Goal: Task Accomplishment & Management: Use online tool/utility

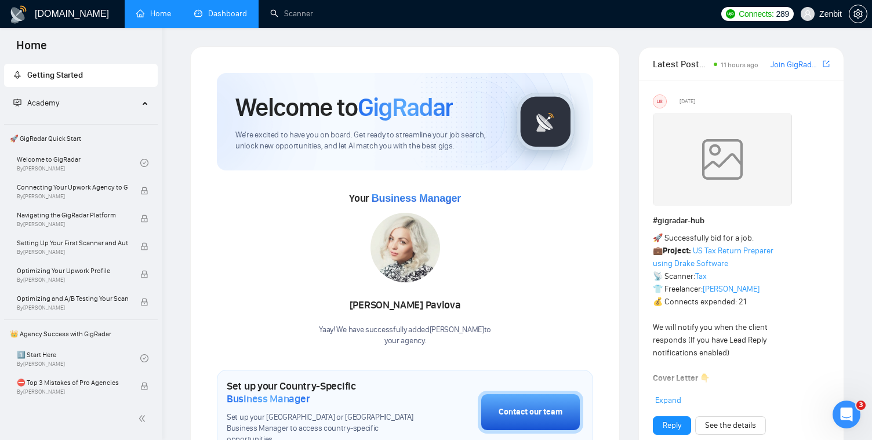
click at [231, 14] on link "Dashboard" at bounding box center [220, 14] width 53 height 10
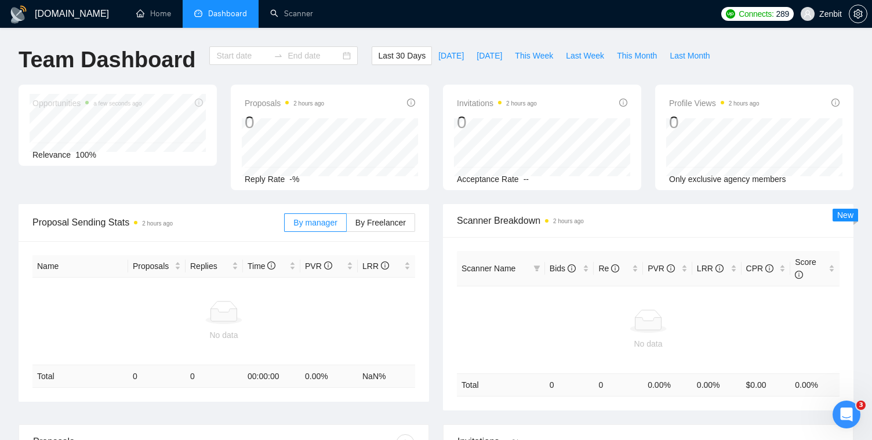
type input "[DATE]"
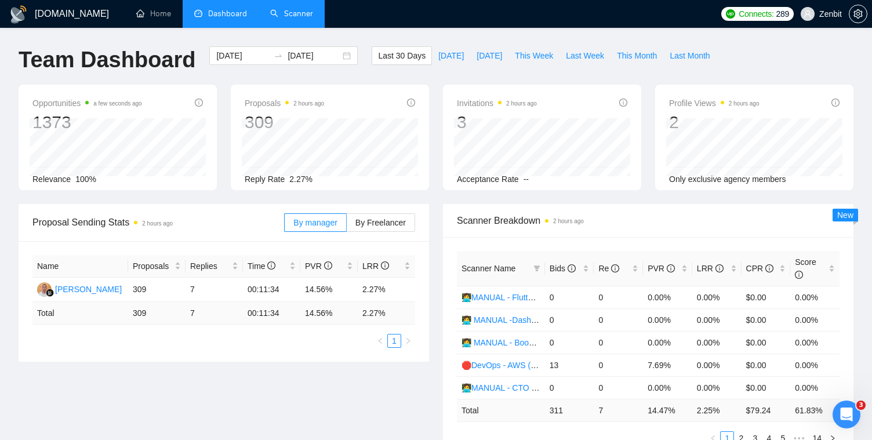
click at [276, 10] on link "Scanner" at bounding box center [291, 14] width 43 height 10
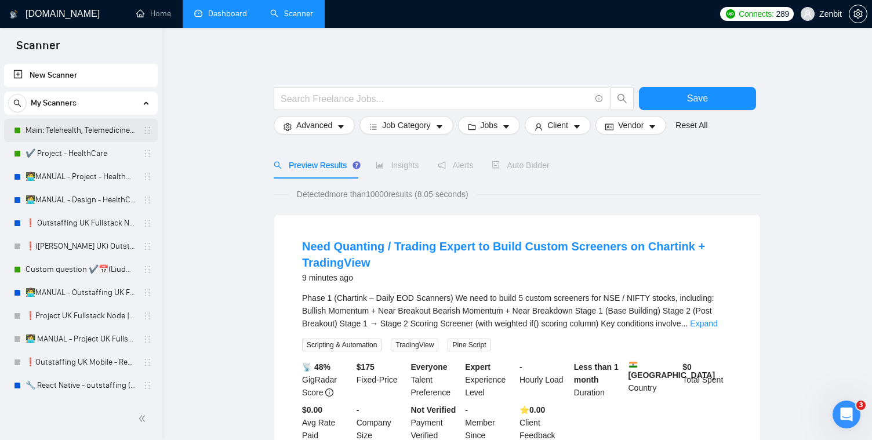
click at [46, 129] on link "Main: Telehealth, Telemedicine, Virtual Care" at bounding box center [81, 130] width 110 height 23
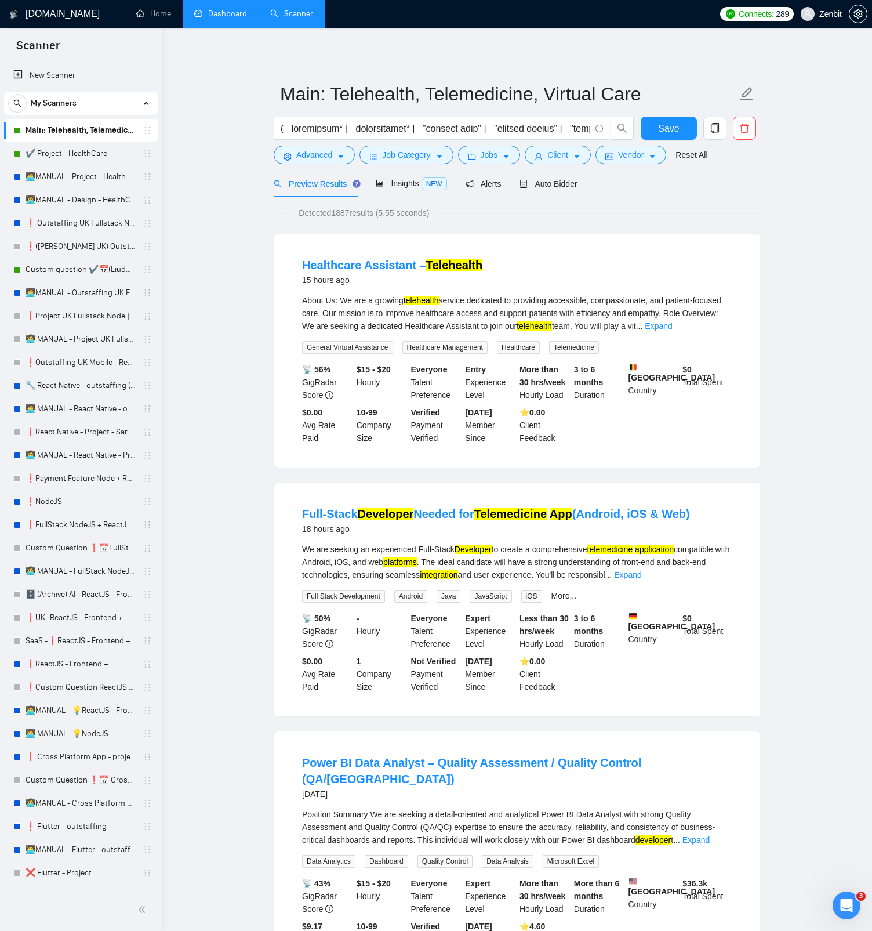
click at [553, 184] on span "Auto Bidder" at bounding box center [548, 183] width 57 height 9
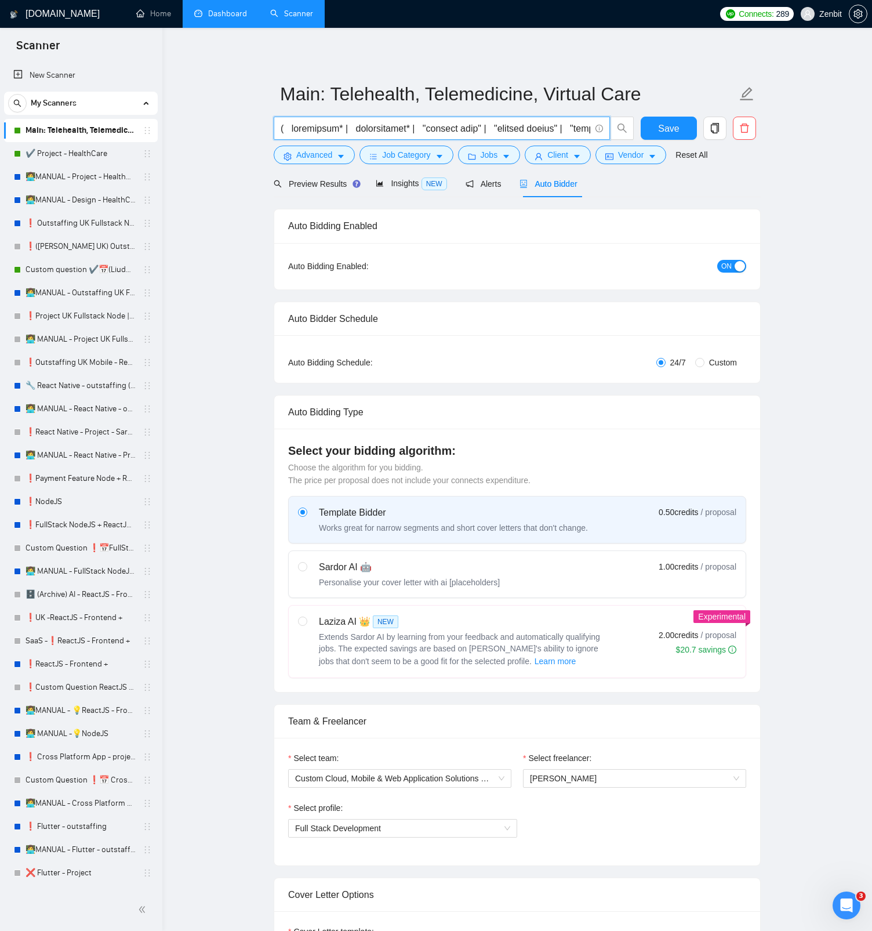
drag, startPoint x: 290, startPoint y: 127, endPoint x: 406, endPoint y: 131, distance: 116.1
click at [406, 131] on input "text" at bounding box center [436, 128] width 310 height 14
drag, startPoint x: 419, startPoint y: 126, endPoint x: 545, endPoint y: 126, distance: 125.8
click at [545, 126] on input "text" at bounding box center [436, 128] width 310 height 14
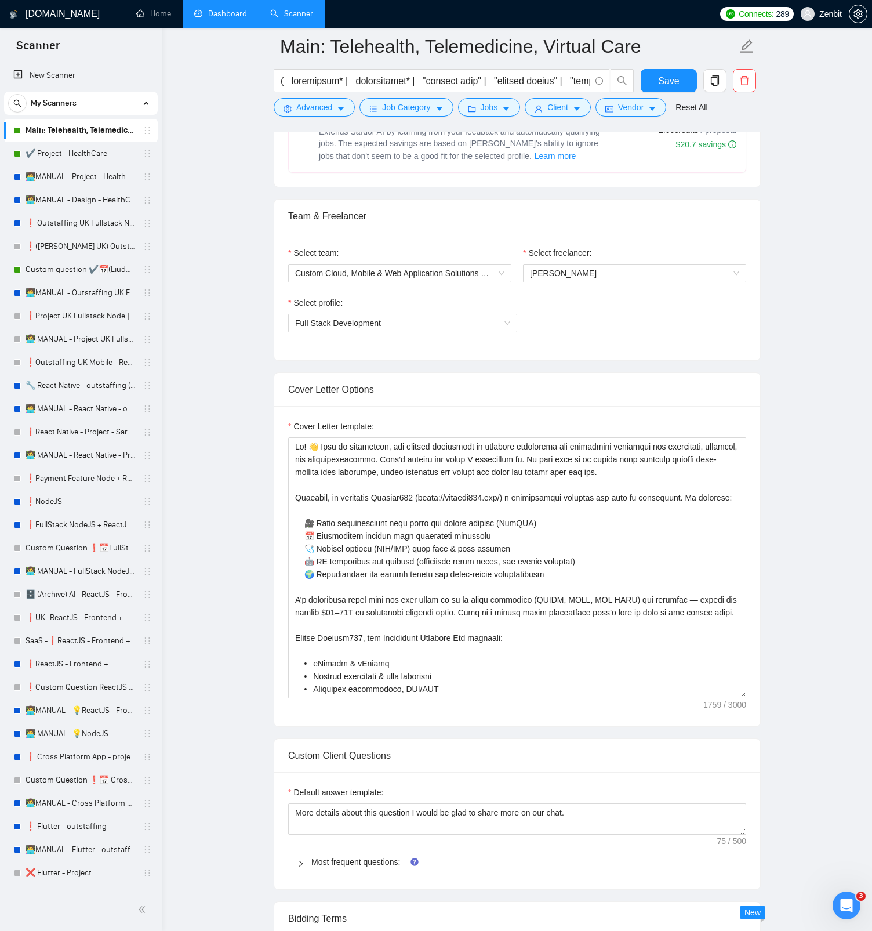
click at [246, 440] on main "Main: Telehealth, Telemedicine, Virtual Care Save Advanced Job Category Jobs Cl…" at bounding box center [517, 915] width 673 height 2766
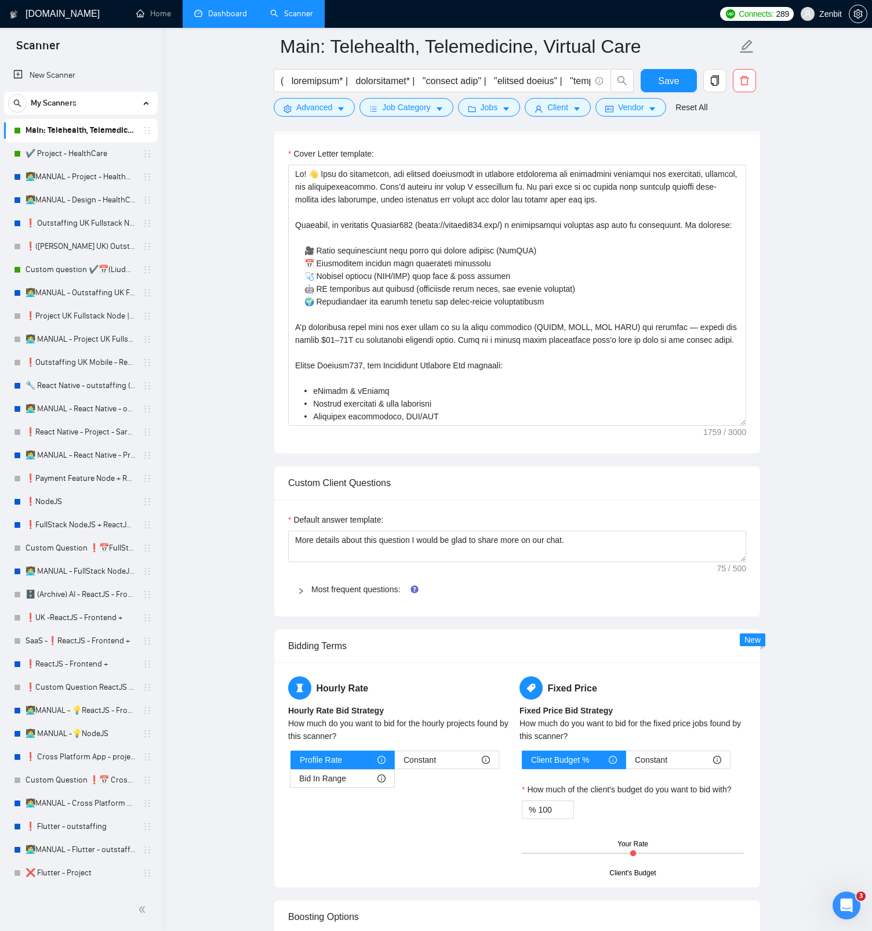
scroll to position [794, 0]
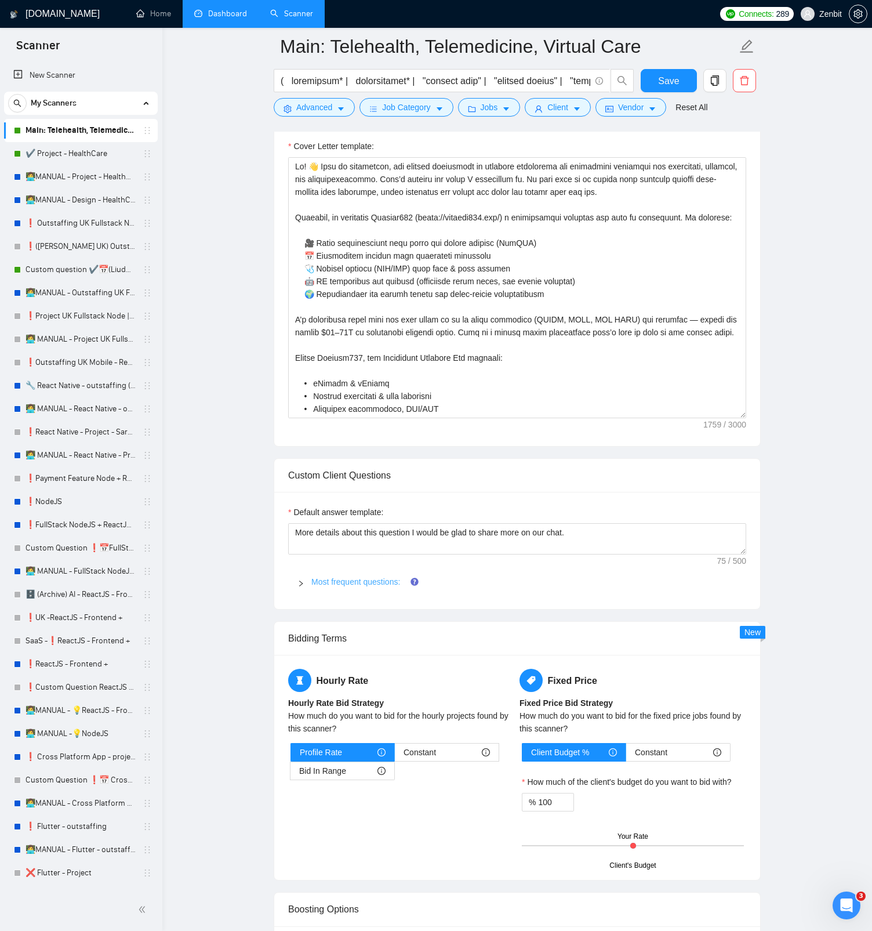
click at [344, 440] on link "Most frequent questions:" at bounding box center [355, 581] width 89 height 9
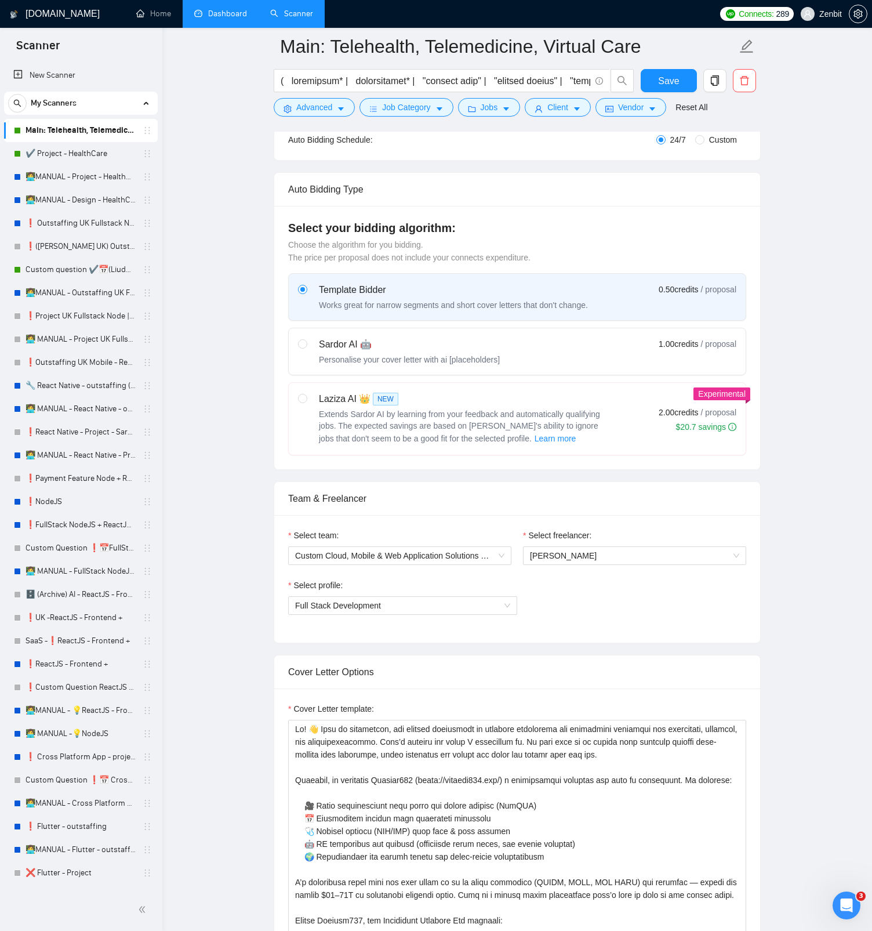
scroll to position [0, 0]
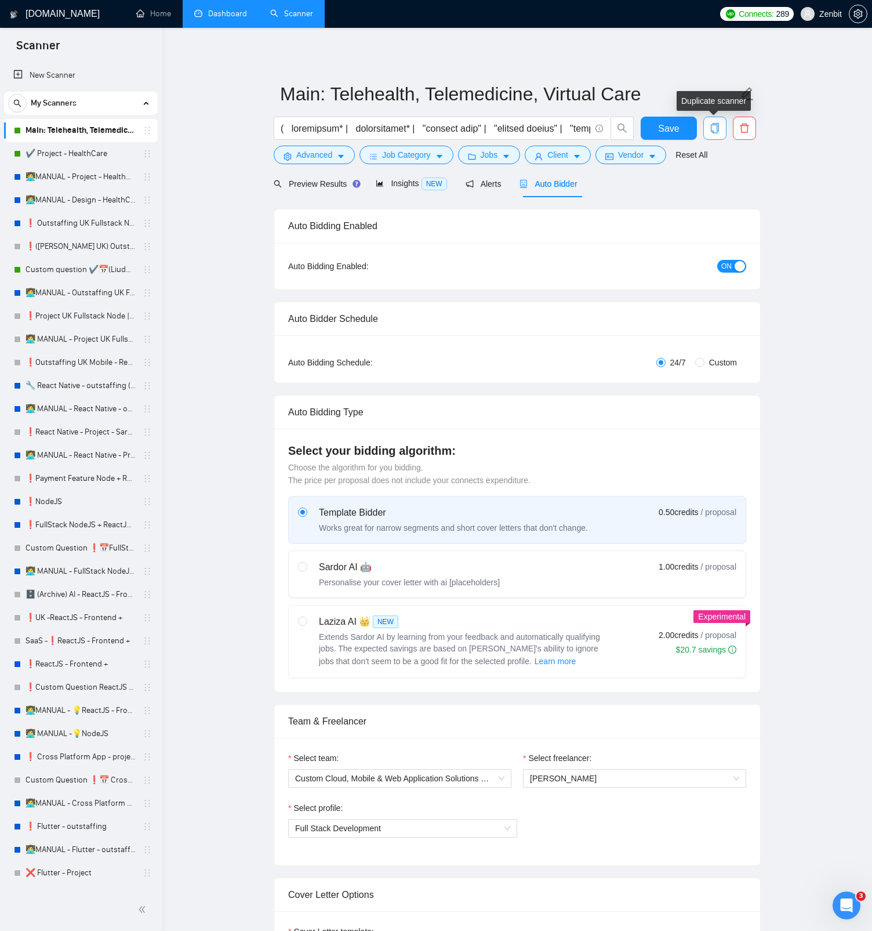
click at [720, 133] on icon "copy" at bounding box center [715, 128] width 10 height 10
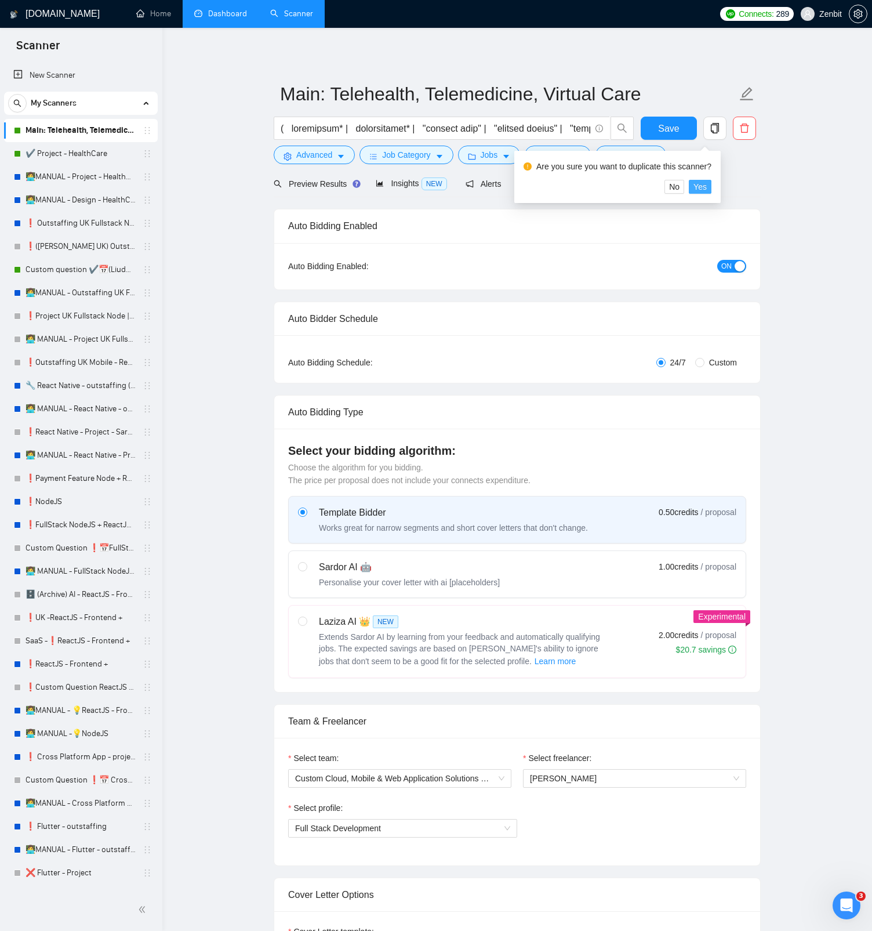
click at [707, 186] on span "Yes" at bounding box center [700, 186] width 13 height 13
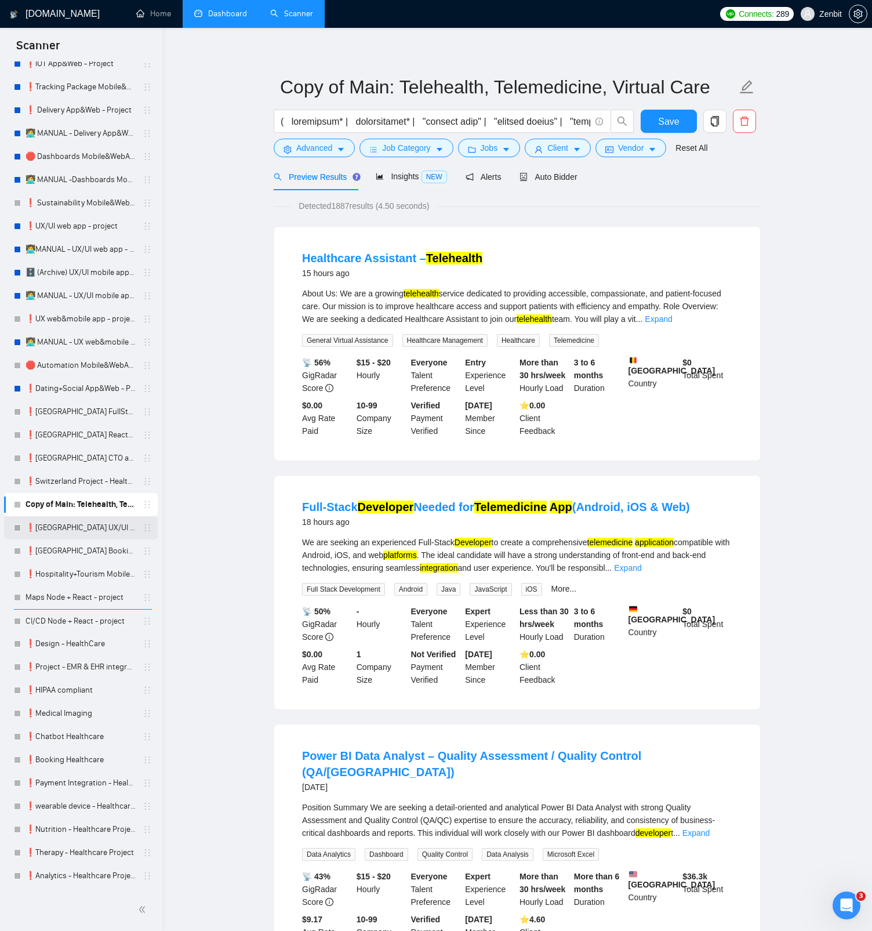
scroll to position [2021, 0]
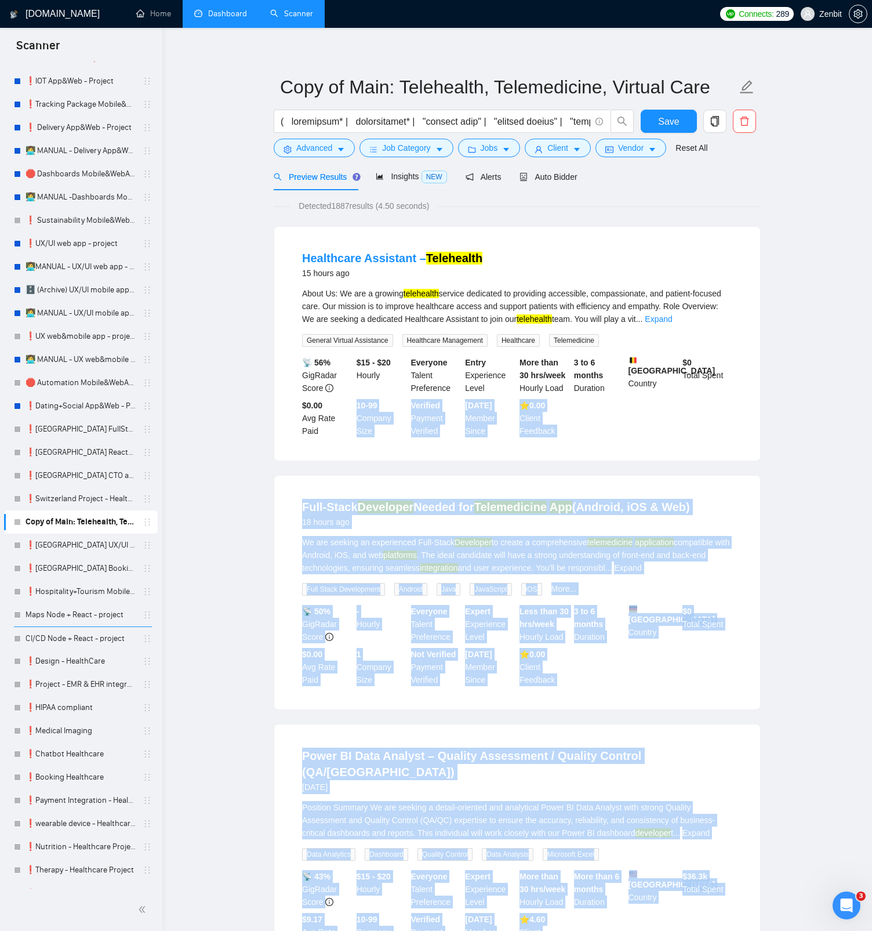
drag, startPoint x: 20, startPoint y: 522, endPoint x: 199, endPoint y: 438, distance: 198.2
click at [199, 438] on body "Scanner New Scanner My Scanners Main: Telehealth, Telemedicine, Virtual Care ✔️…" at bounding box center [436, 458] width 872 height 931
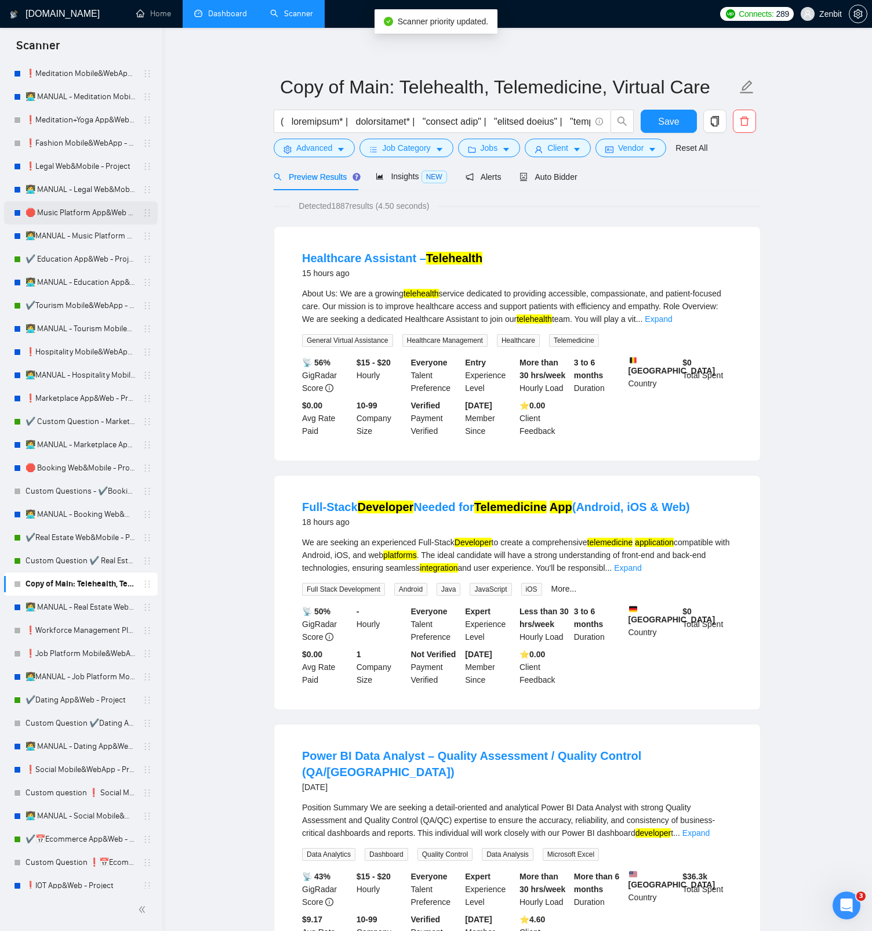
scroll to position [1217, 0]
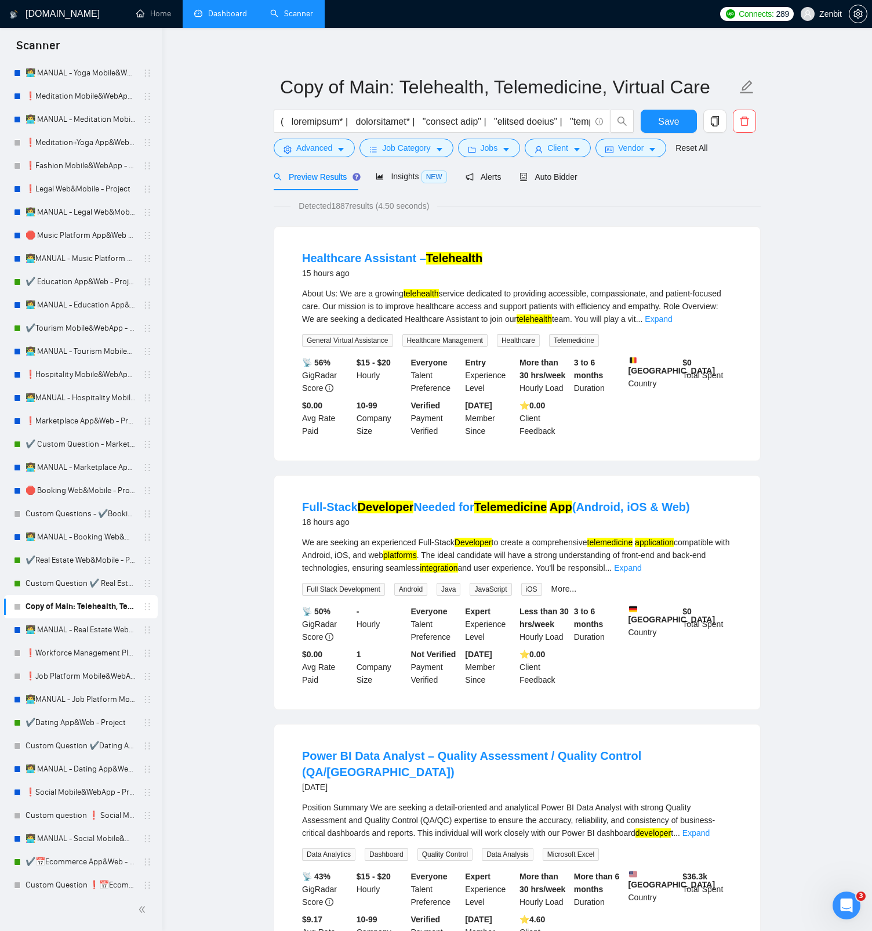
drag, startPoint x: 19, startPoint y: 605, endPoint x: 41, endPoint y: 613, distance: 23.8
click at [41, 440] on div "Copy of Main: Telehealth, Telemedicine, Virtual Care" at bounding box center [83, 606] width 138 height 23
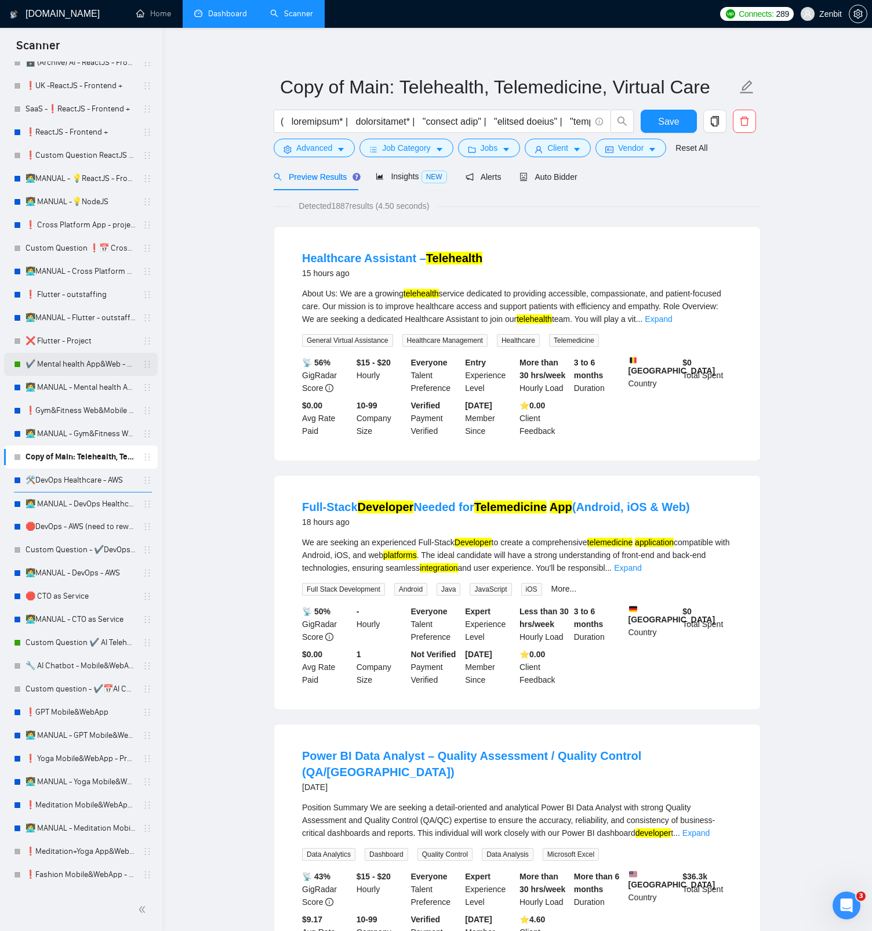
scroll to position [400, 0]
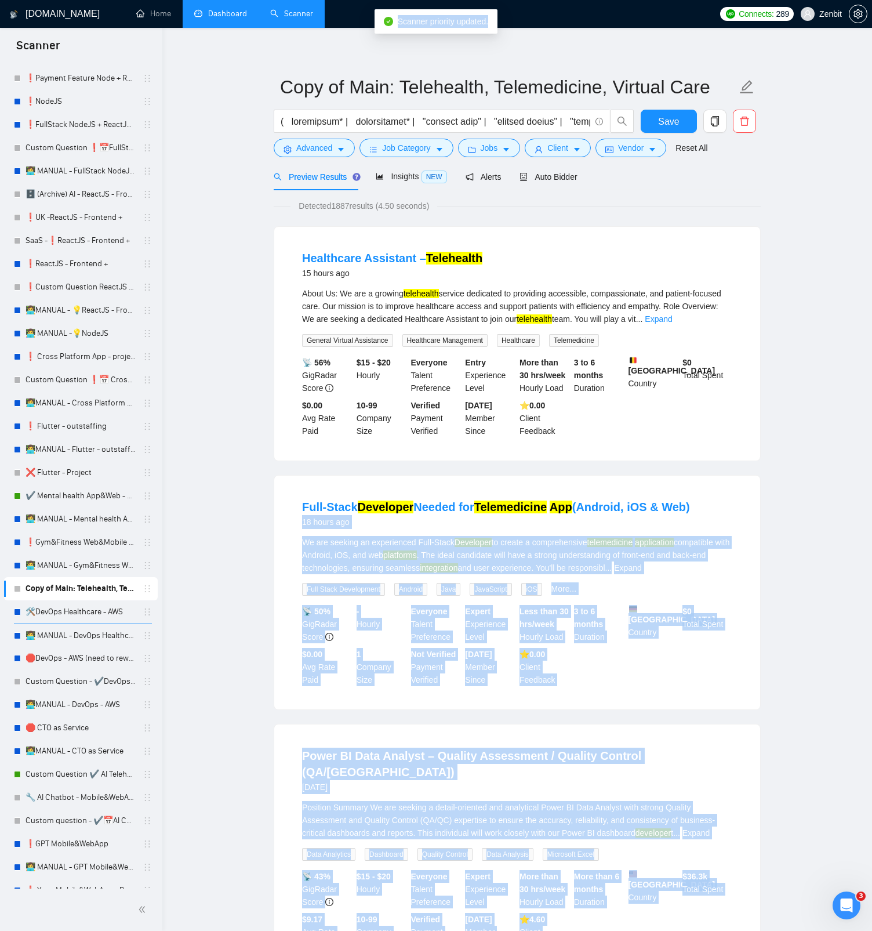
drag, startPoint x: 20, startPoint y: 591, endPoint x: 189, endPoint y: 517, distance: 184.7
click at [189, 440] on body "Scanner New Scanner My Scanners Main: Telehealth, Telemedicine, Virtual Care ✔️…" at bounding box center [436, 458] width 872 height 931
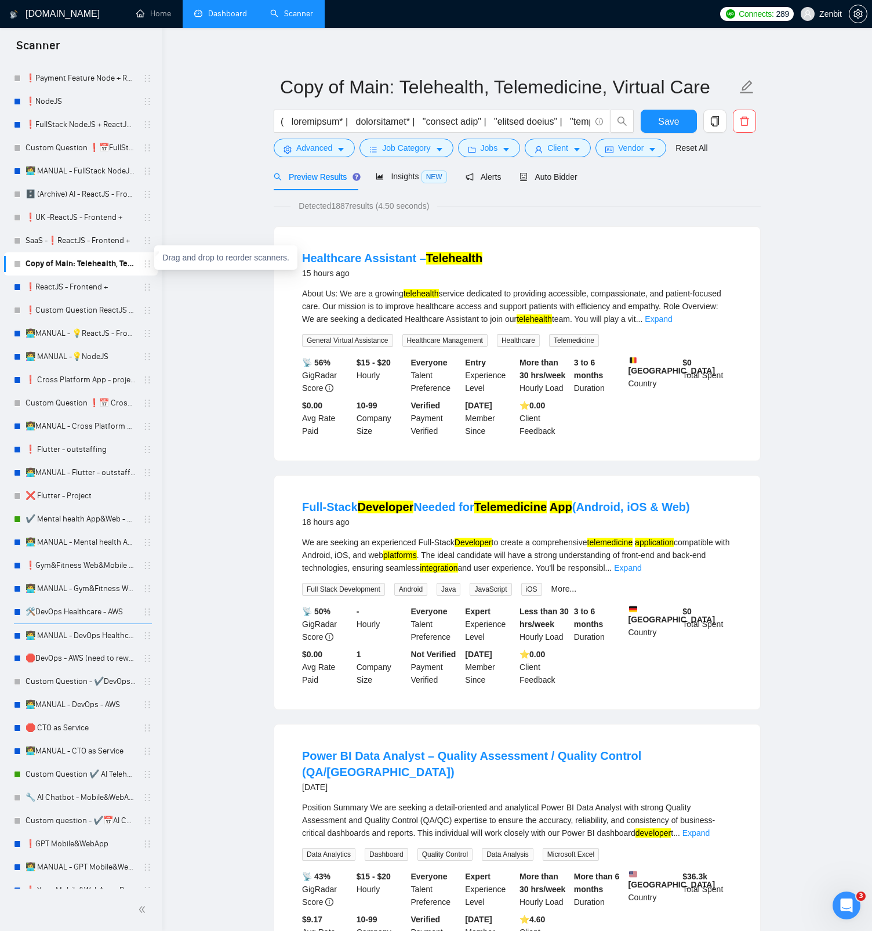
scroll to position [0, 0]
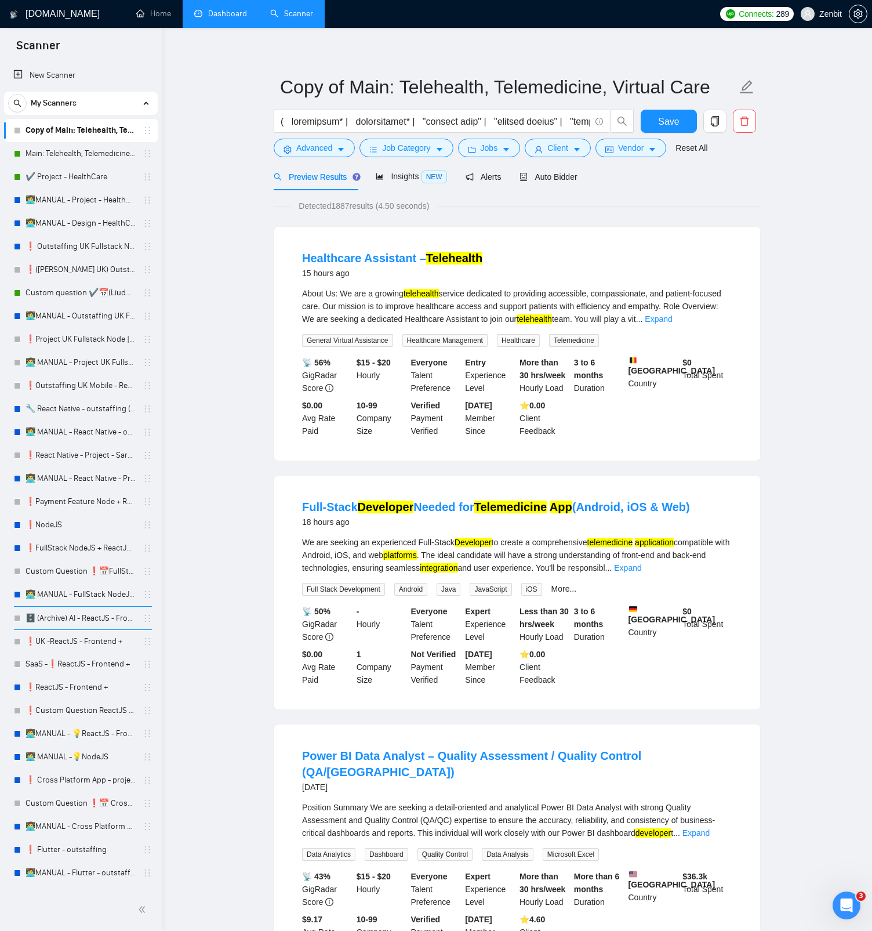
click at [100, 96] on div "My Scanners" at bounding box center [81, 103] width 146 height 23
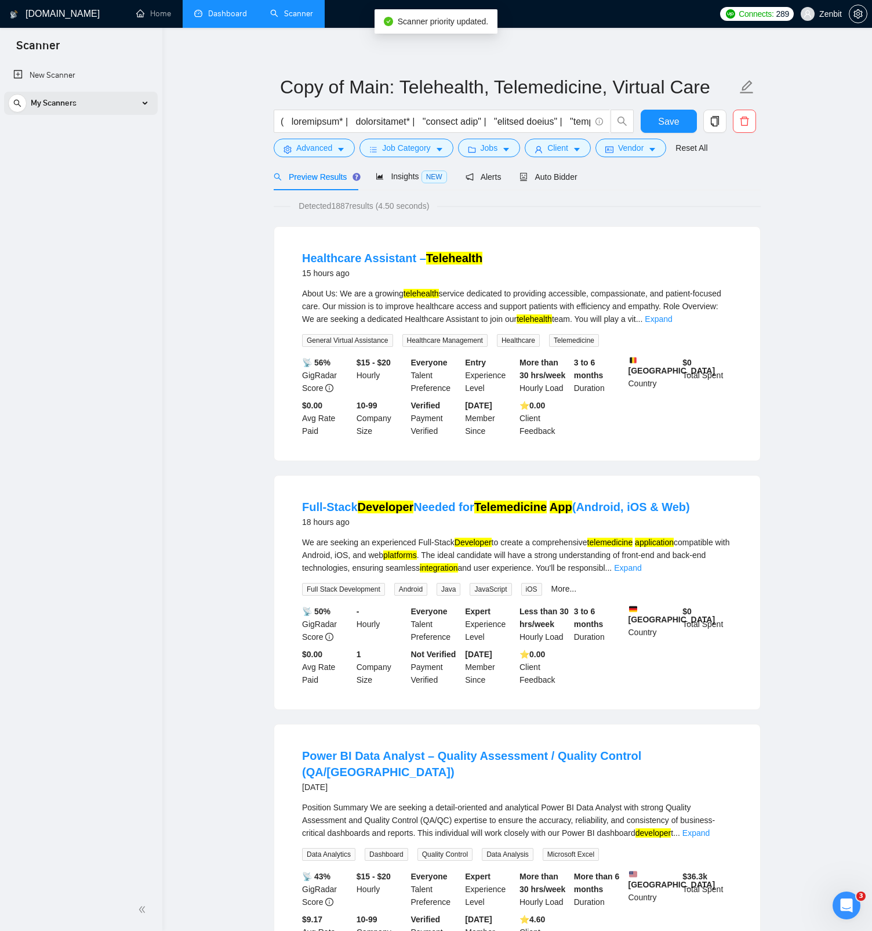
click at [119, 107] on div "My Scanners" at bounding box center [81, 103] width 146 height 23
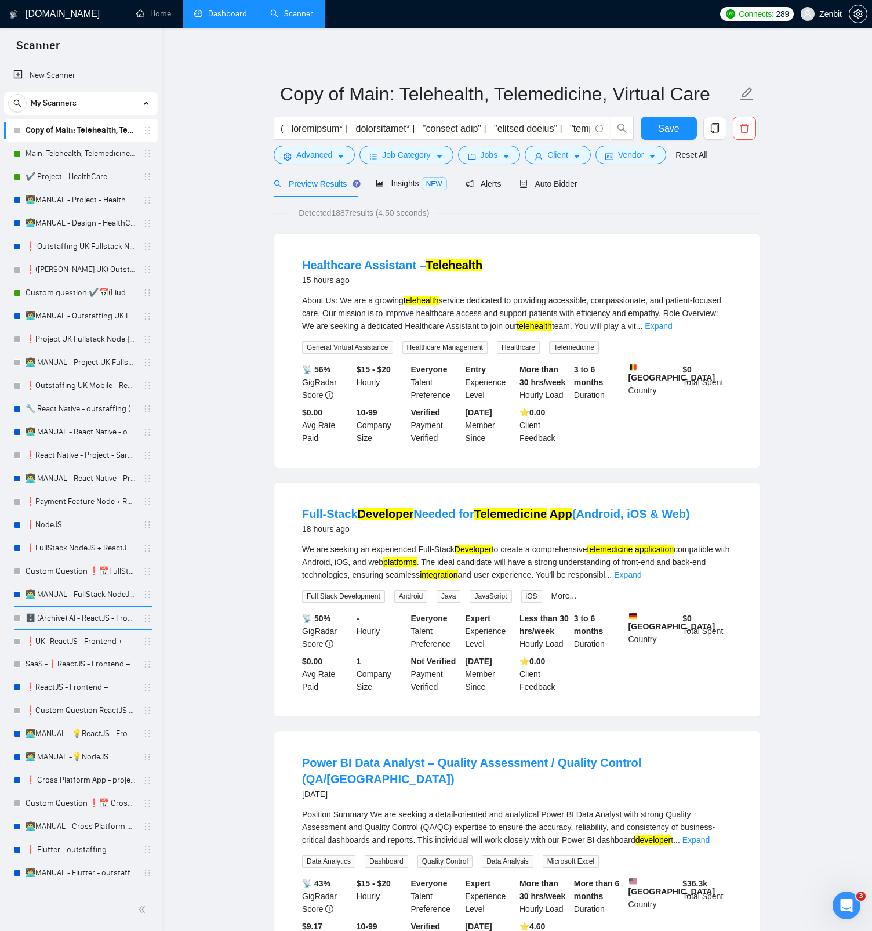
click at [64, 148] on link "Main: Telehealth, Telemedicine, Virtual Care" at bounding box center [81, 153] width 110 height 23
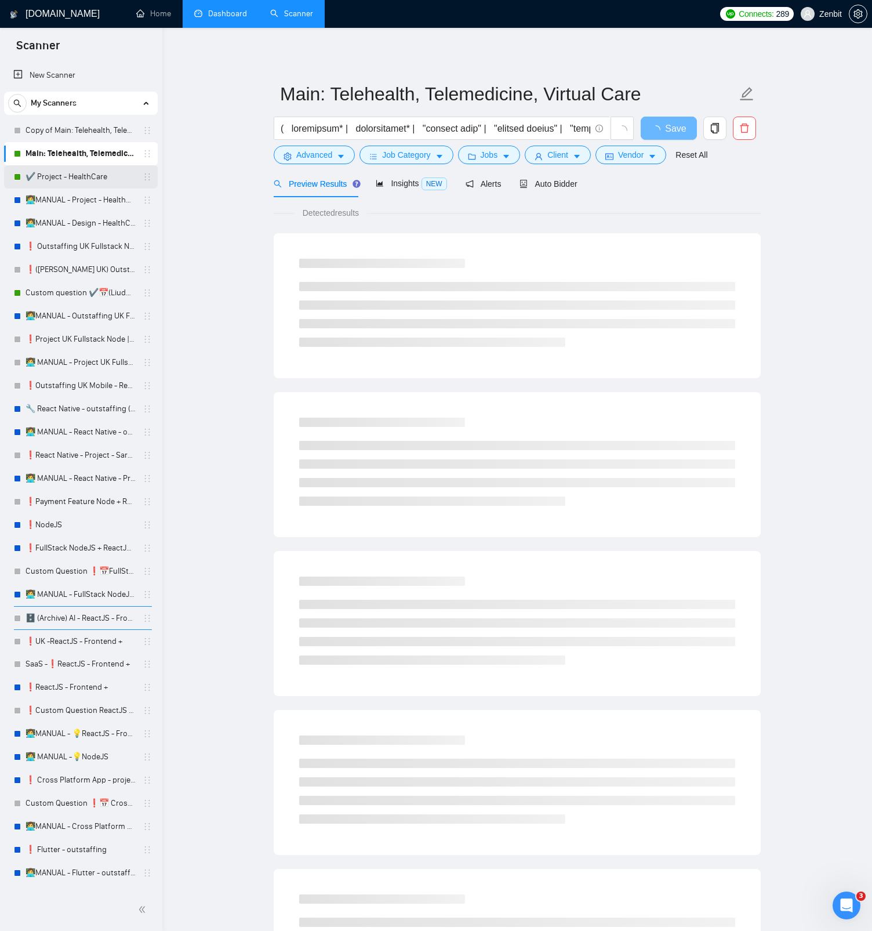
click at [66, 175] on link "✔️ Project - HealthCare" at bounding box center [81, 176] width 110 height 23
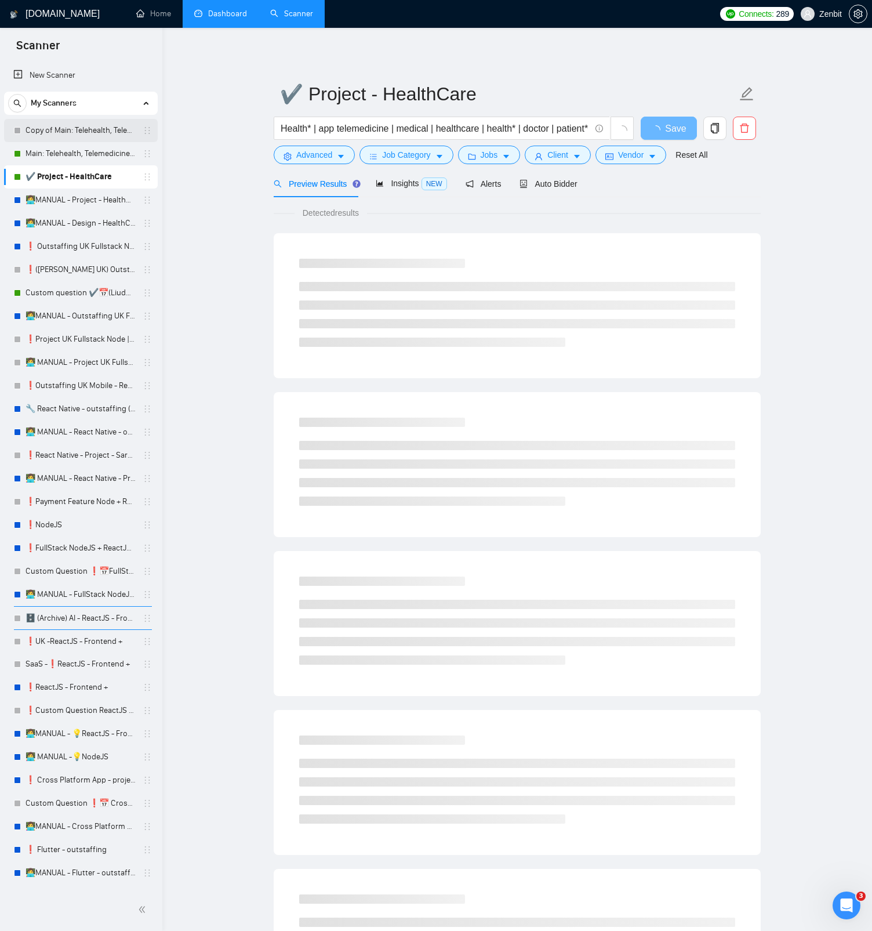
click at [68, 126] on link "Copy of Main: Telehealth, Telemedicine, Virtual Care" at bounding box center [81, 130] width 110 height 23
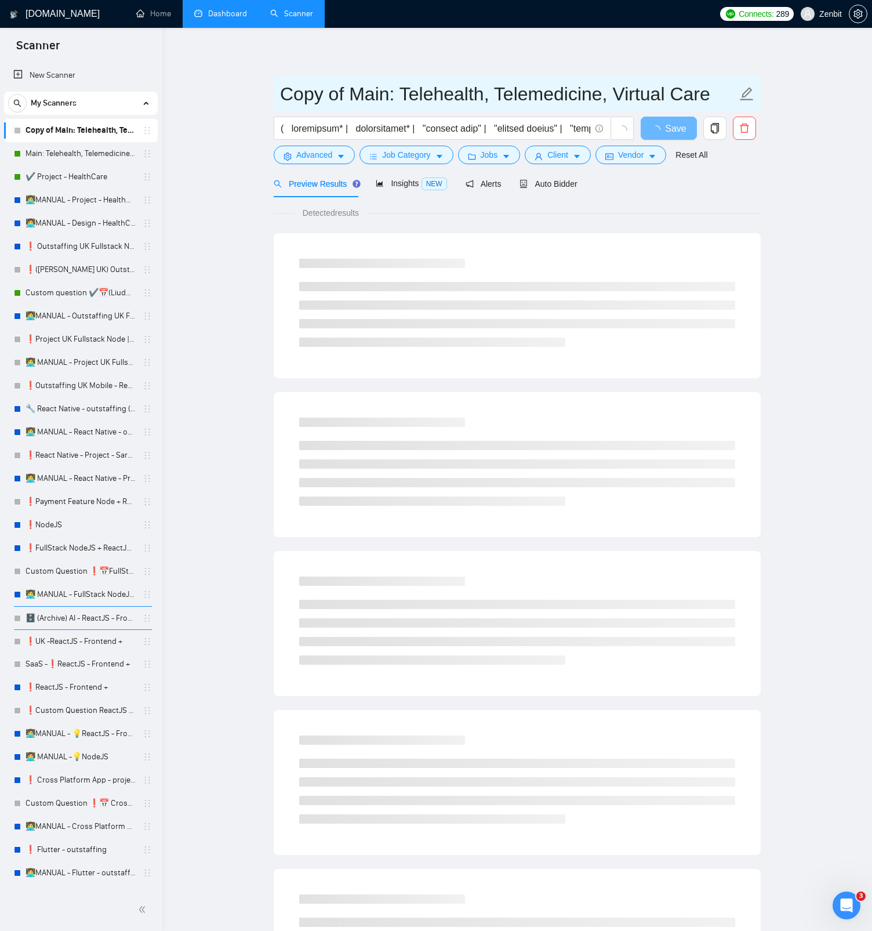
click at [351, 95] on input "Copy of Main: Telehealth, Telemedicine, Virtual Care" at bounding box center [508, 93] width 457 height 29
drag, startPoint x: 369, startPoint y: 99, endPoint x: 281, endPoint y: 101, distance: 88.8
click at [281, 102] on input "Copy of Main: Telehealth, Telemedicine, Virtual Care" at bounding box center [508, 93] width 457 height 29
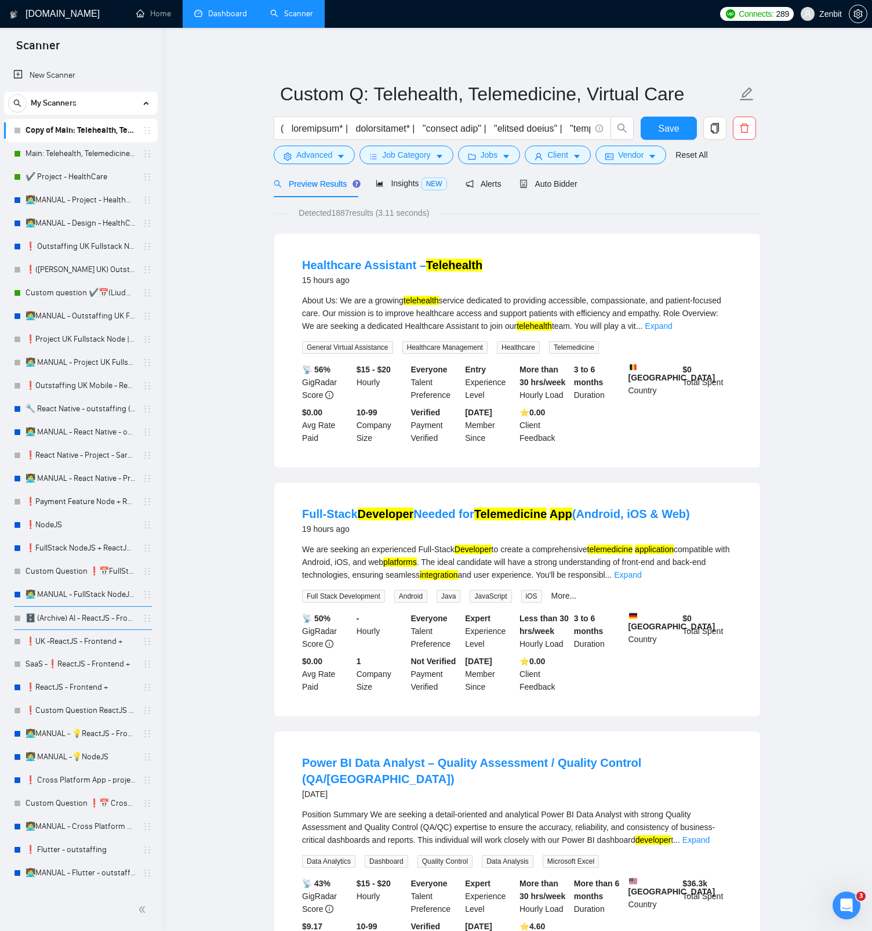
drag, startPoint x: 673, startPoint y: 130, endPoint x: 735, endPoint y: 174, distance: 75.6
click at [673, 130] on span "Save" at bounding box center [668, 128] width 21 height 14
click at [349, 93] on input "Custom Q: Telehealth, Telemedicine, Virtual Care" at bounding box center [508, 93] width 457 height 29
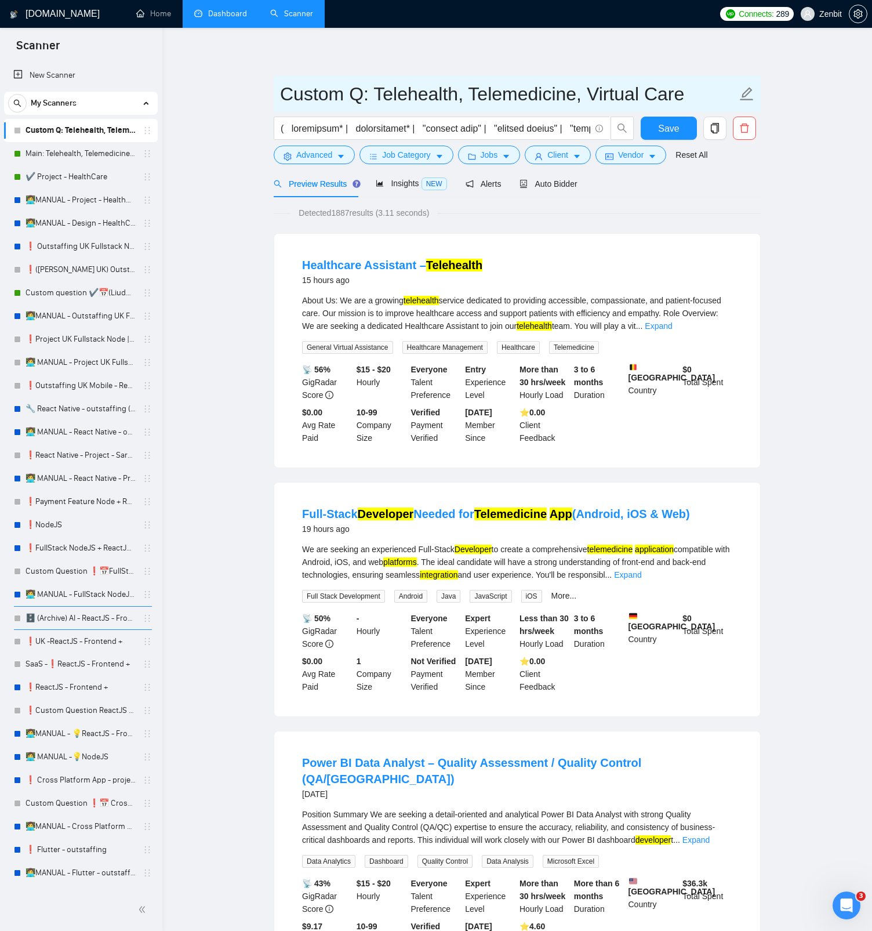
drag, startPoint x: 349, startPoint y: 96, endPoint x: 296, endPoint y: 93, distance: 52.9
click at [295, 95] on input "Custom Q: Telehealth, Telemedicine, Virtual Care" at bounding box center [508, 93] width 457 height 29
type input "CQ: Telehealth, Telemedicine, Virtual Care"
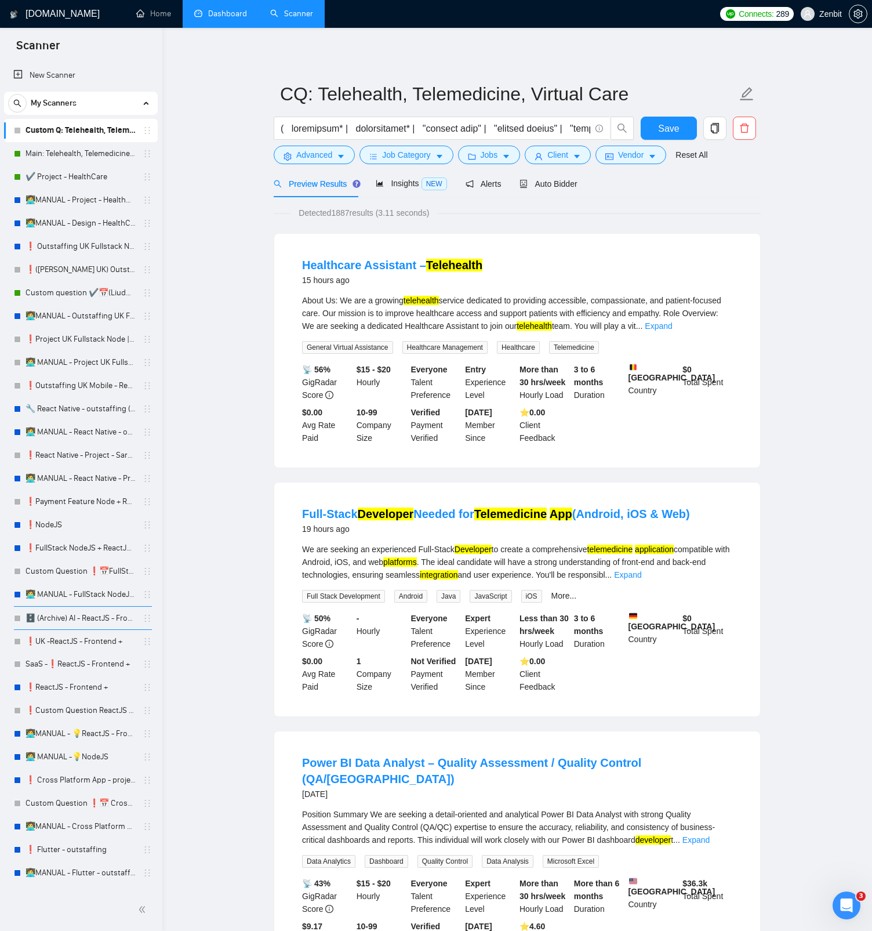
click at [672, 128] on div "Reset all filters" at bounding box center [697, 133] width 63 height 20
click at [659, 125] on span "Save" at bounding box center [668, 128] width 21 height 14
click at [291, 128] on input "text" at bounding box center [436, 128] width 310 height 14
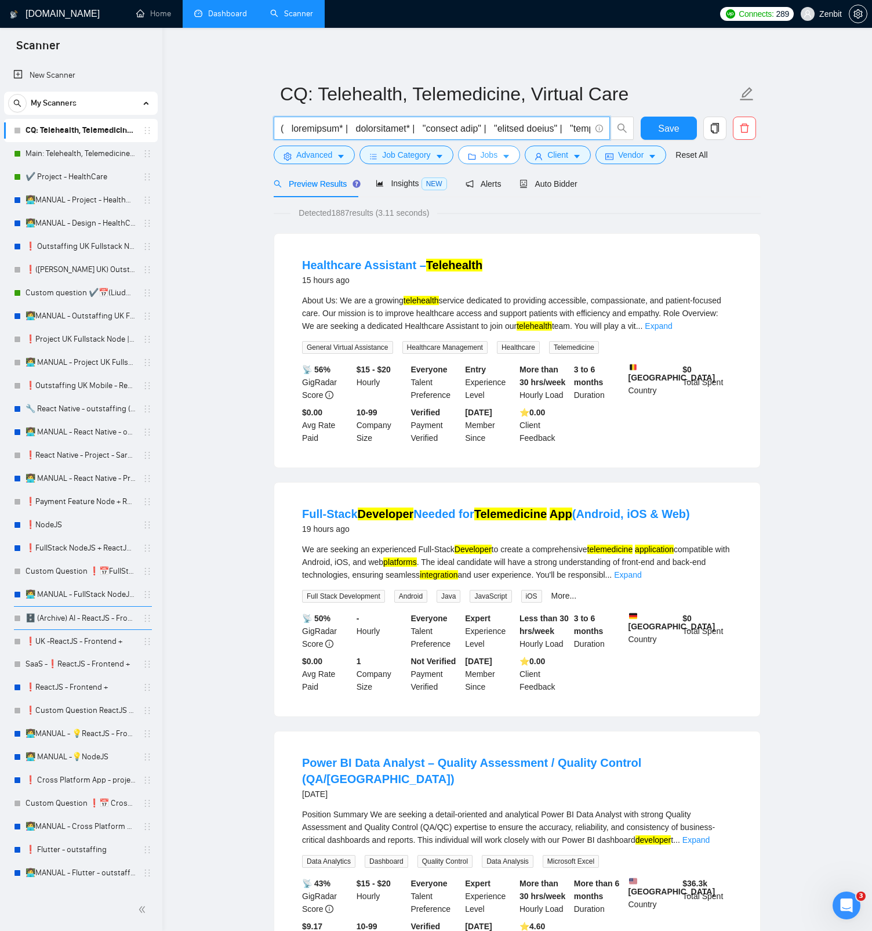
click at [498, 159] on span "Jobs" at bounding box center [489, 154] width 17 height 13
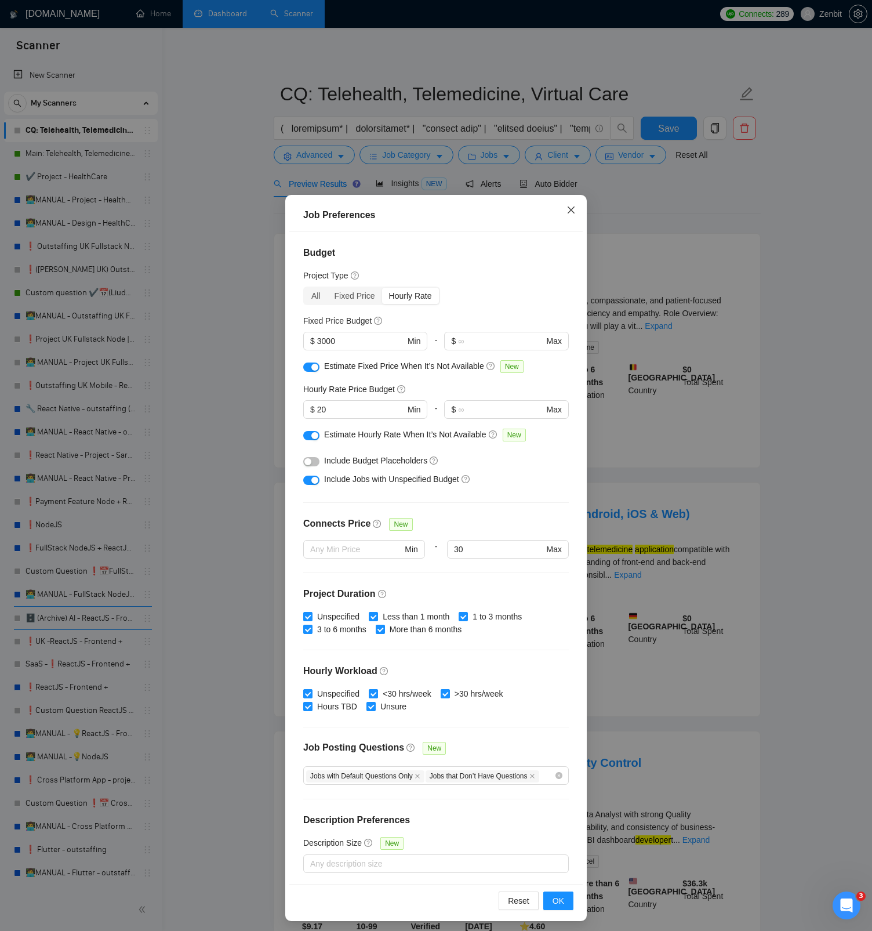
click at [572, 207] on icon "close" at bounding box center [571, 209] width 9 height 9
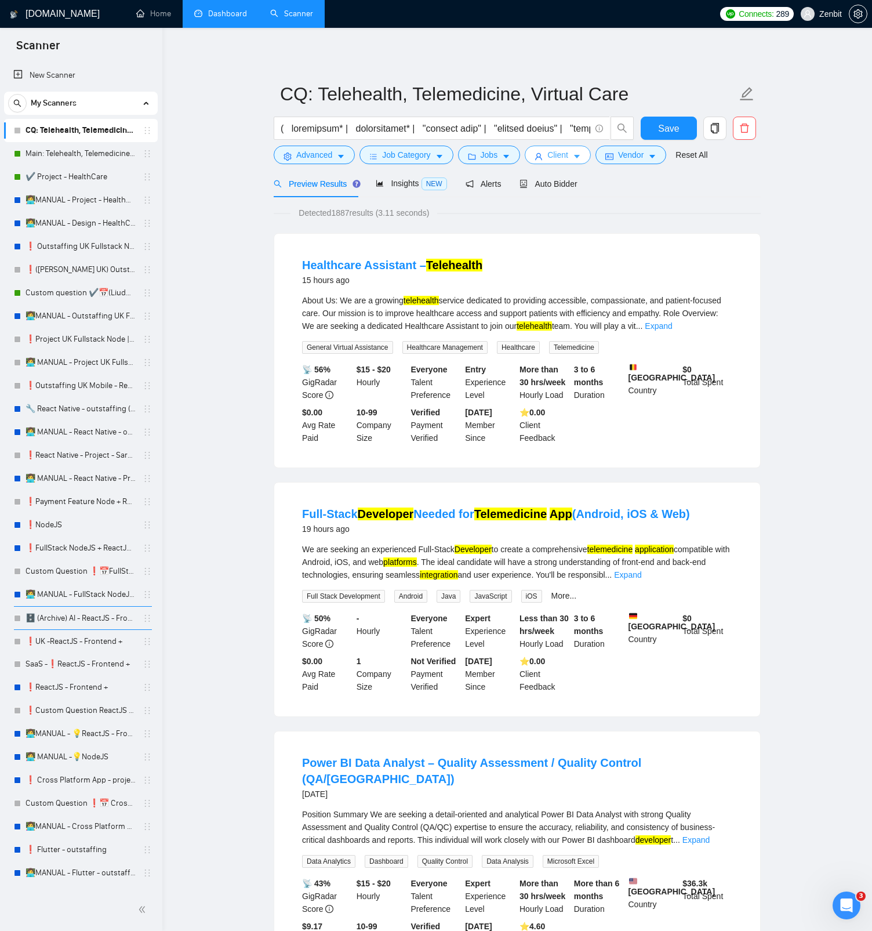
click at [580, 161] on icon "caret-down" at bounding box center [577, 157] width 8 height 8
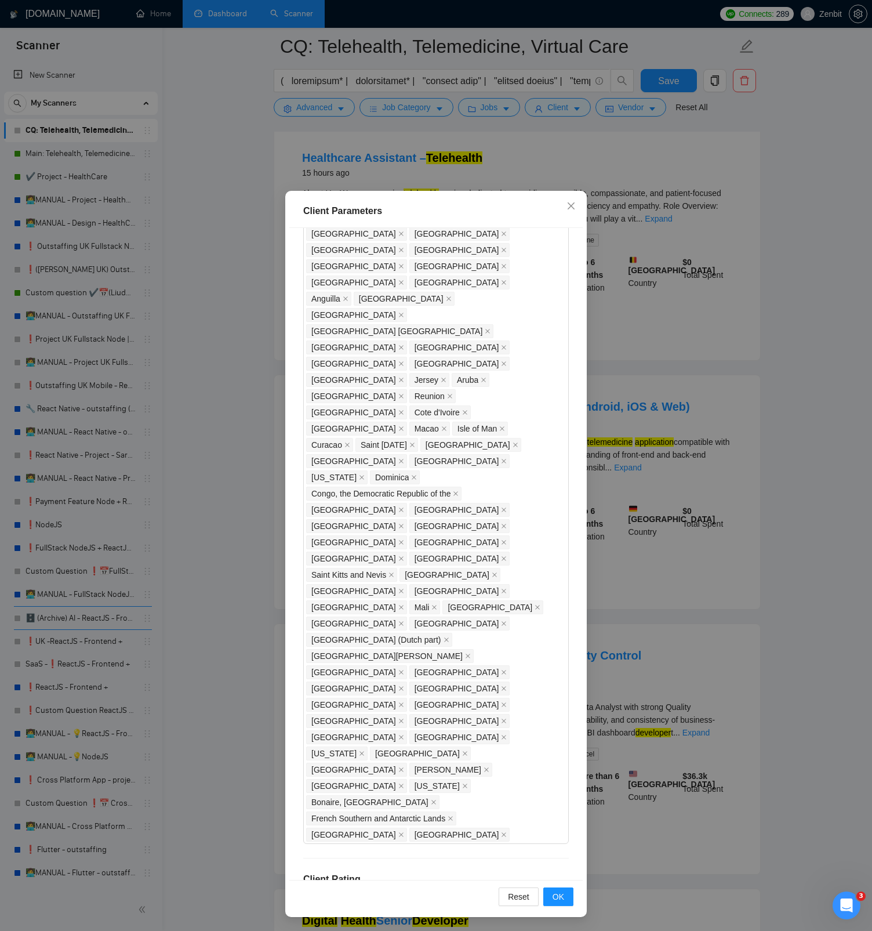
scroll to position [142, 0]
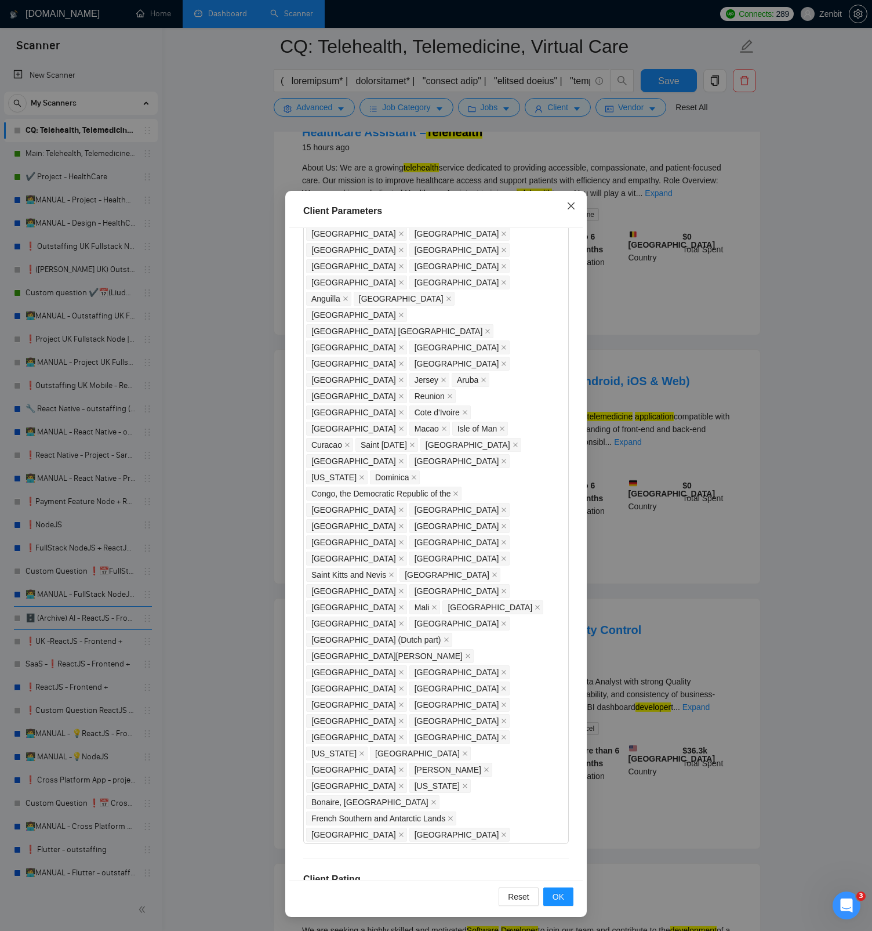
click at [575, 203] on icon "close" at bounding box center [571, 205] width 9 height 9
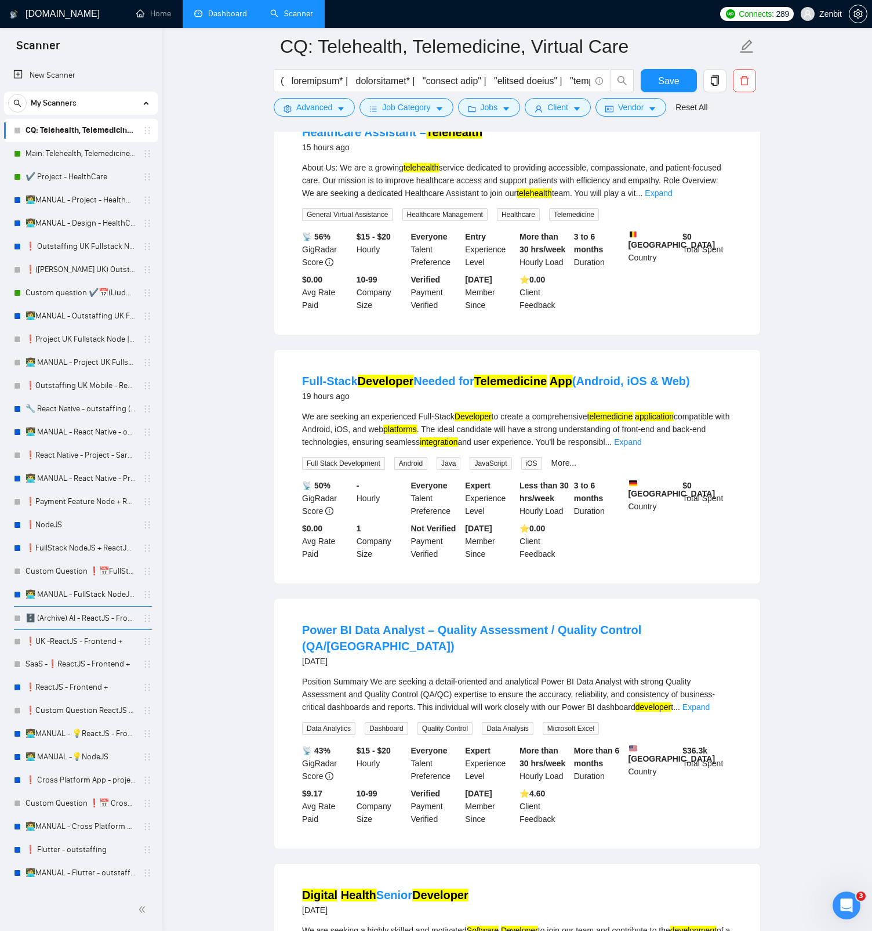
scroll to position [0, 0]
click at [627, 113] on span "Vendor" at bounding box center [631, 107] width 26 height 13
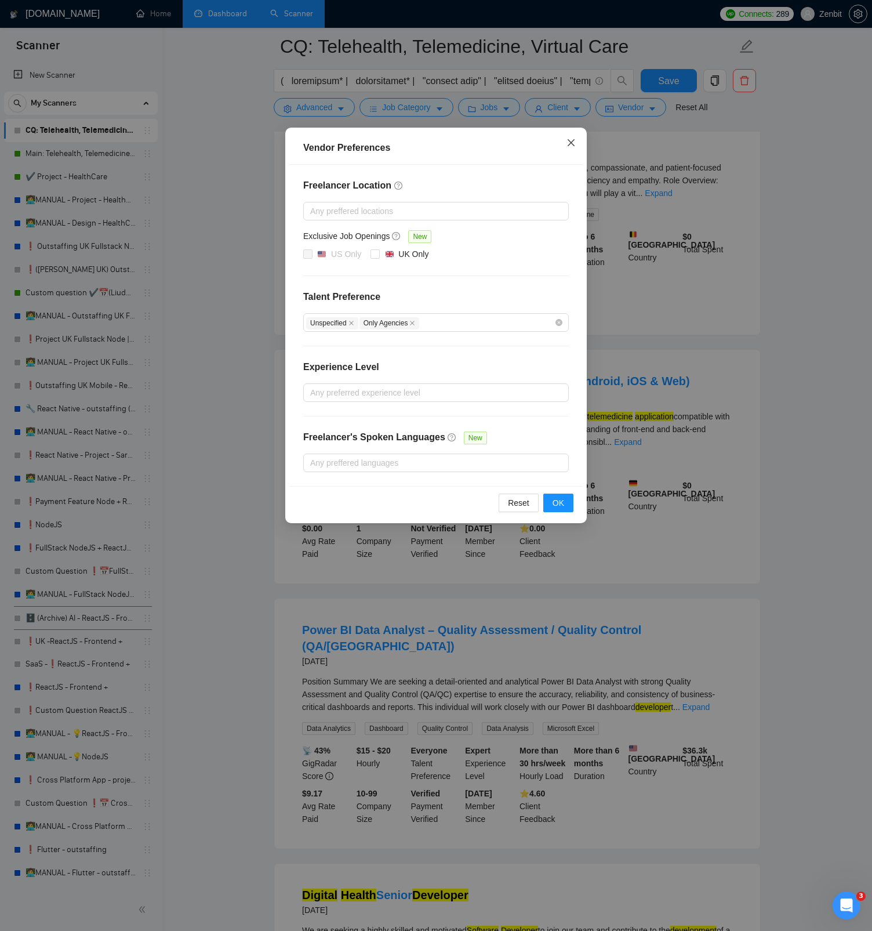
click at [568, 150] on span "Close" at bounding box center [571, 143] width 31 height 31
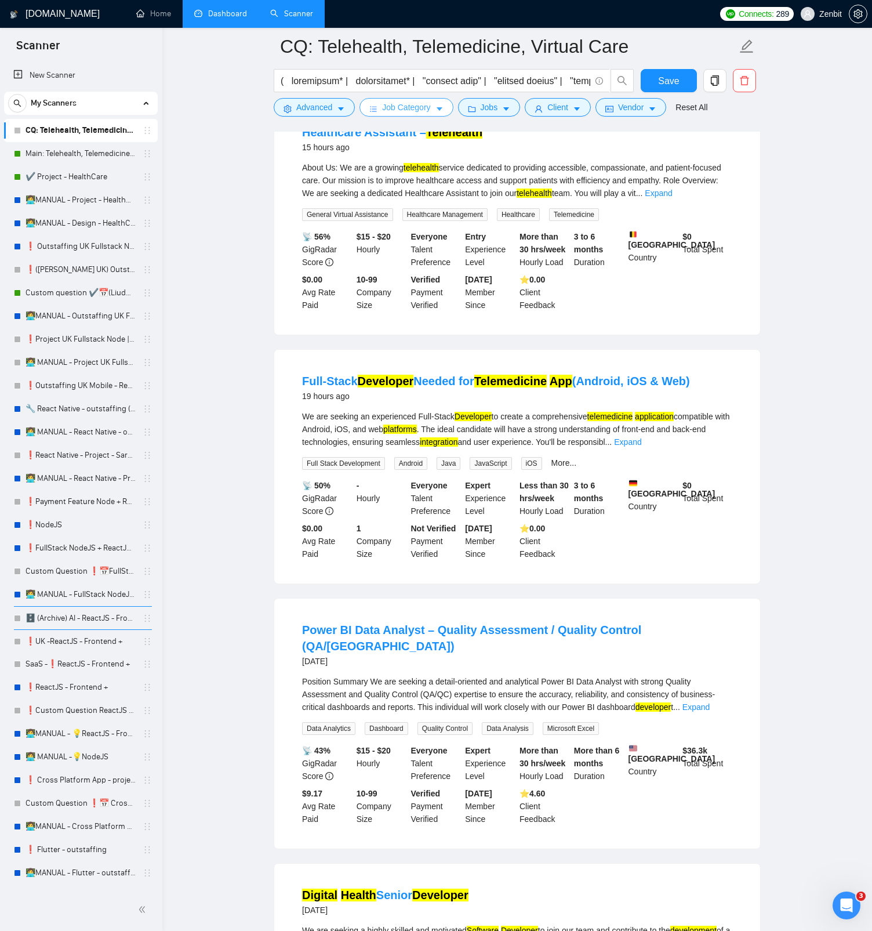
click at [422, 108] on span "Job Category" at bounding box center [406, 107] width 48 height 13
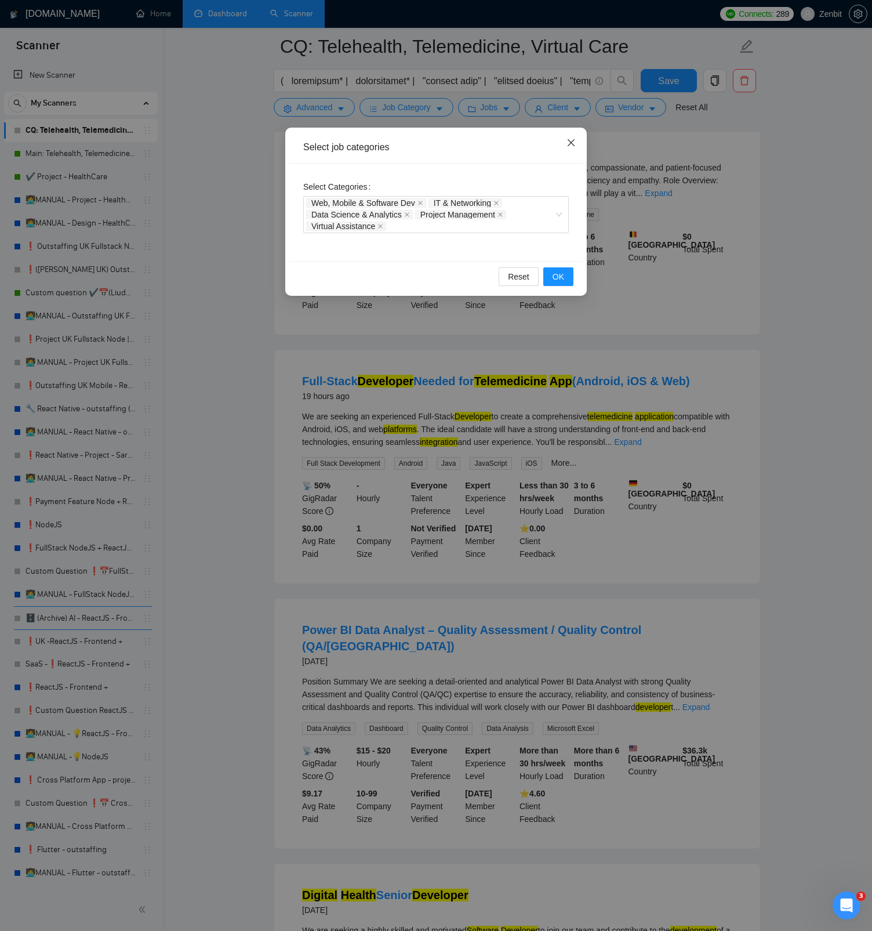
click at [568, 140] on icon "close" at bounding box center [571, 142] width 7 height 7
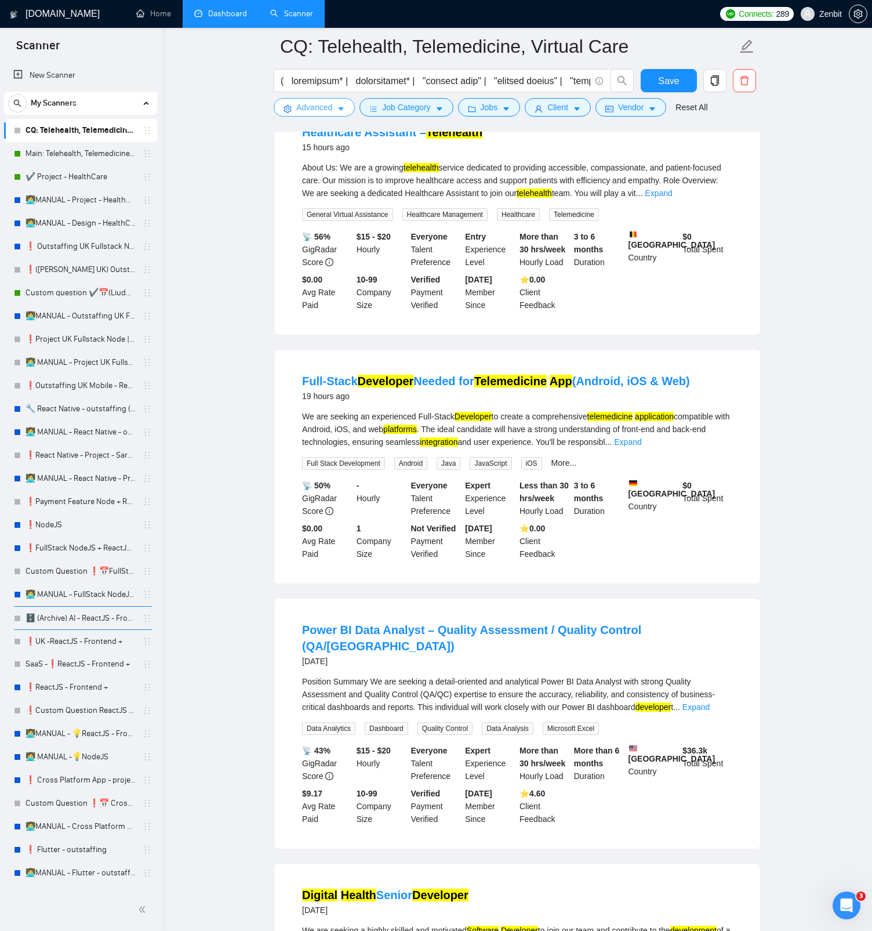
click at [304, 107] on span "Advanced" at bounding box center [314, 107] width 36 height 13
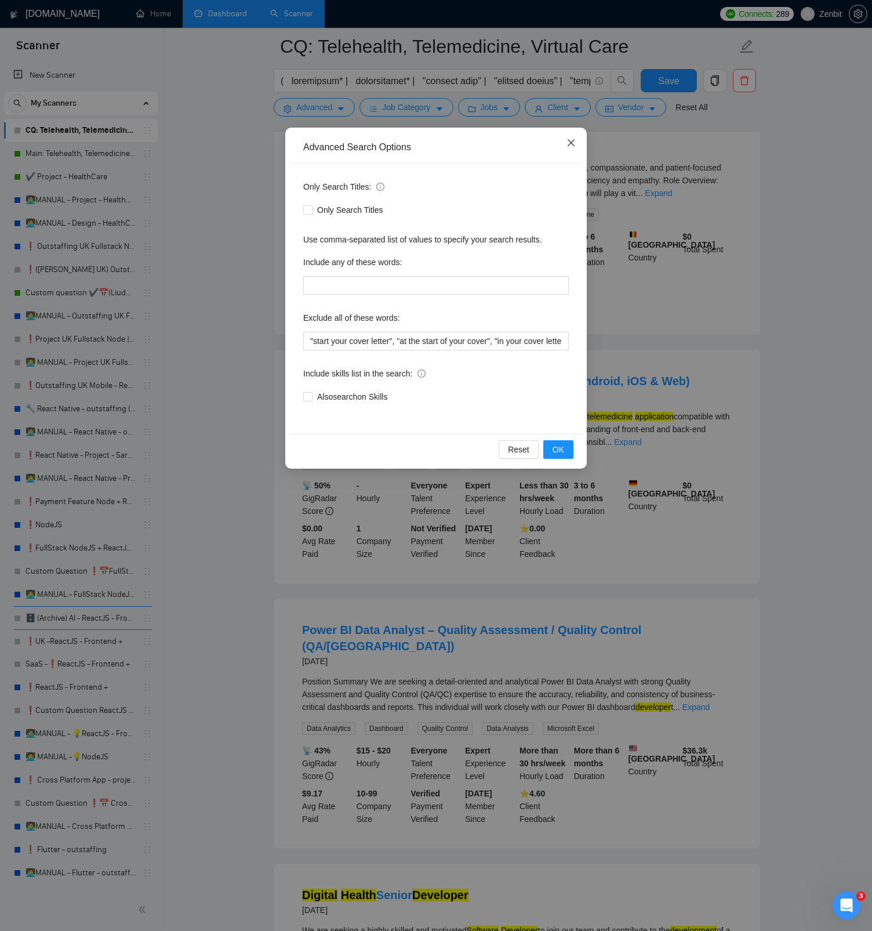
click at [572, 144] on icon "close" at bounding box center [571, 142] width 7 height 7
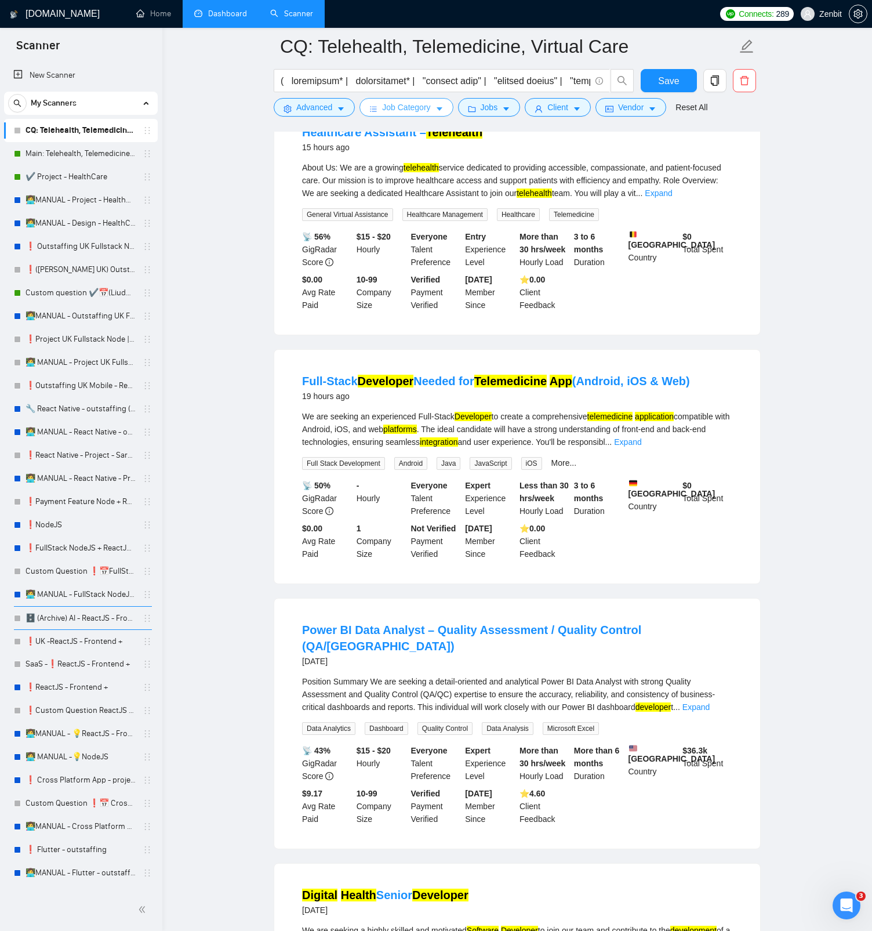
click at [442, 107] on icon "caret-down" at bounding box center [440, 109] width 8 height 8
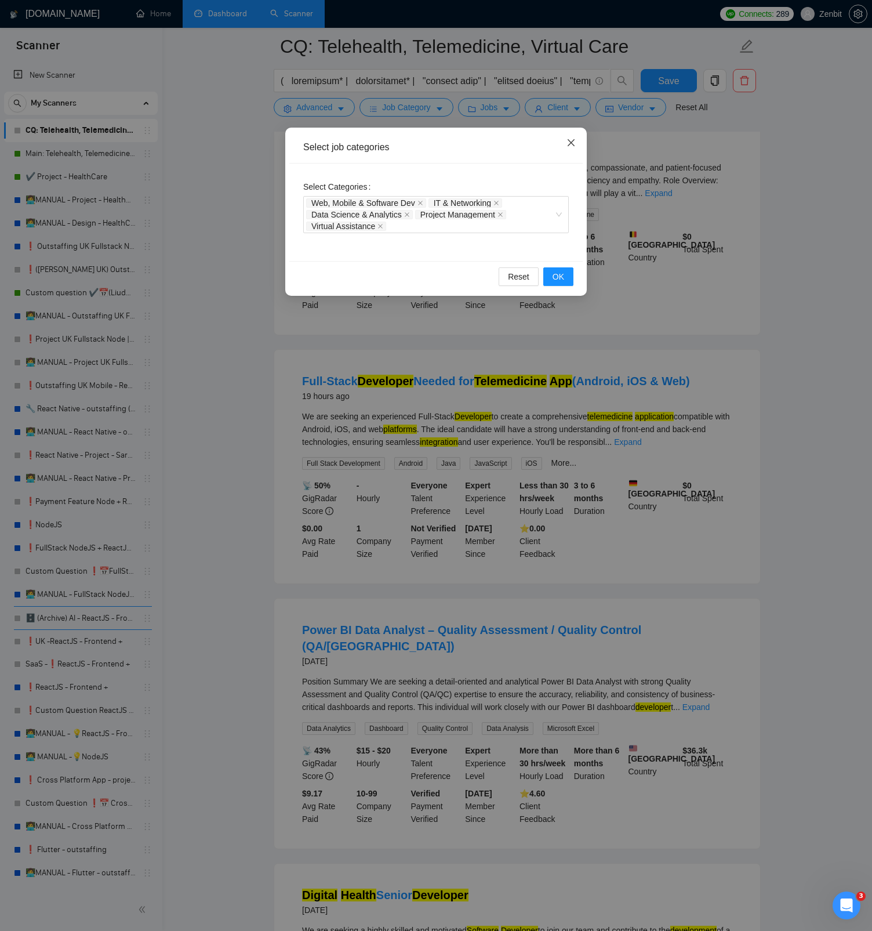
click at [571, 143] on icon "close" at bounding box center [571, 142] width 7 height 7
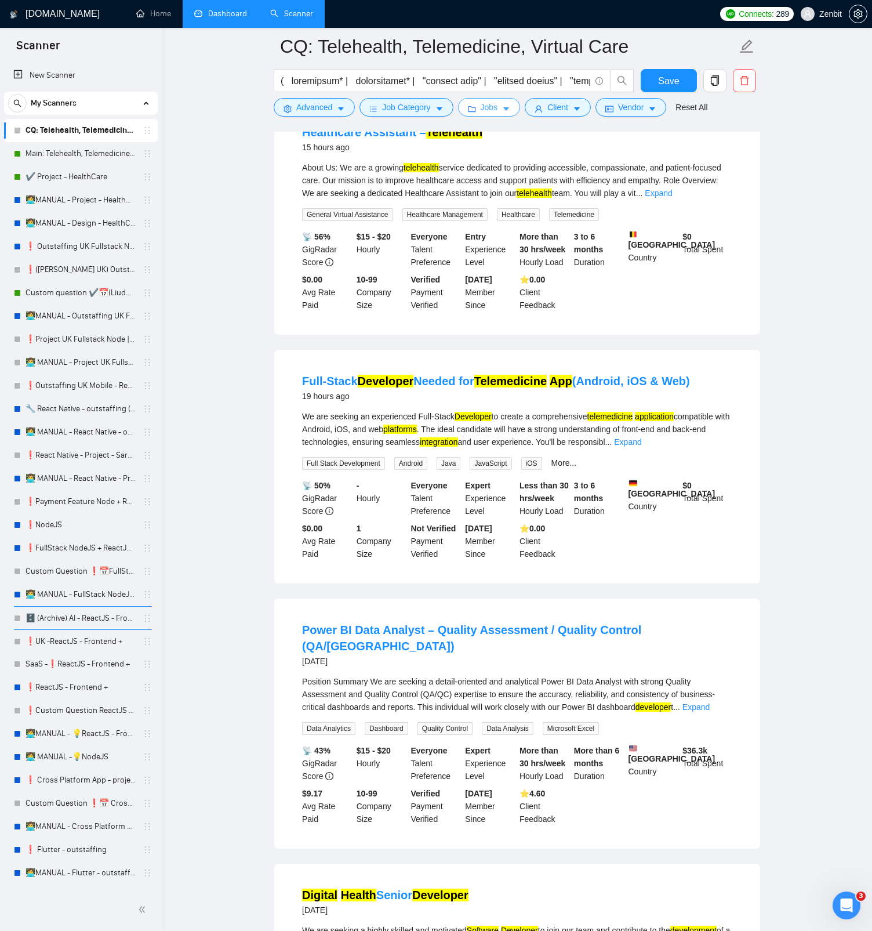
click at [510, 111] on icon "caret-down" at bounding box center [506, 109] width 8 height 8
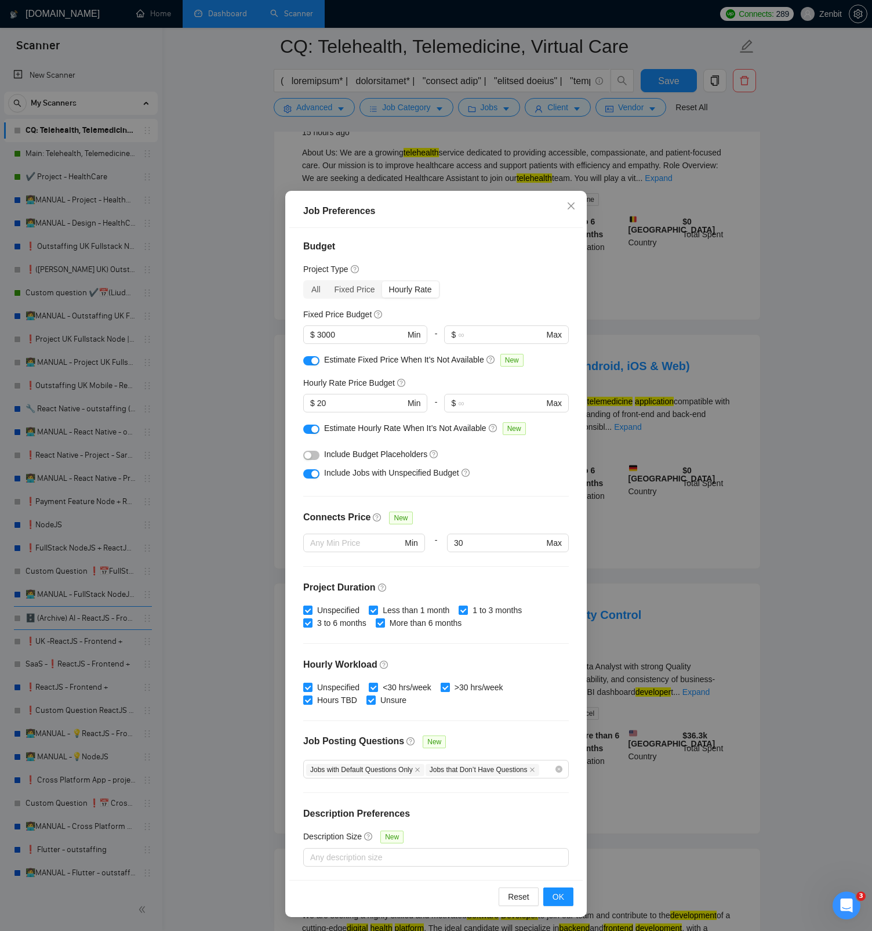
scroll to position [172, 0]
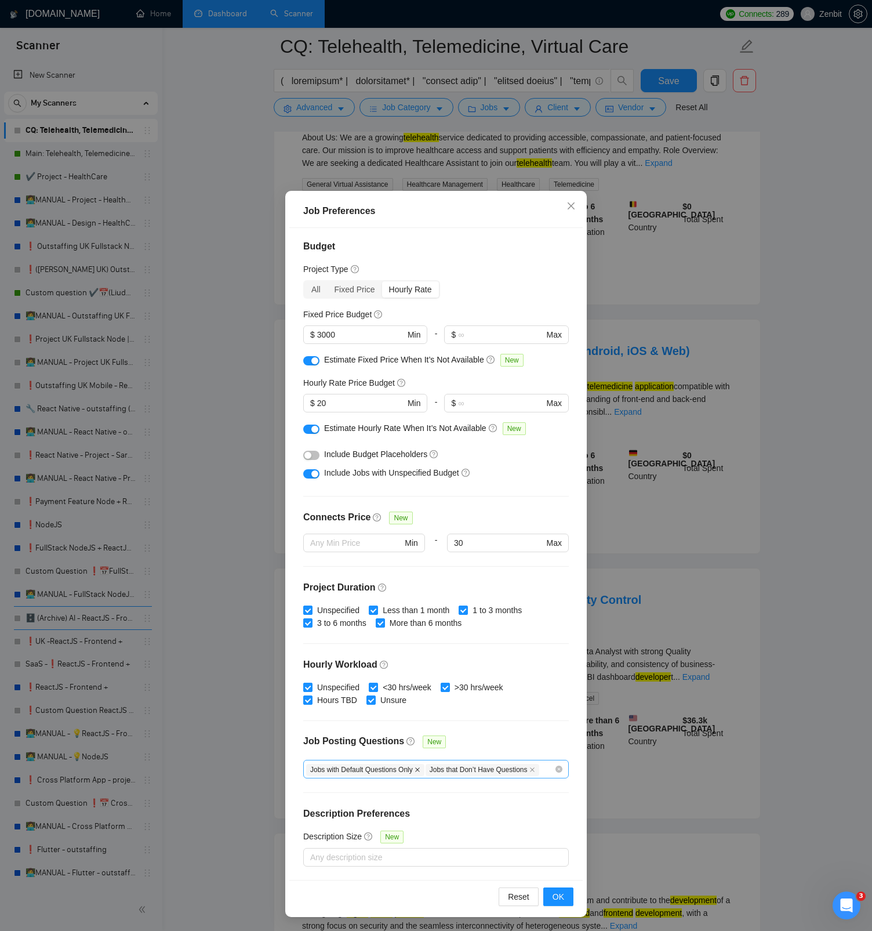
click at [420, 440] on icon "close" at bounding box center [417, 769] width 5 height 5
click at [415, 440] on icon "close" at bounding box center [413, 769] width 5 height 5
click at [433, 440] on div at bounding box center [430, 769] width 248 height 14
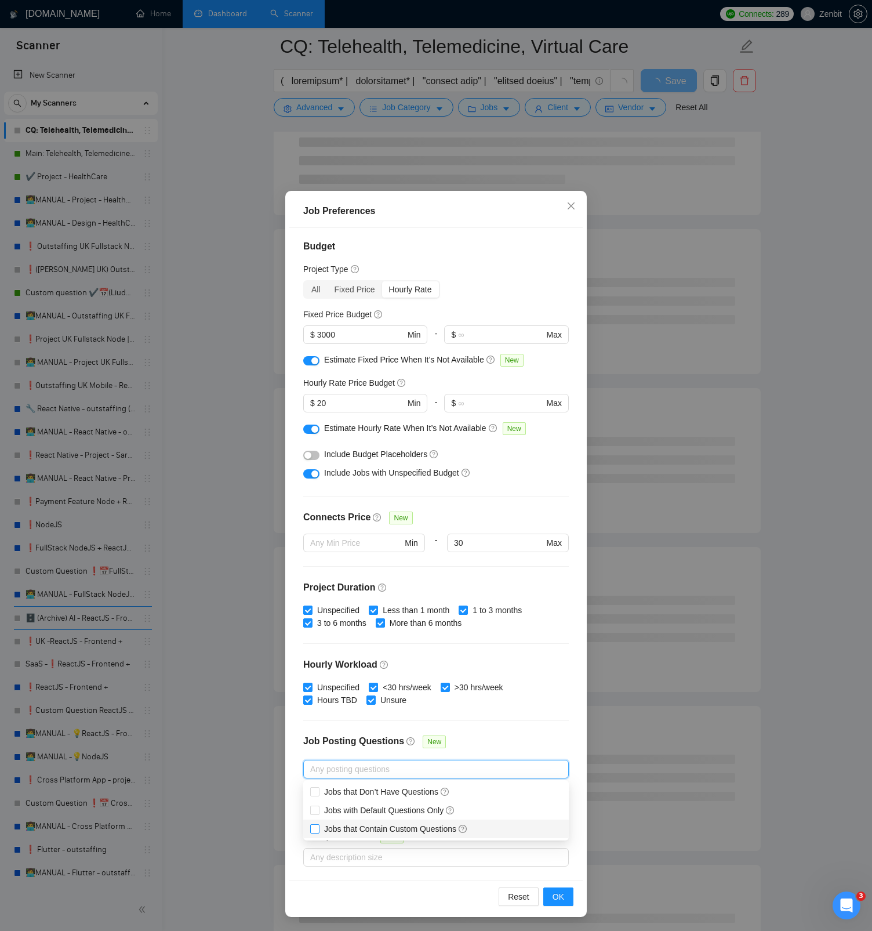
click at [386, 440] on span "Jobs that Contain Custom Questions" at bounding box center [396, 828] width 144 height 9
click at [318, 440] on input "Jobs that Contain Custom Questions" at bounding box center [314, 828] width 8 height 8
checkbox input "true"
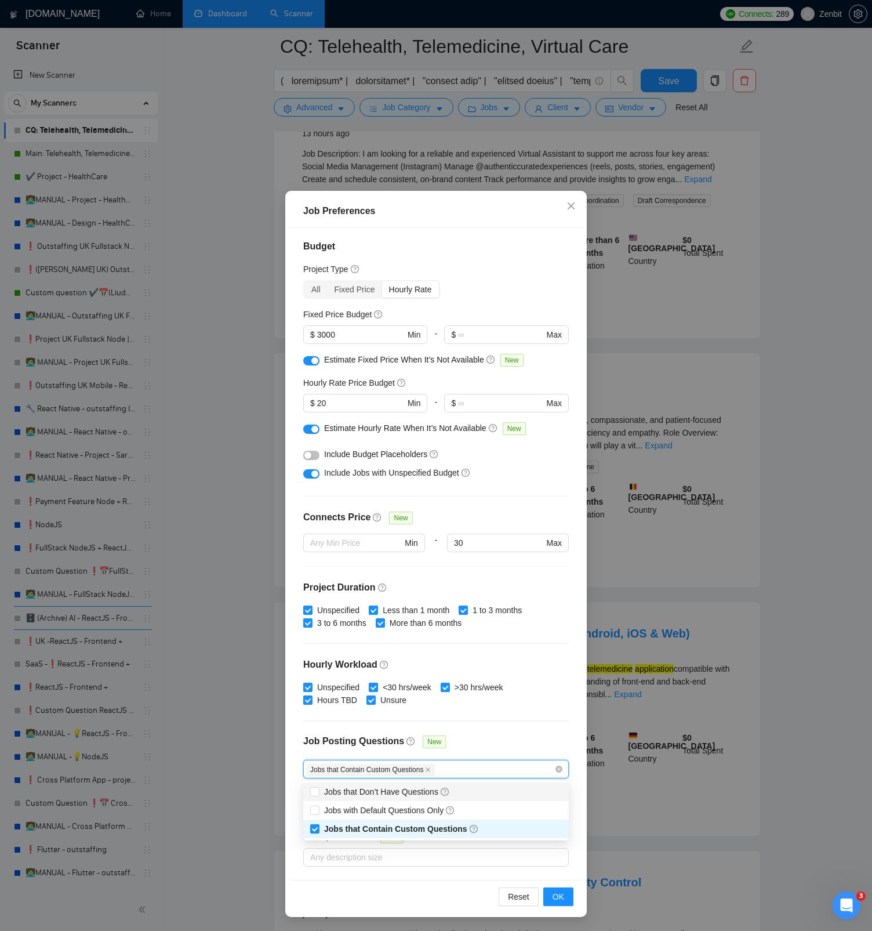
click at [509, 440] on div "Job Posting Questions New" at bounding box center [436, 747] width 266 height 25
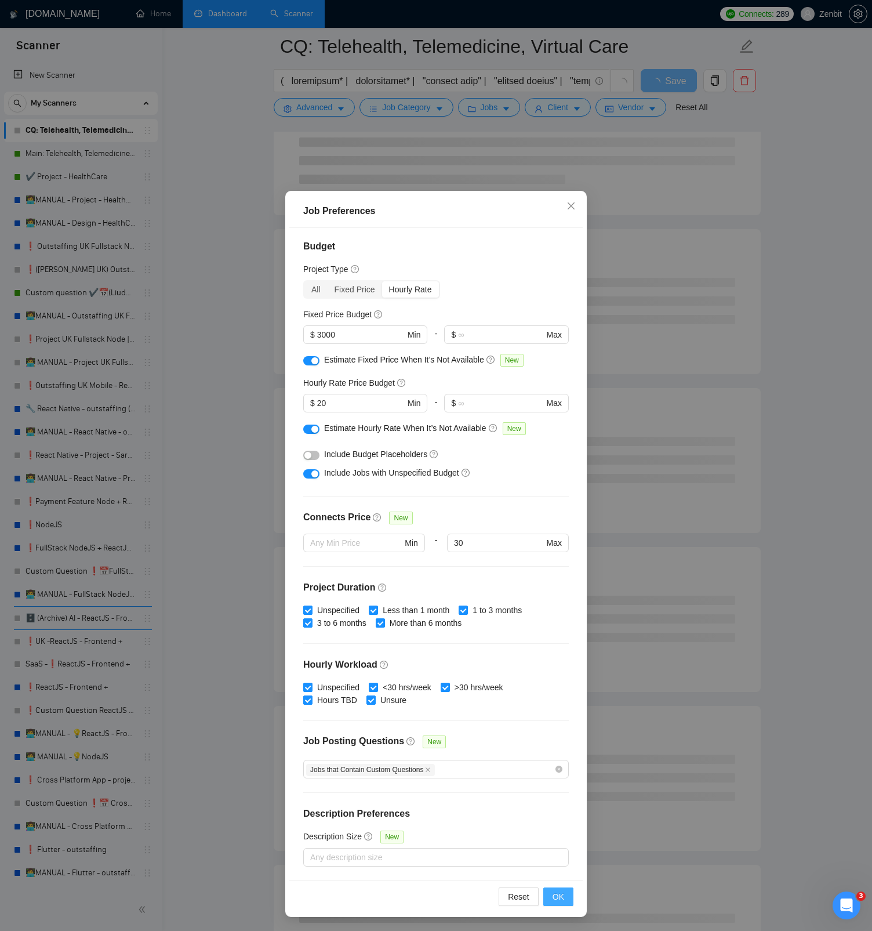
click at [557, 440] on span "OK" at bounding box center [559, 896] width 12 height 13
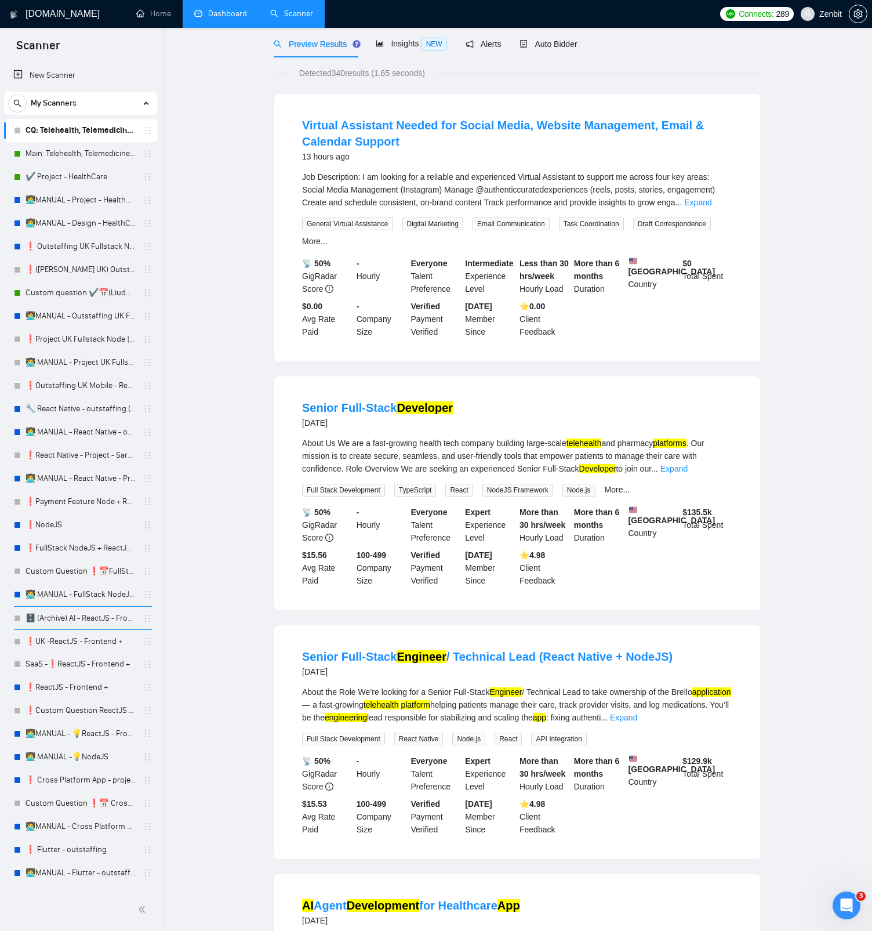
scroll to position [0, 0]
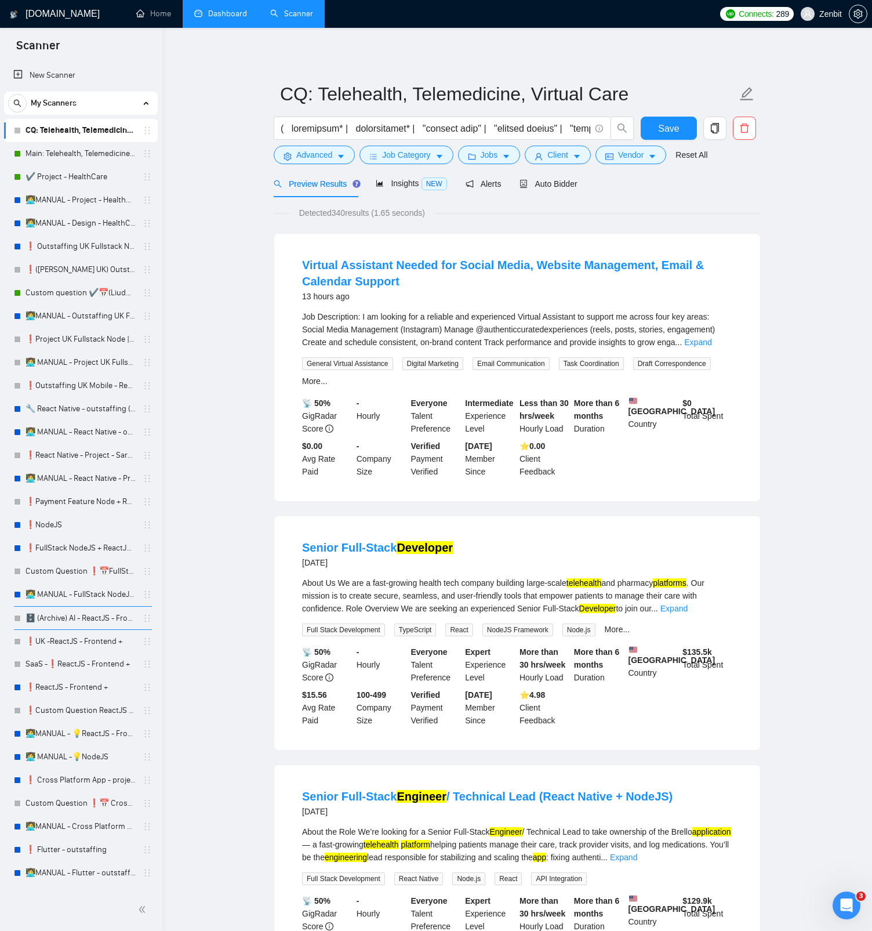
click at [562, 184] on span "Auto Bidder" at bounding box center [548, 183] width 57 height 9
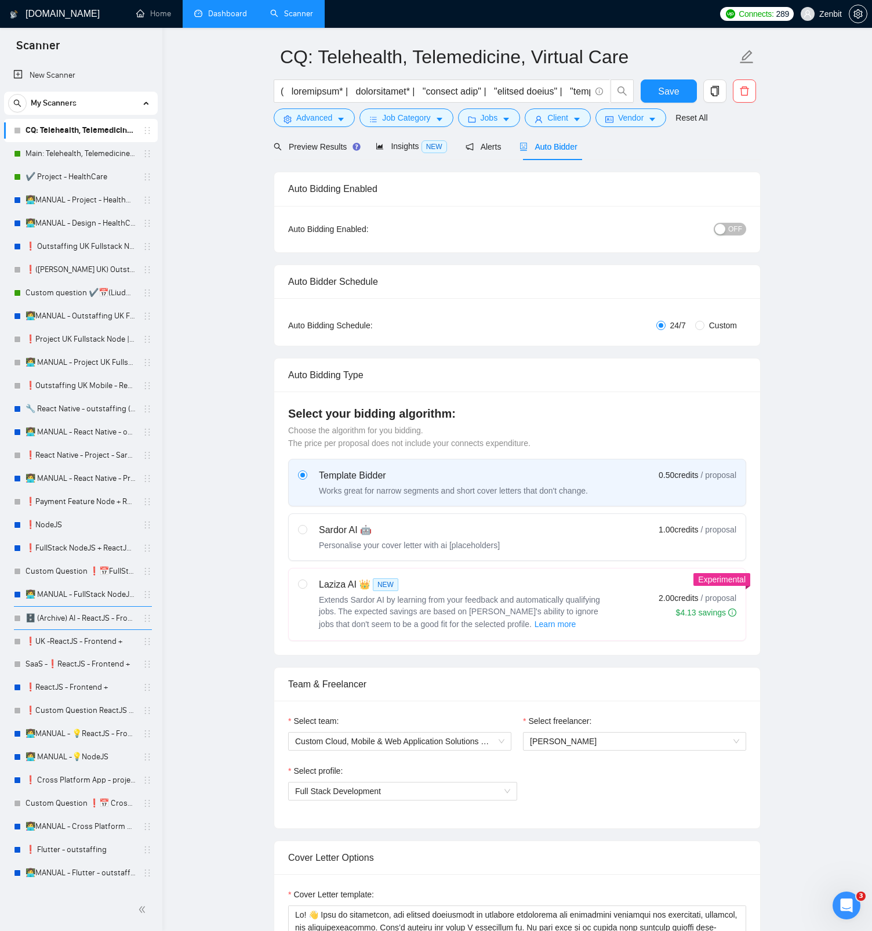
scroll to position [45, 0]
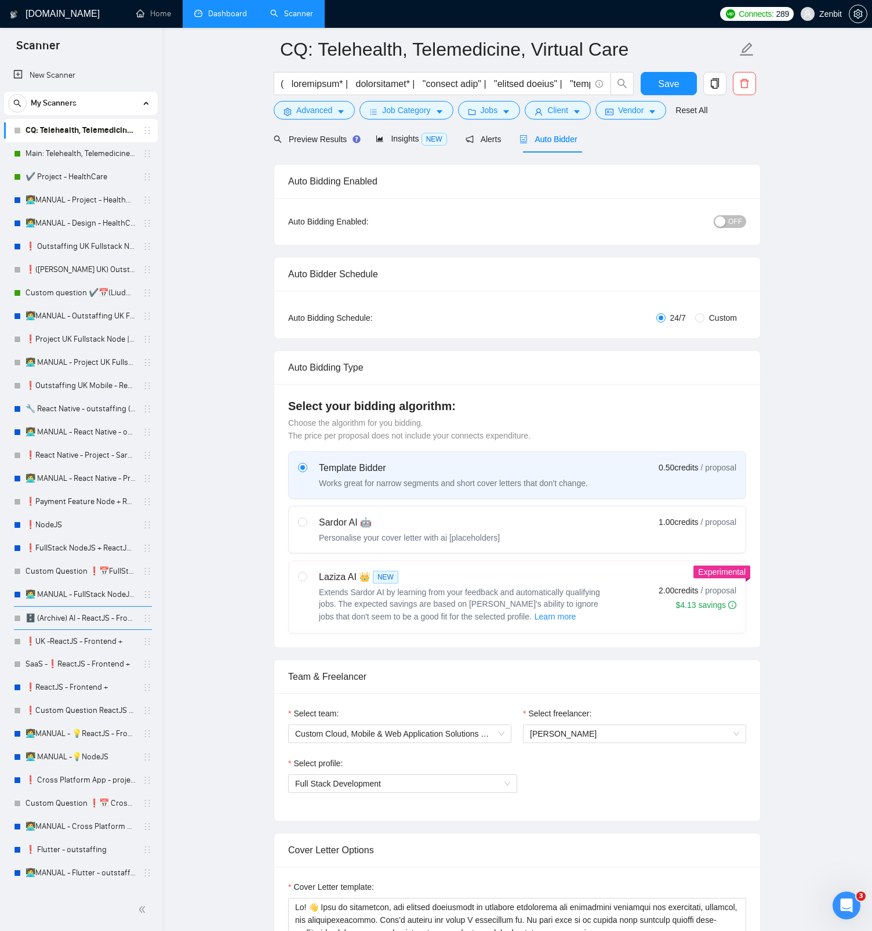
click at [489, 440] on div "Sardor AI 🤖" at bounding box center [409, 523] width 181 height 14
click at [306, 440] on input "radio" at bounding box center [302, 521] width 8 height 8
radio input "true"
radio input "false"
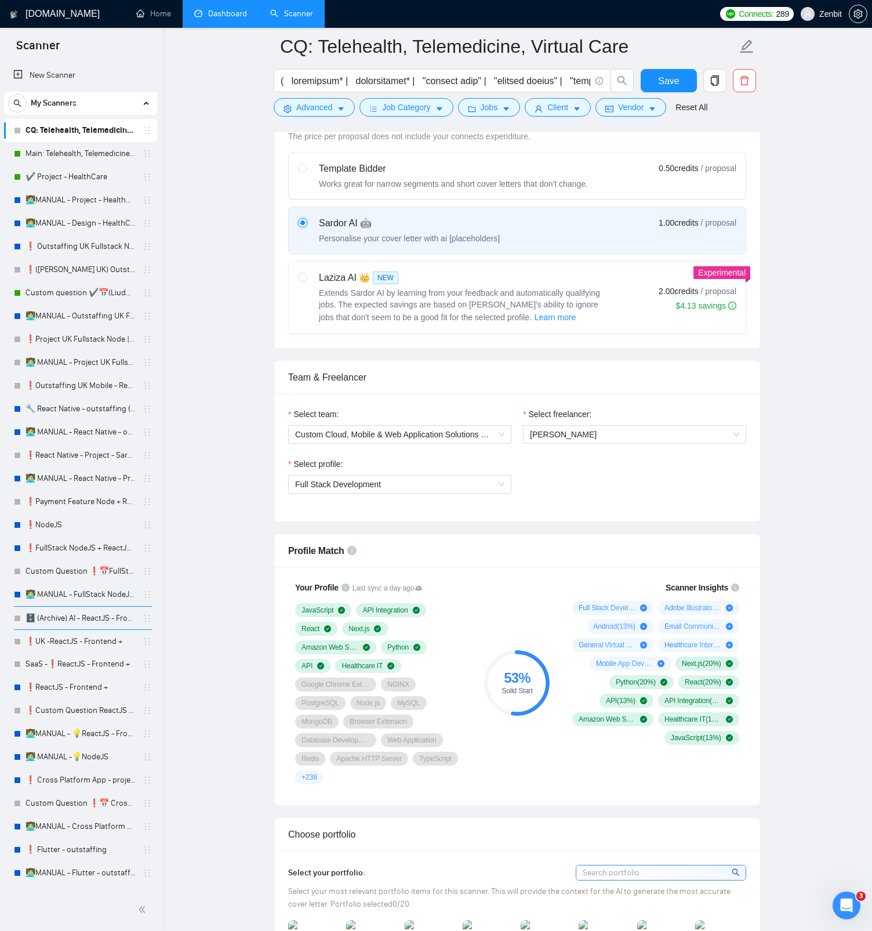
scroll to position [407, 0]
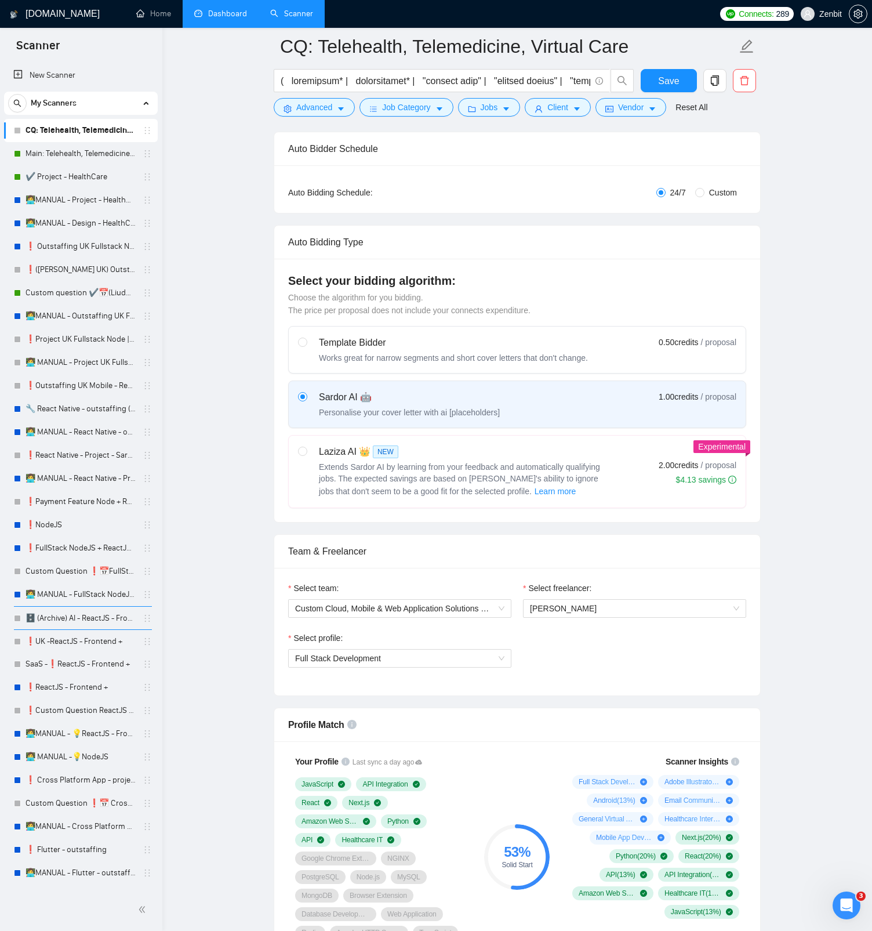
scroll to position [0, 0]
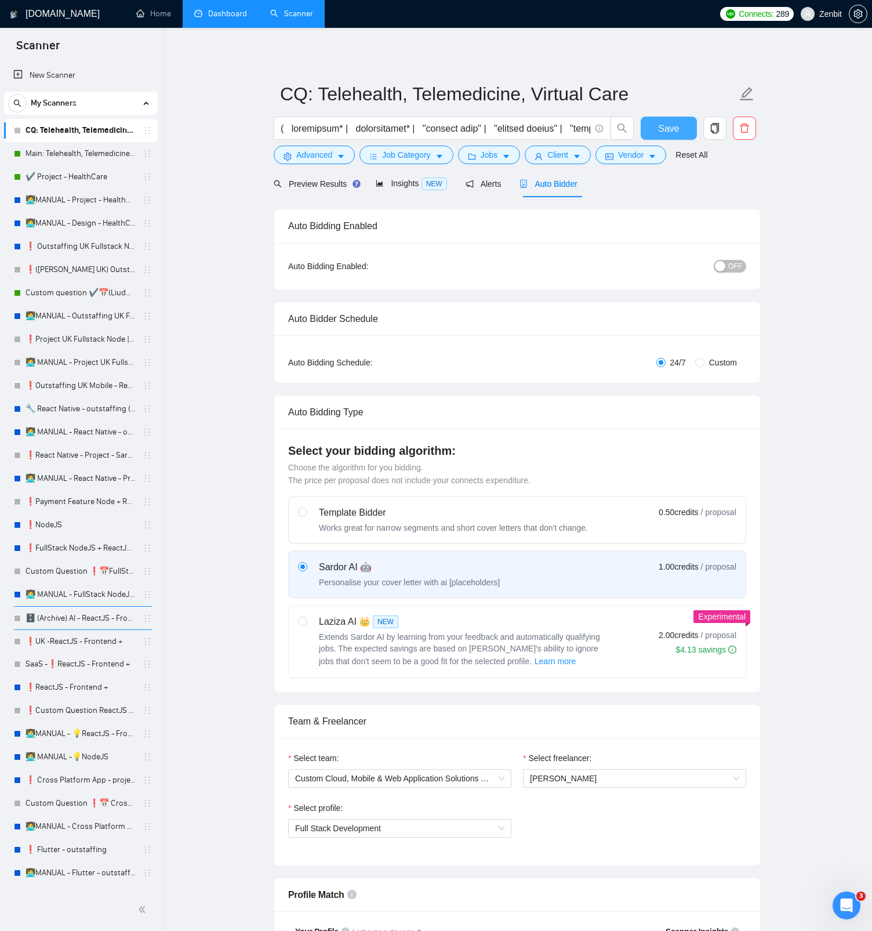
drag, startPoint x: 672, startPoint y: 130, endPoint x: 728, endPoint y: 228, distance: 113.0
click at [672, 130] on span "Save" at bounding box center [668, 128] width 21 height 14
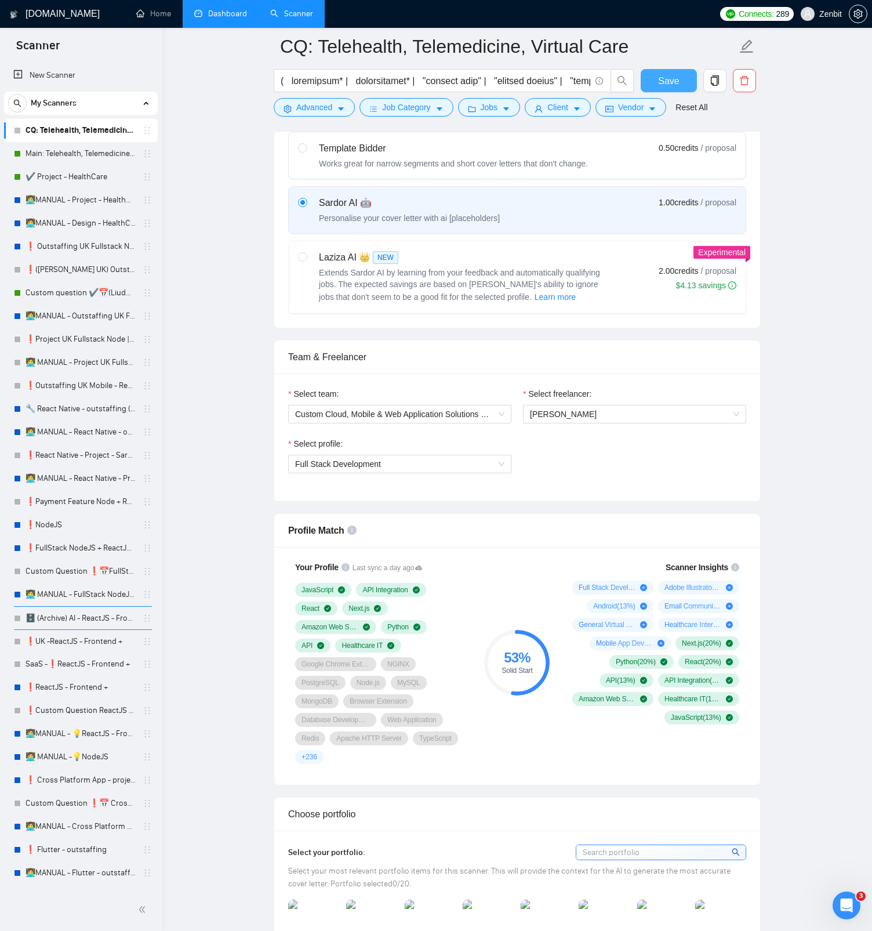
scroll to position [418, 0]
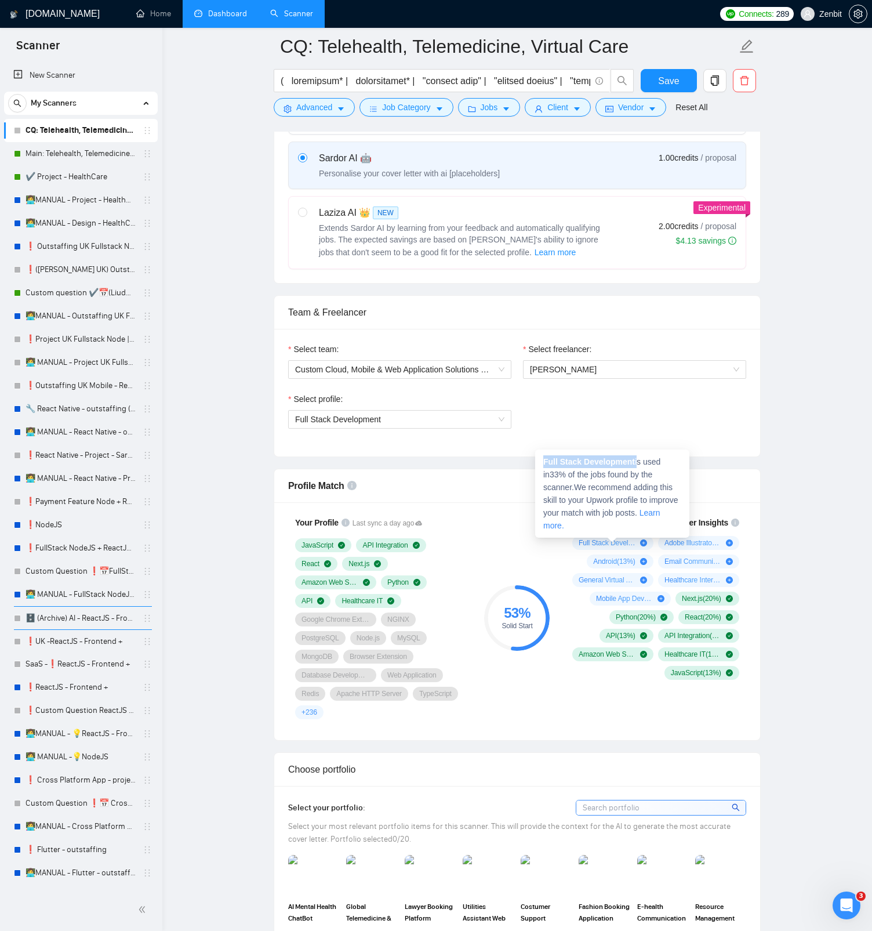
drag, startPoint x: 544, startPoint y: 458, endPoint x: 639, endPoint y: 459, distance: 95.1
click at [639, 440] on span "Full Stack Development is used in 33 % of the jobs found by the scanner. We rec…" at bounding box center [610, 493] width 135 height 73
copy span "Full Stack Development"
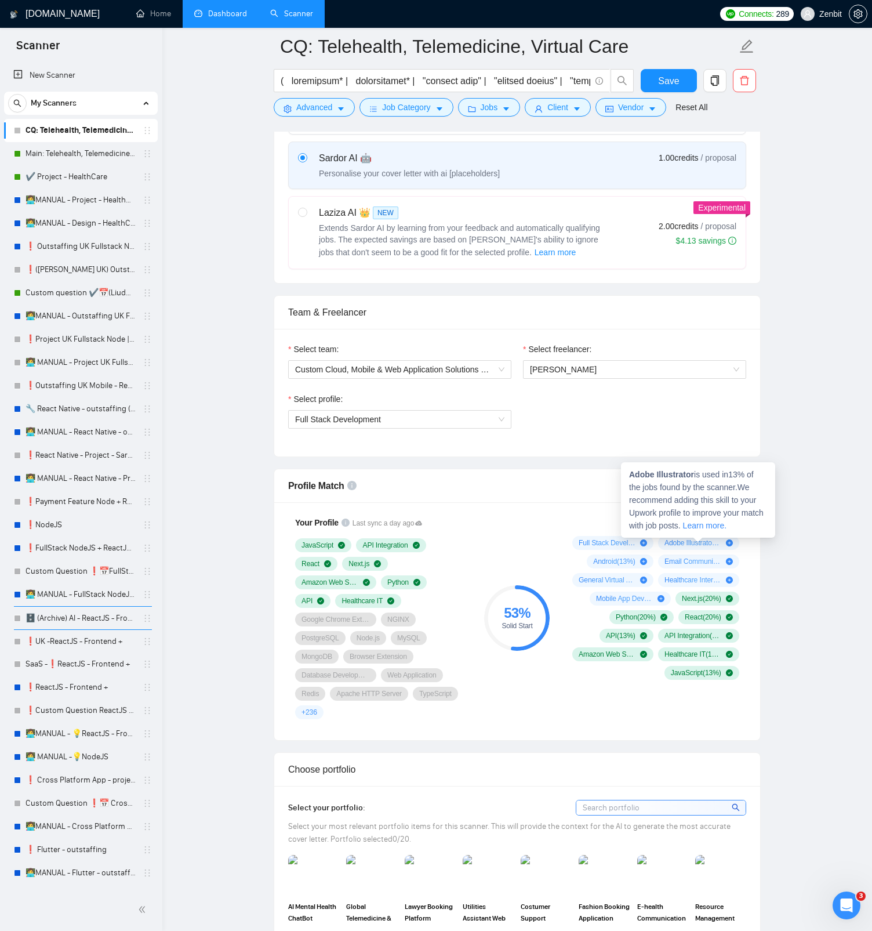
click at [689, 440] on span "Adobe Illustrator ( 13 %)" at bounding box center [693, 542] width 57 height 9
drag, startPoint x: 629, startPoint y: 474, endPoint x: 695, endPoint y: 478, distance: 66.3
click at [694, 440] on strong "Adobe Illustrator" at bounding box center [661, 474] width 65 height 9
copy strong "Adobe Illustrator"
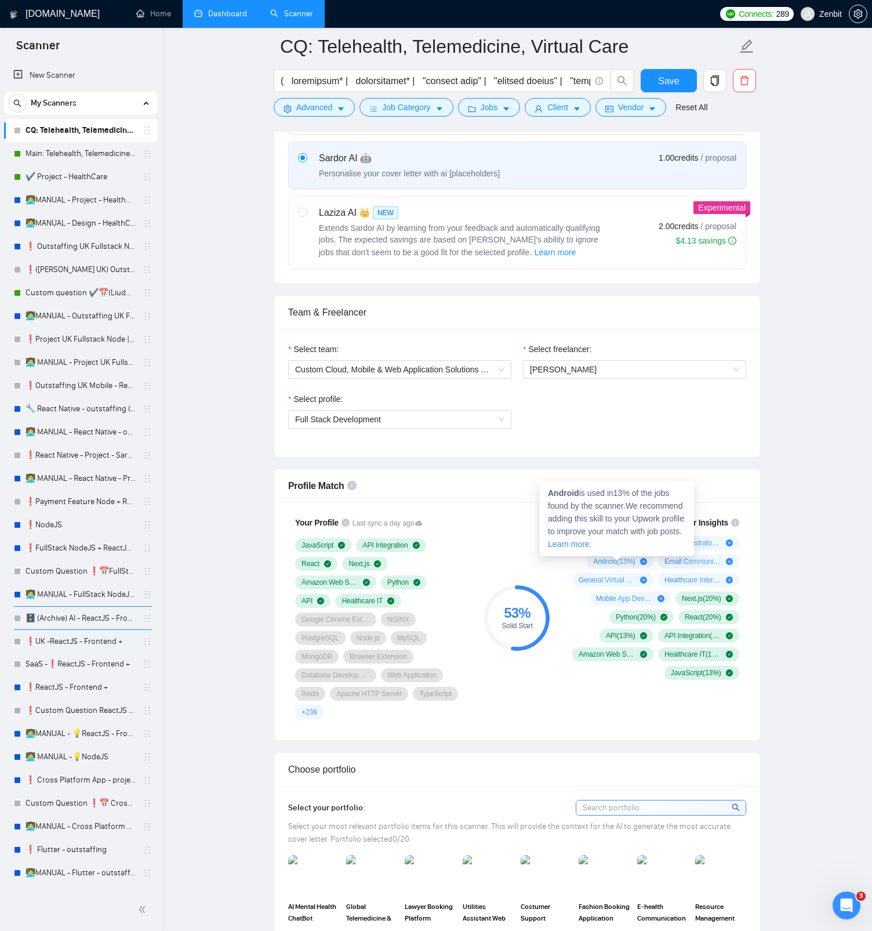
click at [565, 440] on strong "Android" at bounding box center [563, 492] width 31 height 9
click at [566, 440] on strong "Android" at bounding box center [563, 492] width 31 height 9
copy strong "Android"
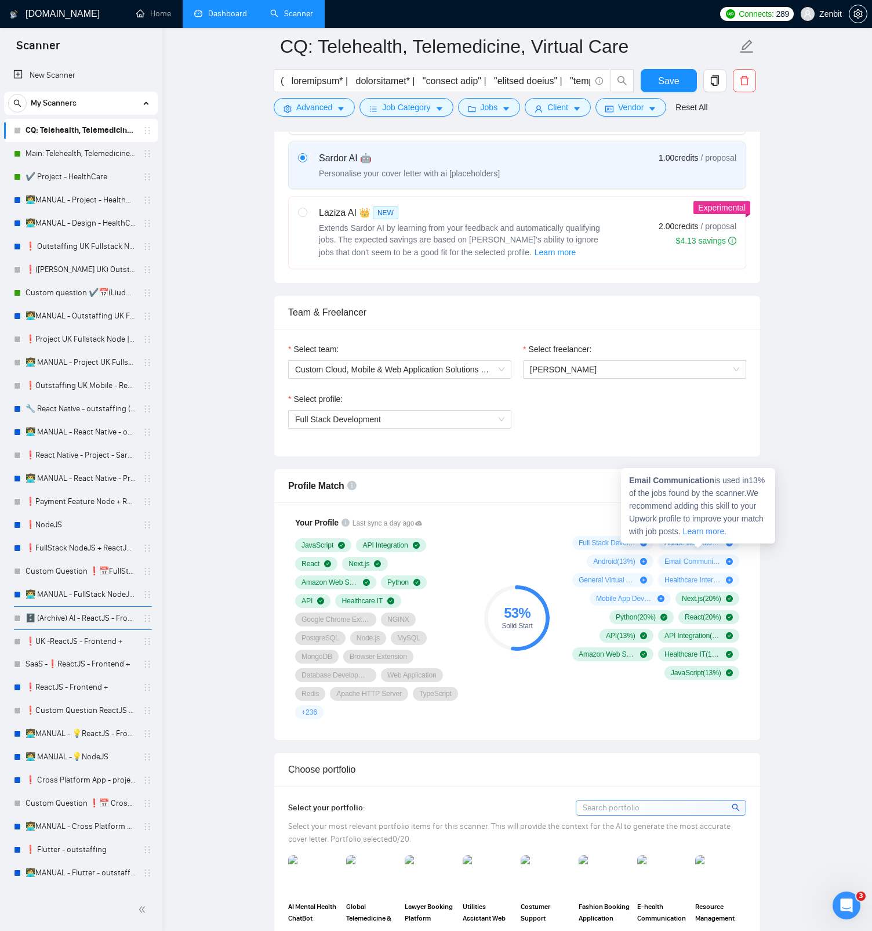
drag, startPoint x: 630, startPoint y: 481, endPoint x: 703, endPoint y: 480, distance: 73.1
click at [699, 440] on strong "Email Communication" at bounding box center [671, 480] width 85 height 9
click at [716, 440] on span "Email Communication is used in 13 % of the jobs found by the scanner. We recomm…" at bounding box center [697, 506] width 136 height 60
drag, startPoint x: 716, startPoint y: 480, endPoint x: 626, endPoint y: 478, distance: 89.9
click at [626, 440] on div "Email Communication is used in 13 % of the jobs found by the scanner. We recomm…" at bounding box center [698, 505] width 154 height 75
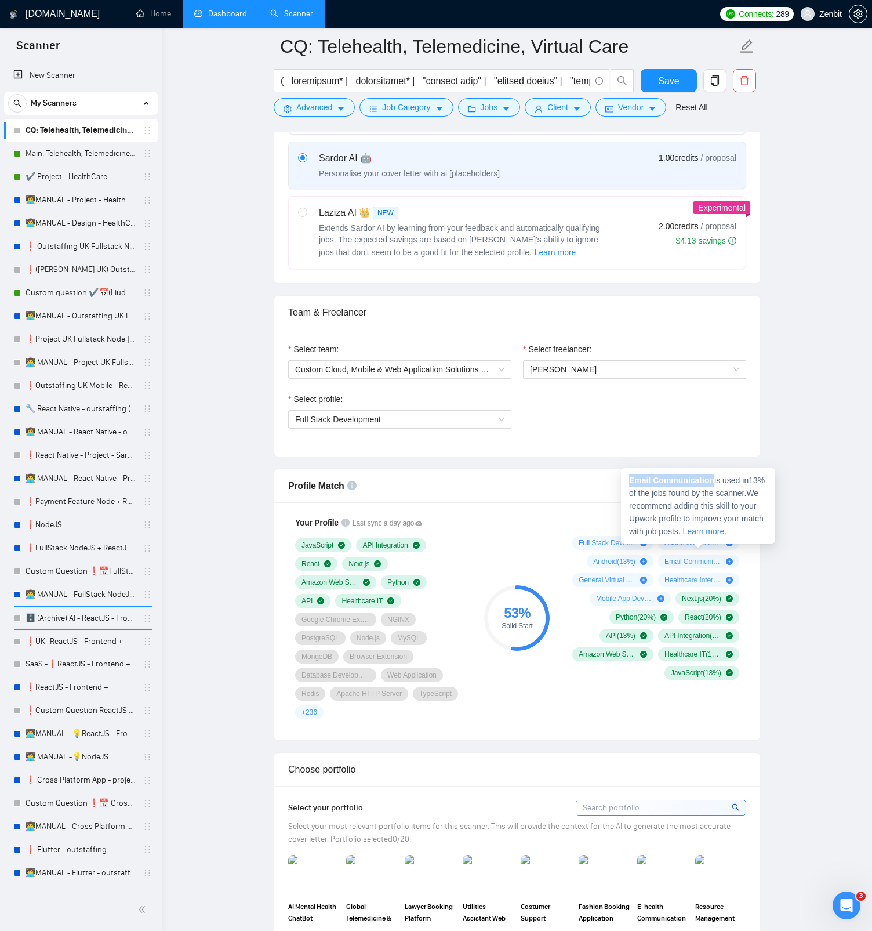
copy strong "Email Communication"
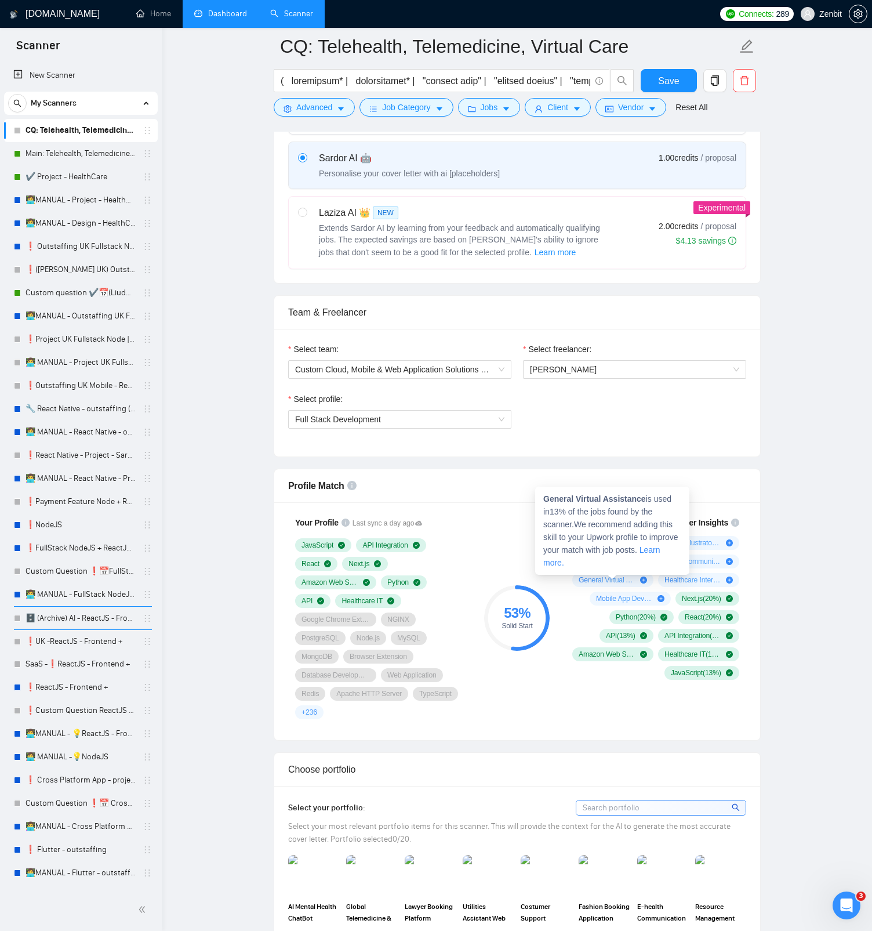
drag, startPoint x: 544, startPoint y: 499, endPoint x: 655, endPoint y: 500, distance: 110.8
click at [656, 440] on span "General Virtual Assistance is used in 13 % of the jobs found by the scanner. We…" at bounding box center [610, 530] width 135 height 73
click at [646, 440] on strong "General Virtual Assistance" at bounding box center [594, 498] width 103 height 9
drag, startPoint x: 648, startPoint y: 498, endPoint x: 546, endPoint y: 495, distance: 102.1
click at [546, 440] on strong "General Virtual Assistance" at bounding box center [594, 498] width 103 height 9
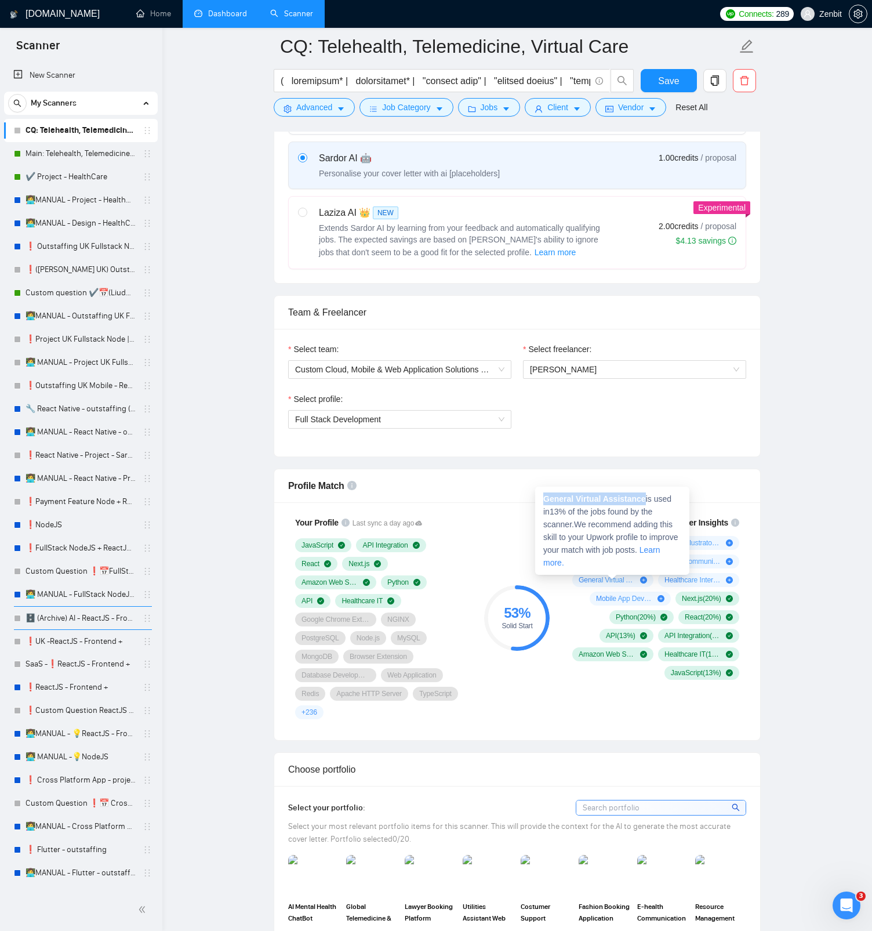
copy strong "General Virtual Assistance"
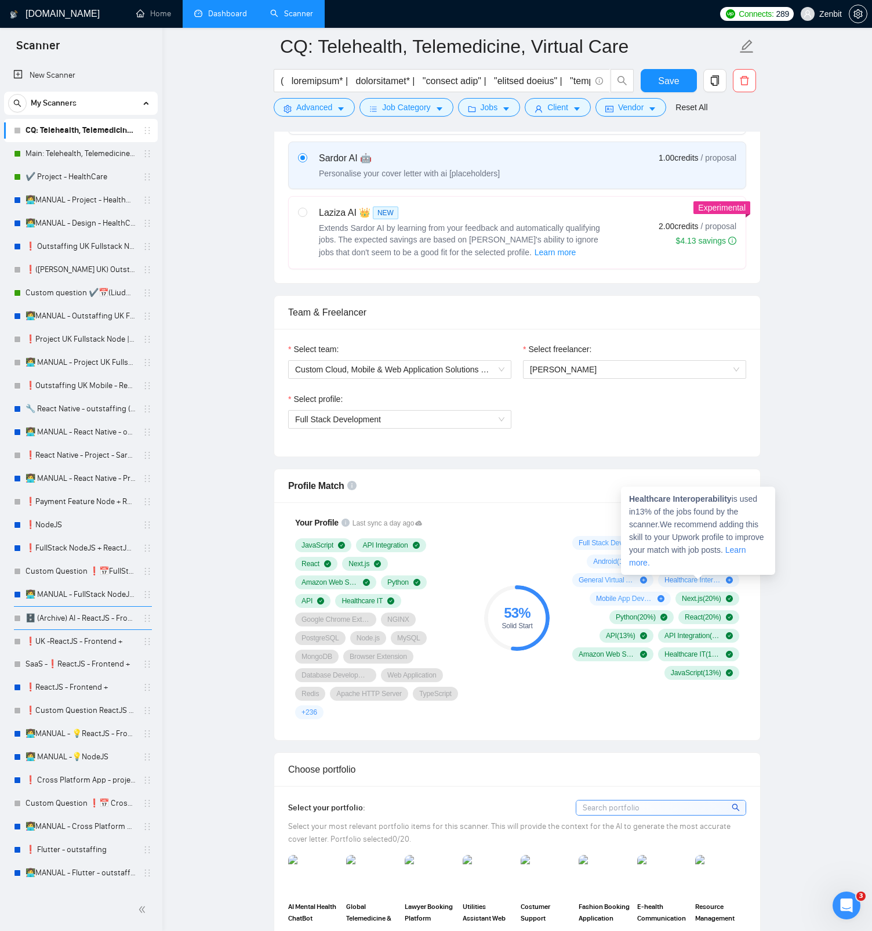
click at [681, 440] on span "Healthcare Interoperability ( 13 %)" at bounding box center [693, 579] width 57 height 9
drag, startPoint x: 631, startPoint y: 497, endPoint x: 737, endPoint y: 502, distance: 106.2
click at [737, 440] on span "Healthcare Interoperability is used in 13 % of the jobs found by the scanner. W…" at bounding box center [696, 530] width 135 height 73
copy strong "Healthcare Interoperability"
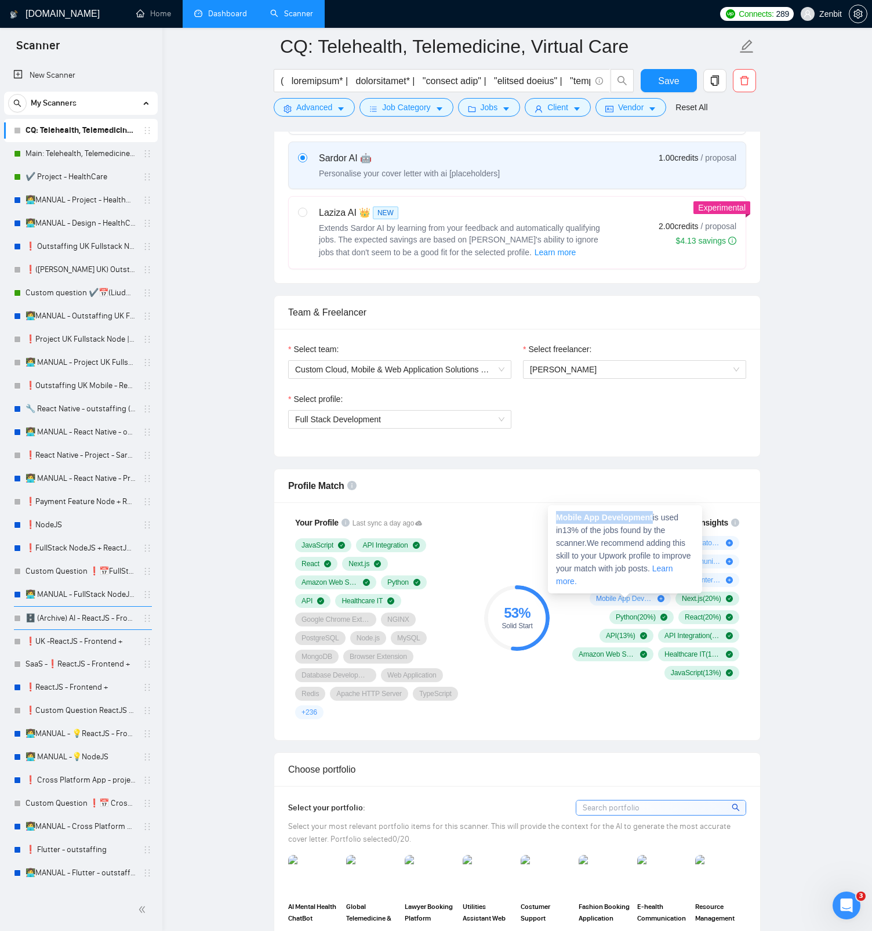
drag, startPoint x: 557, startPoint y: 518, endPoint x: 654, endPoint y: 517, distance: 97.4
click at [653, 440] on strong "Mobile App Development" at bounding box center [604, 517] width 97 height 9
copy strong "Mobile App Development"
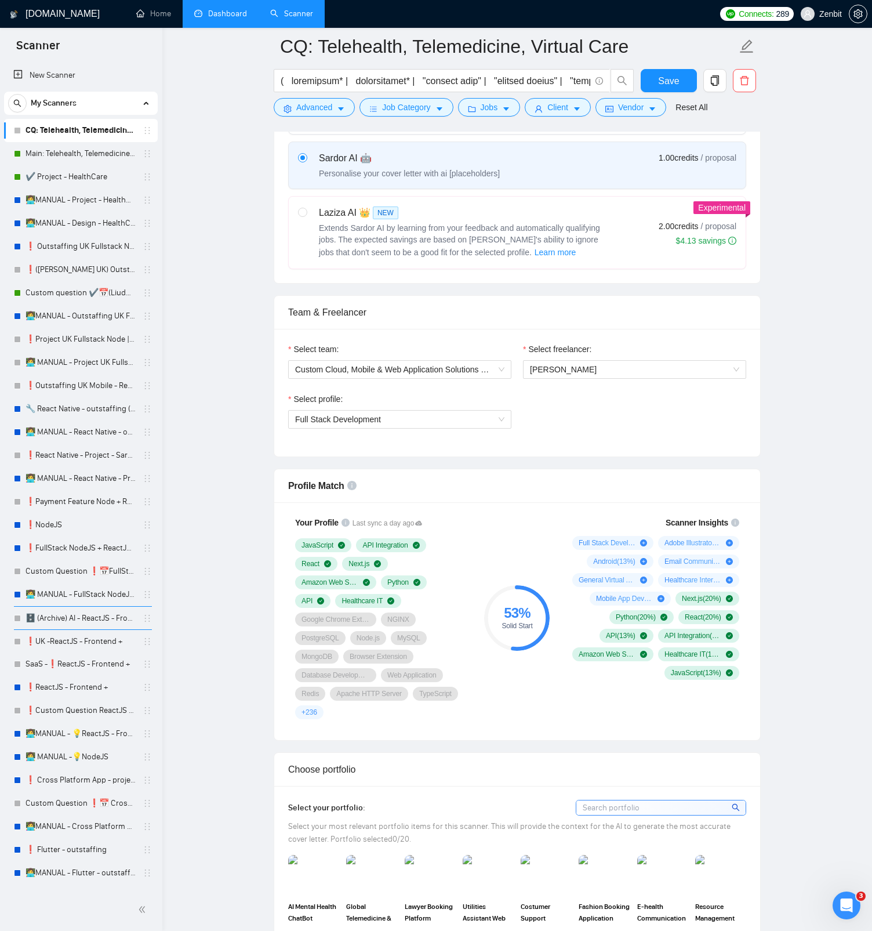
click at [335, 440] on span "Google Chrome Extension" at bounding box center [336, 619] width 68 height 9
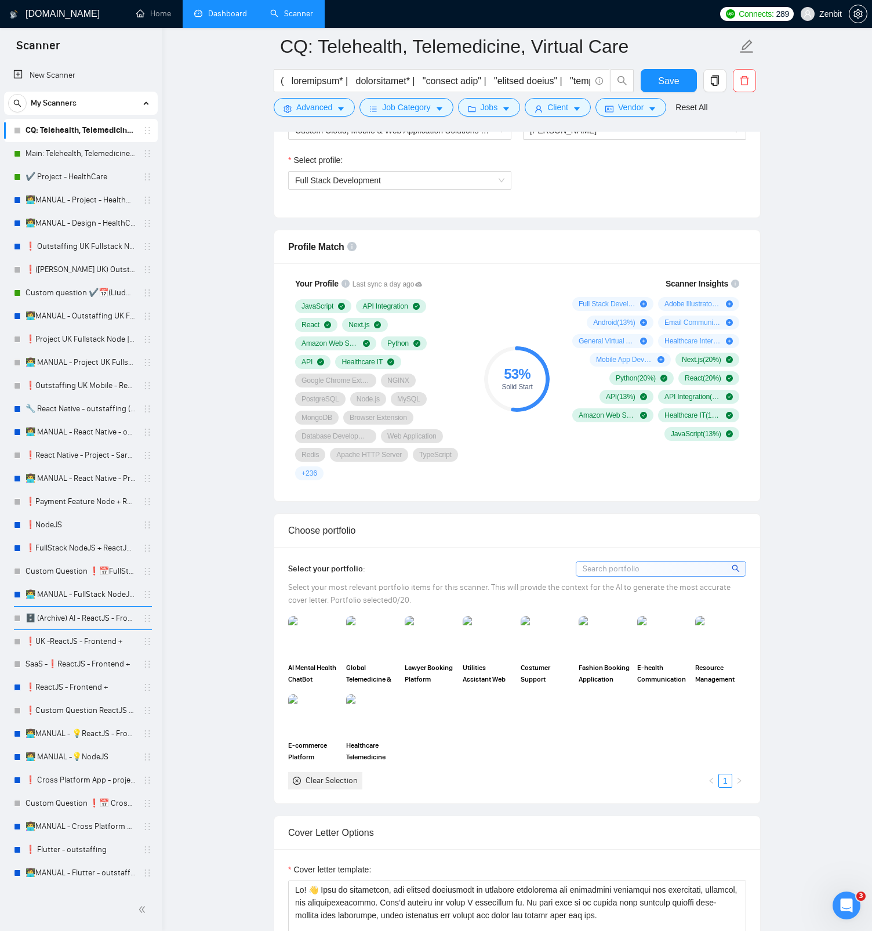
scroll to position [770, 0]
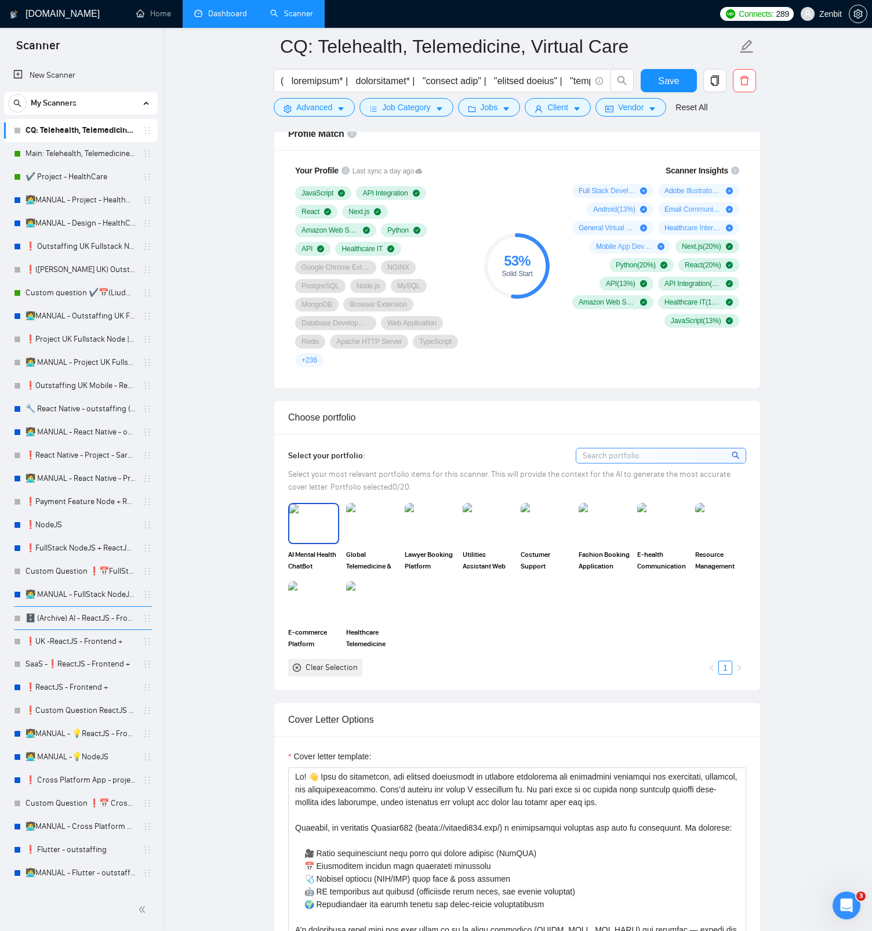
click at [306, 440] on span "AI Mental Health ChatBot Platform" at bounding box center [313, 560] width 51 height 23
click at [354, 440] on span "Global Telemedicine & Second Opinion Platform" at bounding box center [371, 560] width 51 height 23
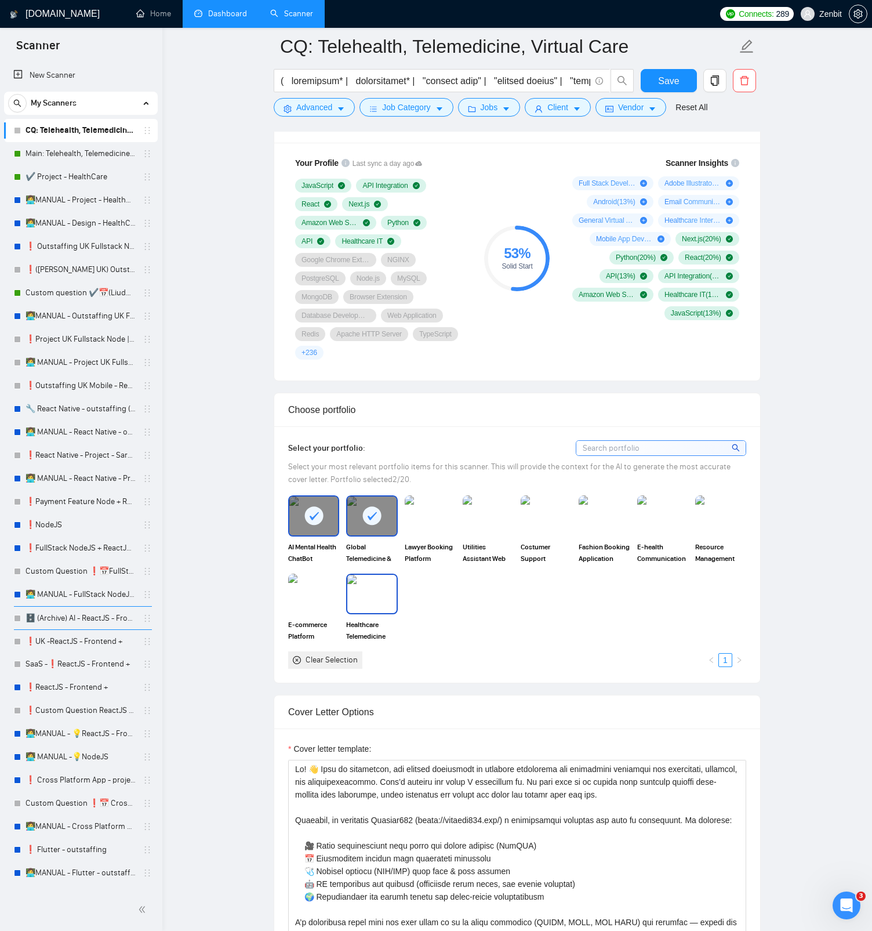
click at [375, 440] on span "Healthcare Telemedicine Toolkit Web App" at bounding box center [371, 630] width 51 height 23
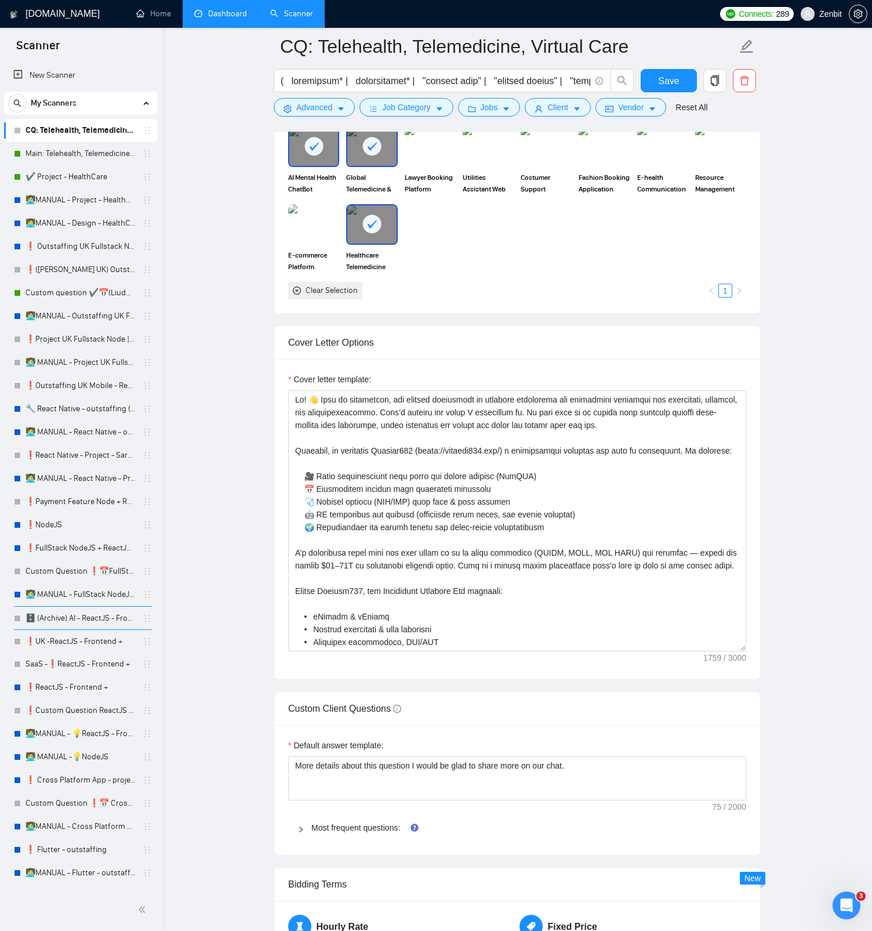
scroll to position [1185, 0]
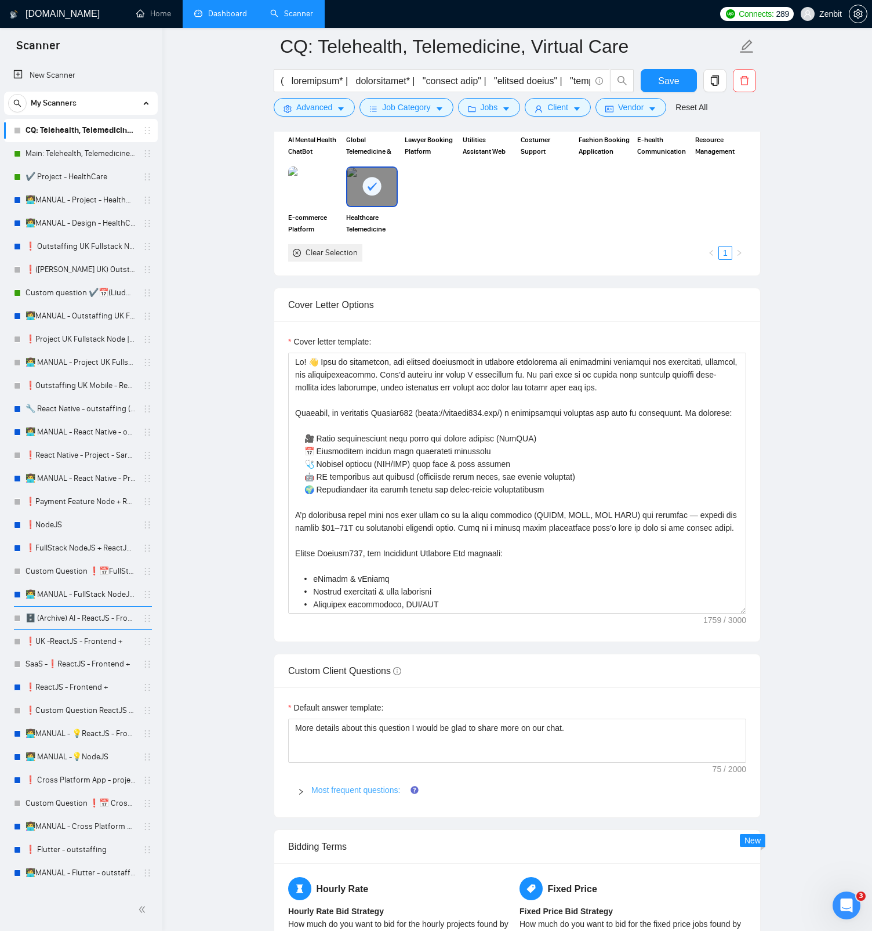
click at [349, 440] on link "Most frequent questions:" at bounding box center [355, 789] width 89 height 9
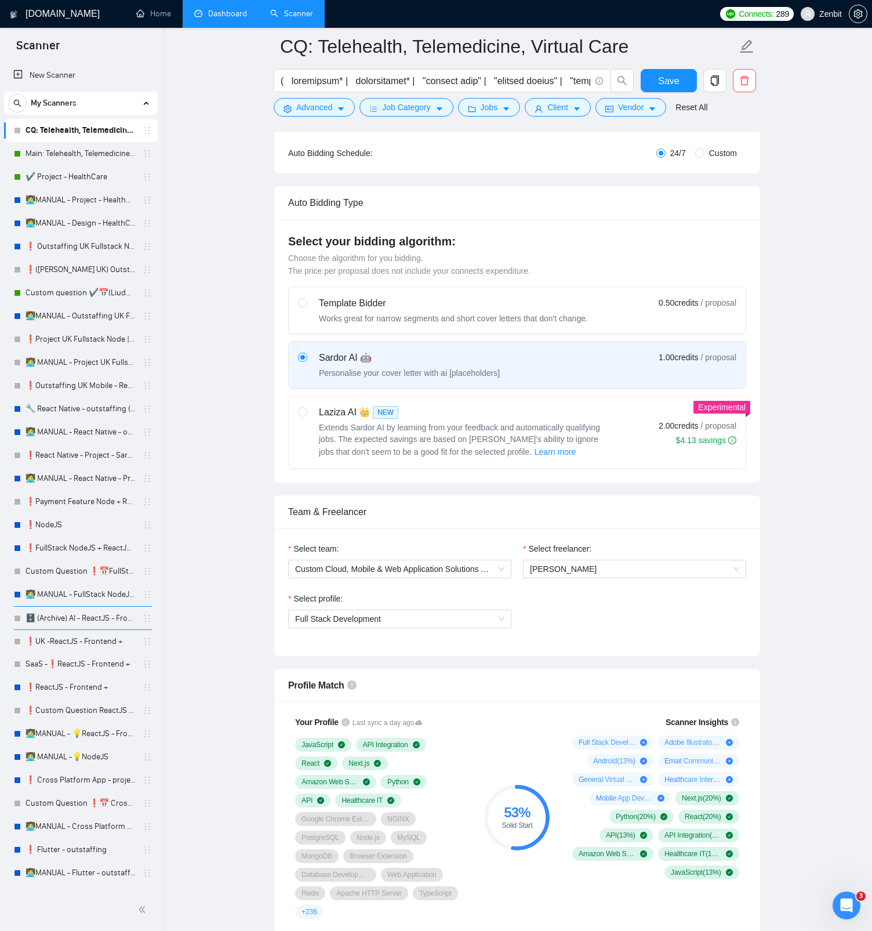
scroll to position [0, 0]
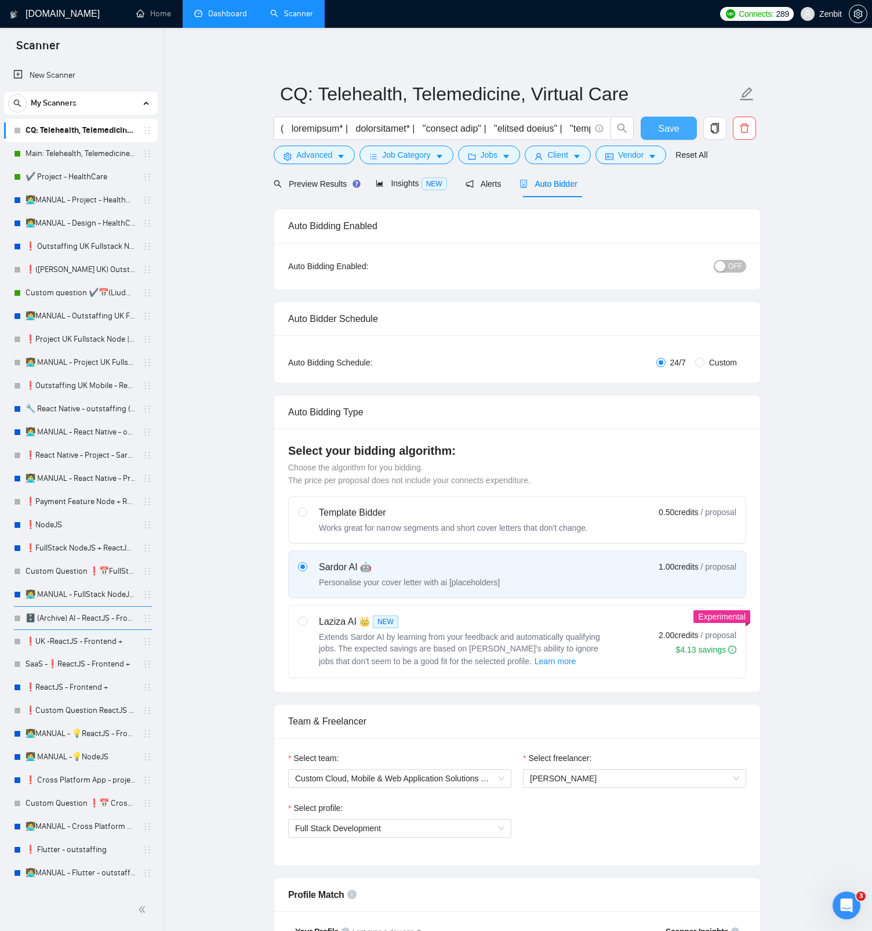
click at [674, 133] on span "Save" at bounding box center [668, 128] width 21 height 14
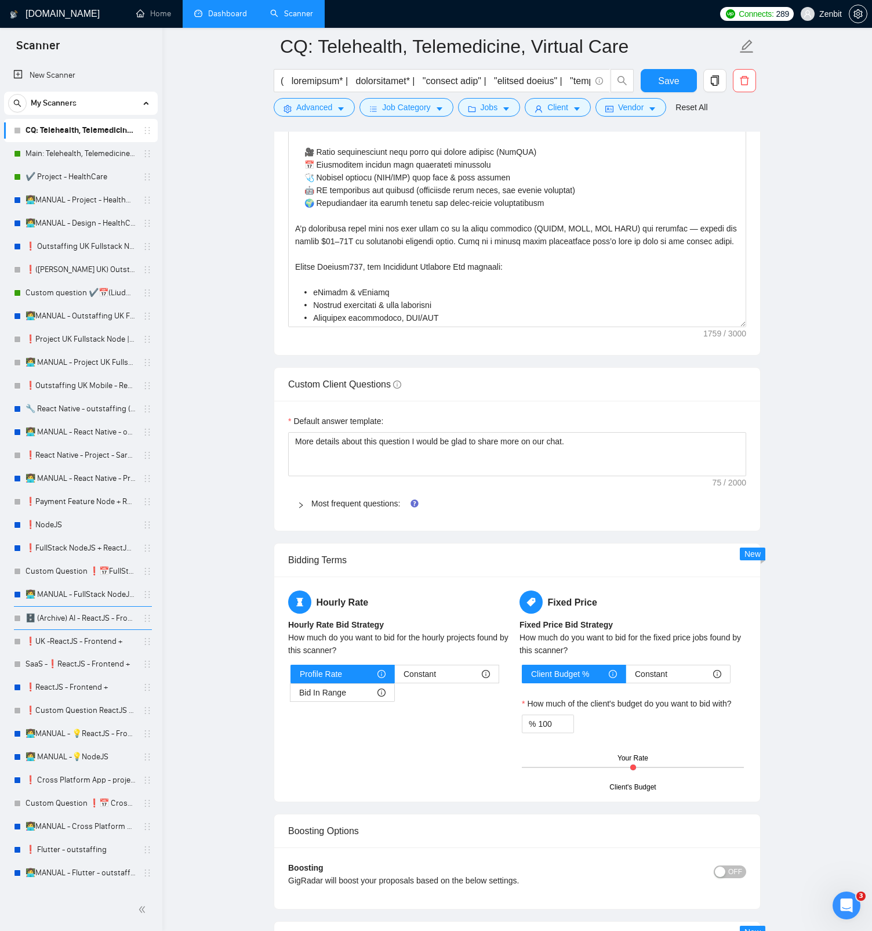
scroll to position [1464, 0]
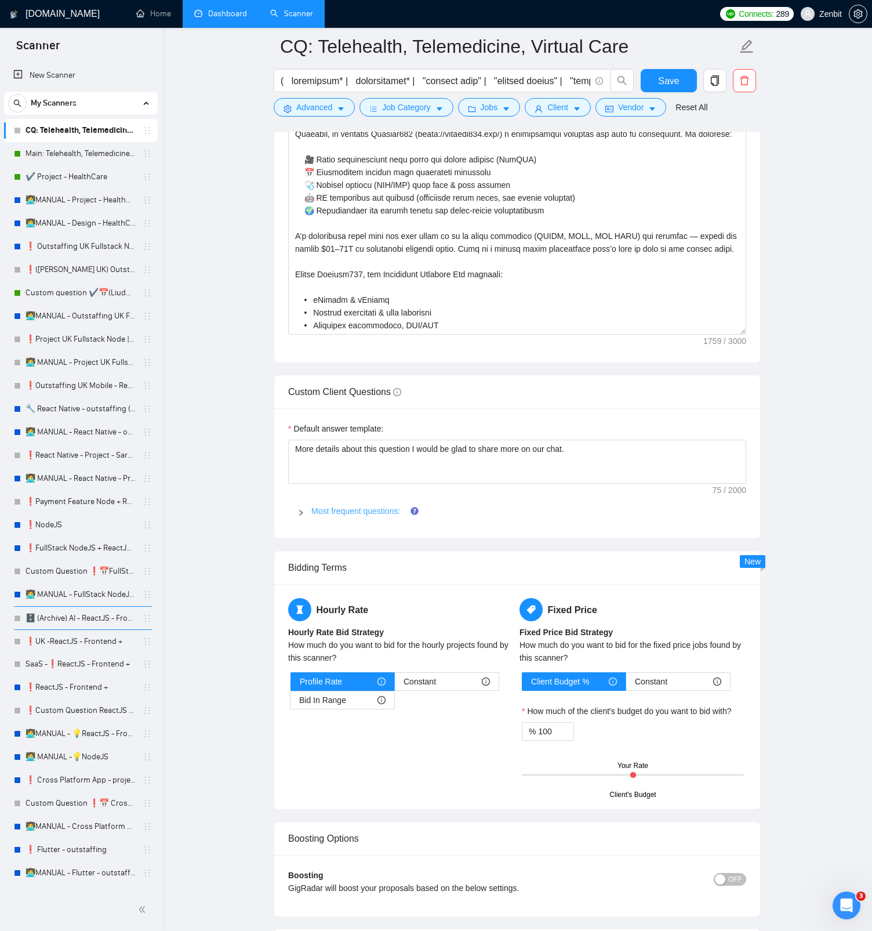
click at [364, 440] on link "Most frequent questions:" at bounding box center [355, 510] width 89 height 9
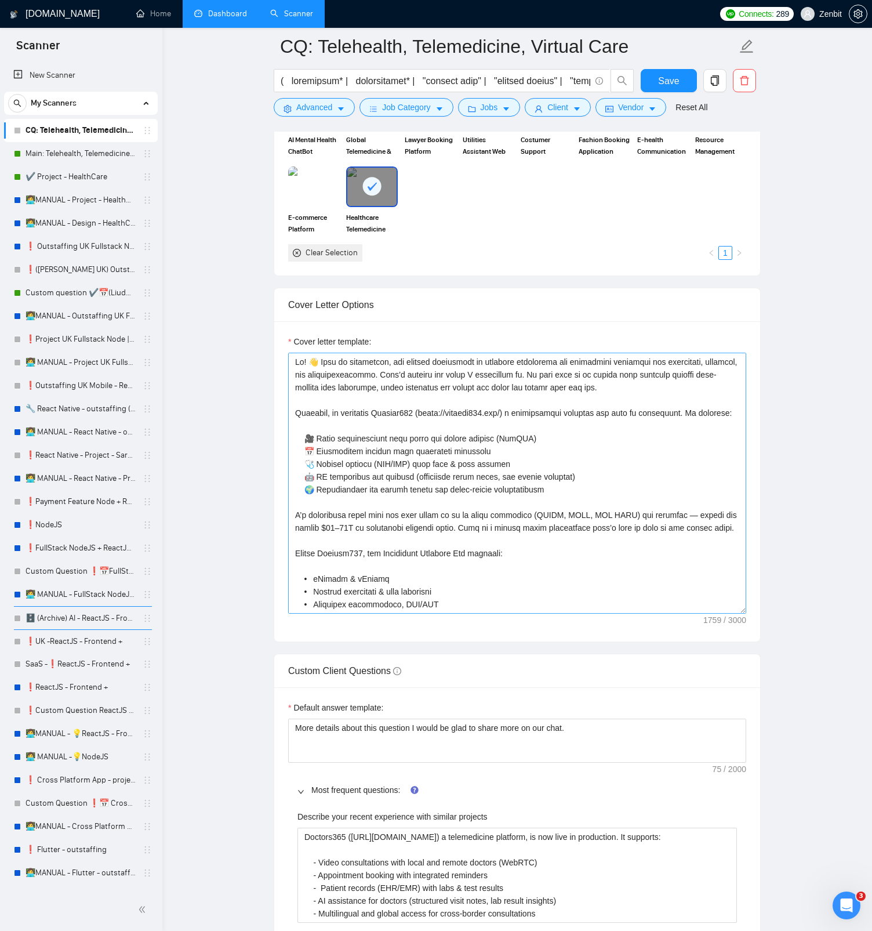
scroll to position [1177, 0]
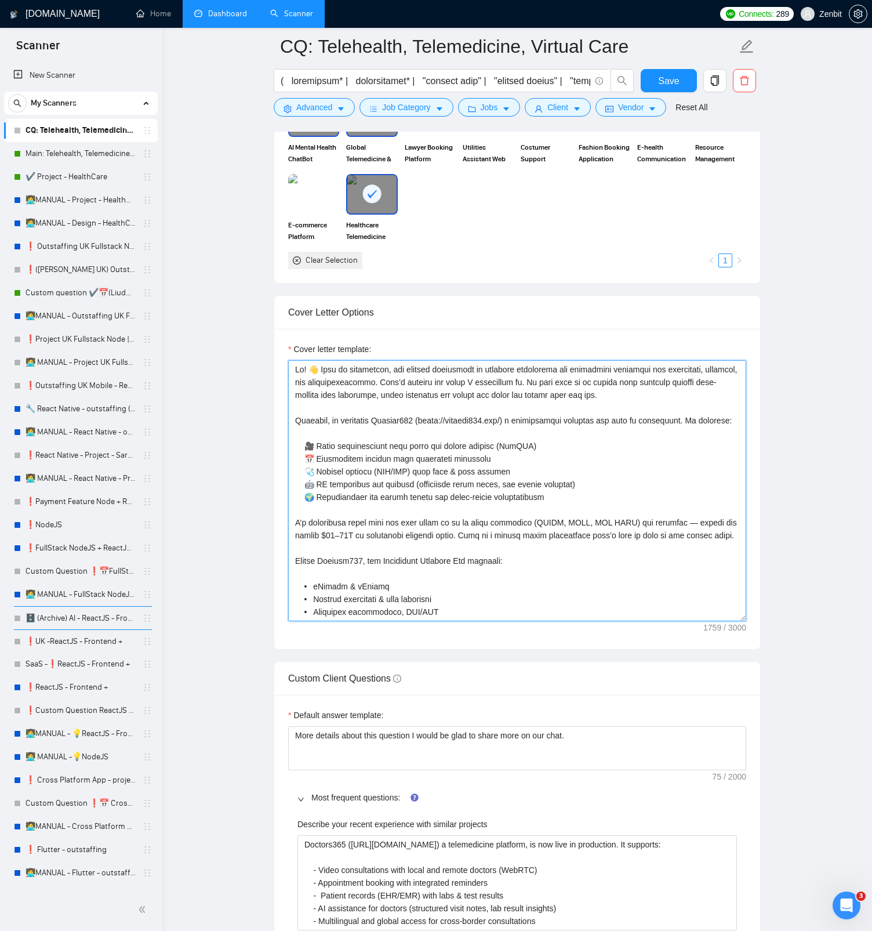
click at [384, 382] on textarea "Cover letter template:" at bounding box center [517, 490] width 458 height 261
click at [295, 368] on textarea "Cover letter template:" at bounding box center [517, 490] width 458 height 261
paste textarea "[Keep the entire cover letter, including all prompt outputs, within 700 charact…"
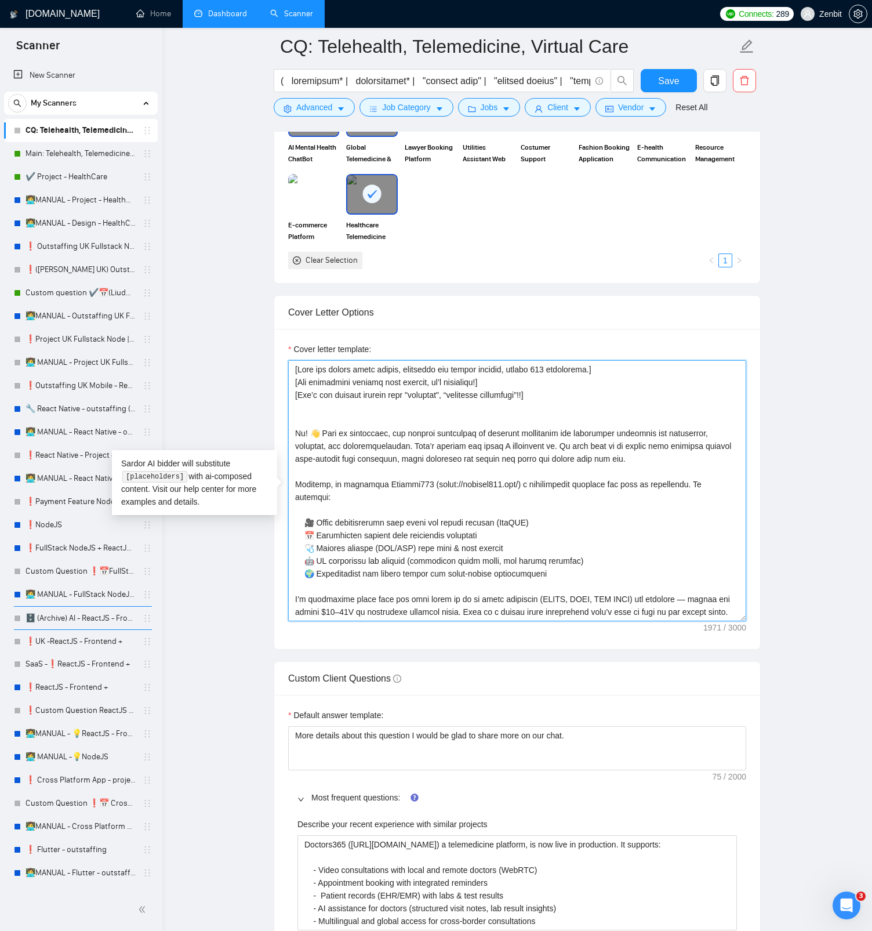
click at [311, 413] on textarea "Cover letter template:" at bounding box center [517, 490] width 458 height 261
paste textarea "[Say "Hi" and add a name if there is such, if not - leave just "Hi"]"
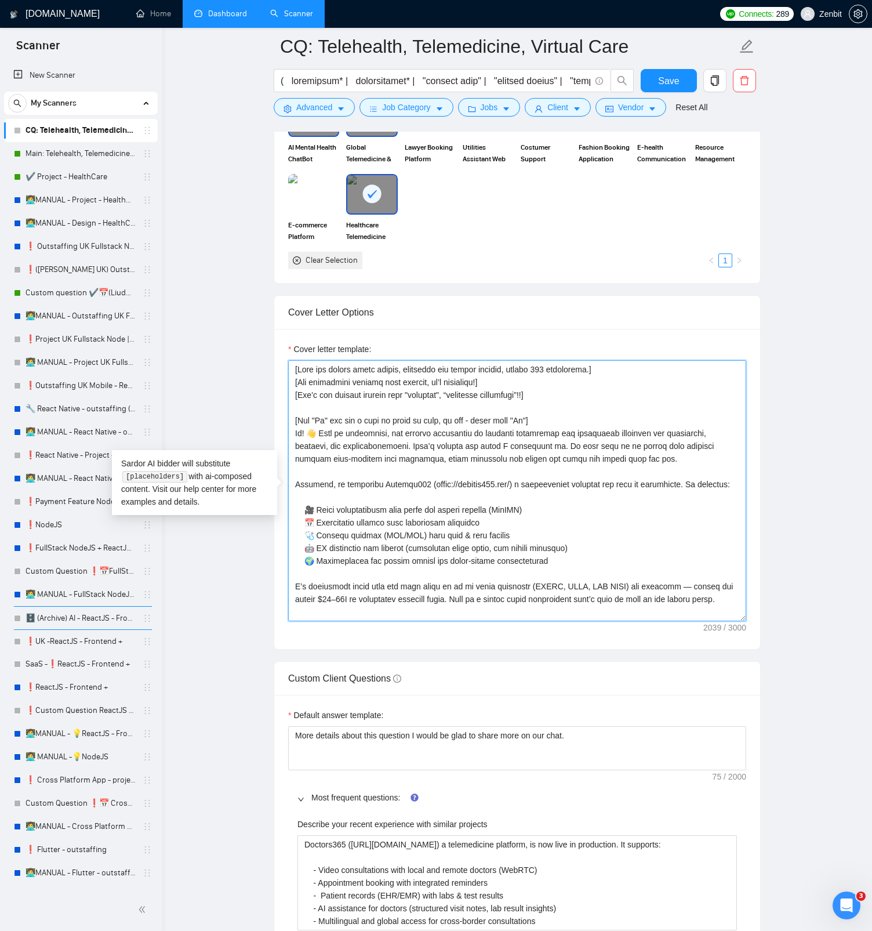
drag, startPoint x: 317, startPoint y: 433, endPoint x: 310, endPoint y: 432, distance: 7.0
click at [310, 433] on textarea "Cover letter template:" at bounding box center [517, 490] width 458 height 261
click at [530, 420] on textarea "Cover letter template:" at bounding box center [517, 490] width 458 height 261
paste textarea "👋"
click at [545, 409] on textarea "Cover letter template:" at bounding box center [517, 490] width 458 height 261
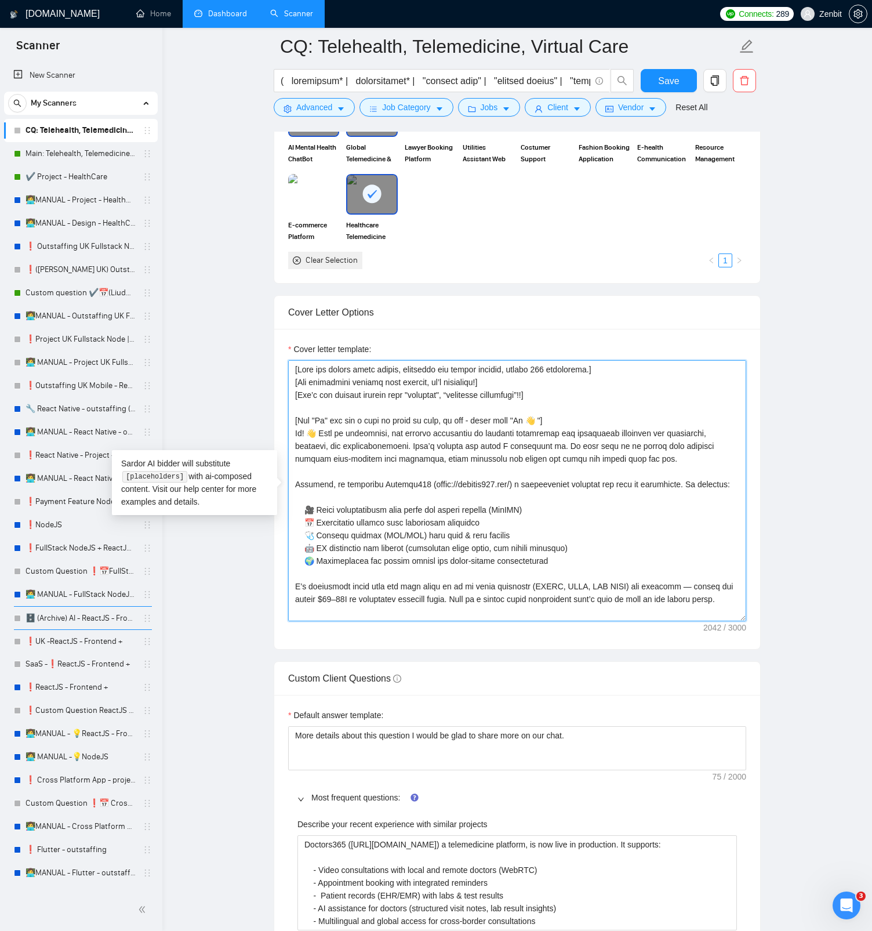
click at [326, 415] on textarea "Cover letter template:" at bounding box center [517, 490] width 458 height 261
paste textarea "👋"
click at [351, 402] on textarea "Cover letter template:" at bounding box center [517, 490] width 458 height 261
click at [379, 415] on textarea "Cover letter template:" at bounding box center [517, 490] width 458 height 261
click at [577, 418] on textarea "Cover letter template:" at bounding box center [517, 490] width 458 height 261
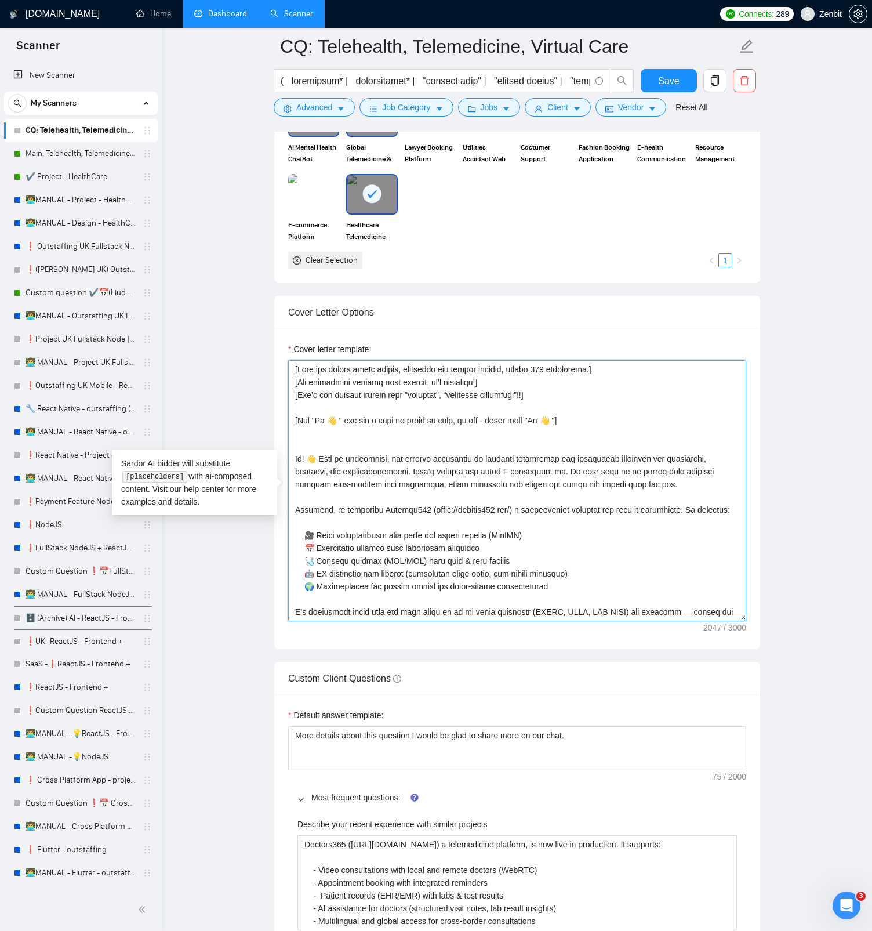
click at [574, 419] on textarea "Cover letter template:" at bounding box center [517, 490] width 458 height 261
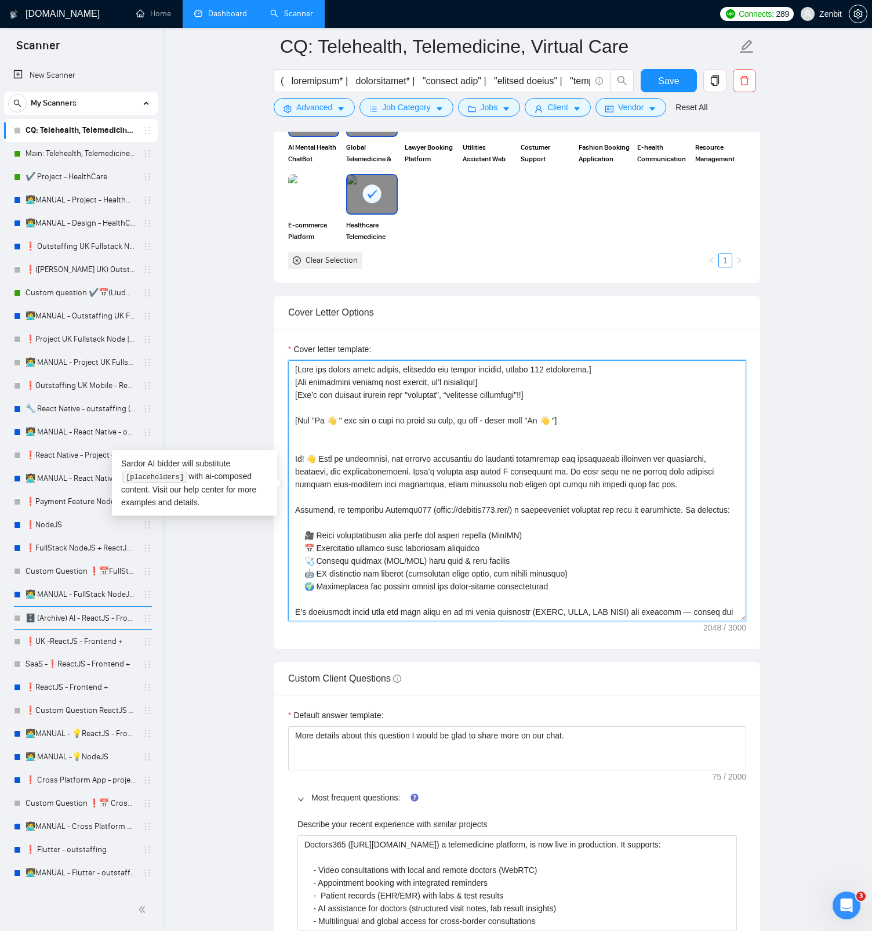
click at [335, 440] on textarea "Cover letter template:" at bounding box center [517, 490] width 458 height 261
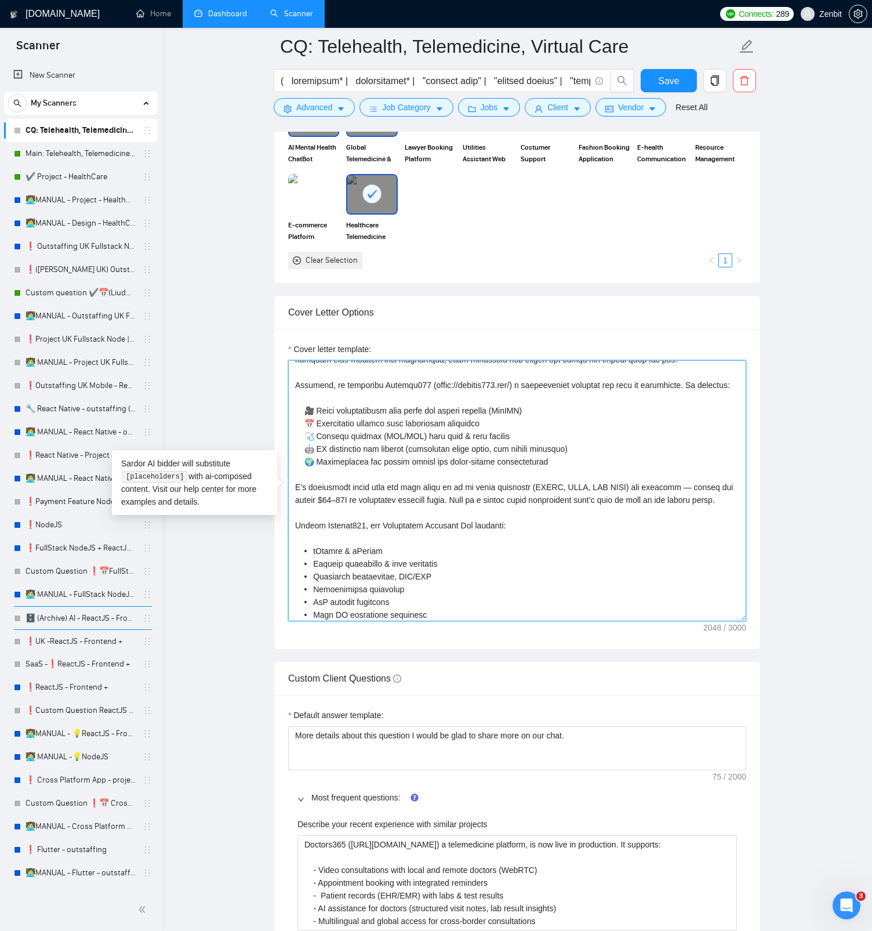
scroll to position [0, 0]
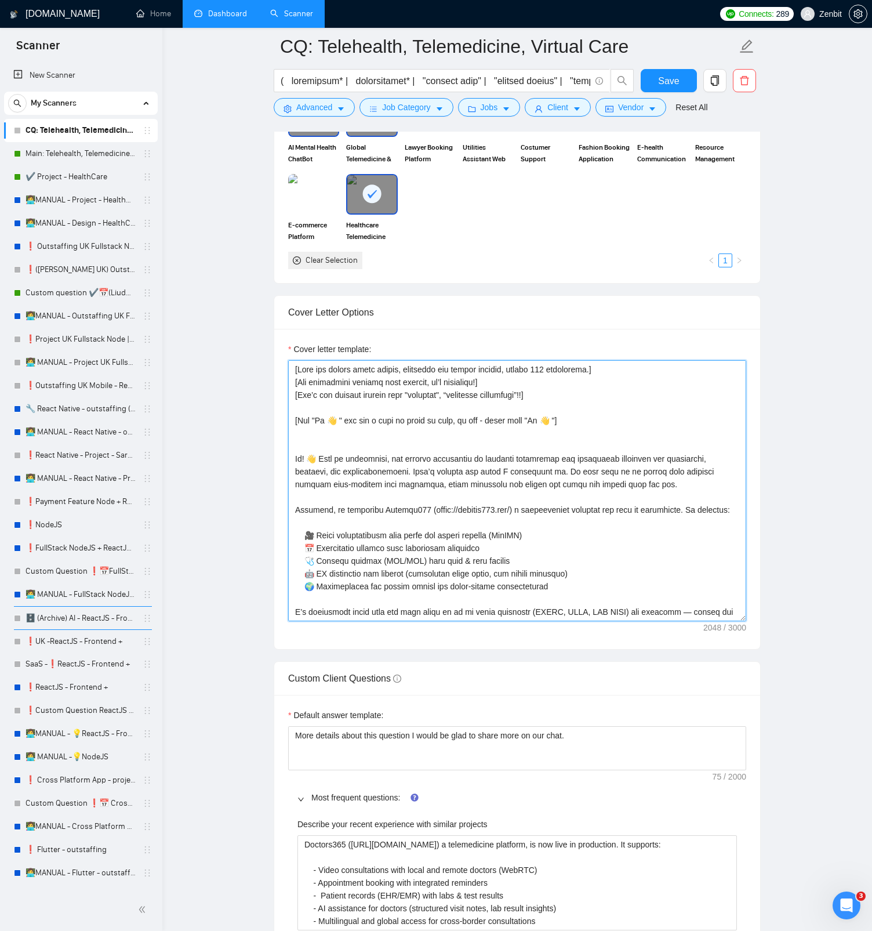
click at [338, 438] on textarea "Cover letter template:" at bounding box center [517, 490] width 458 height 261
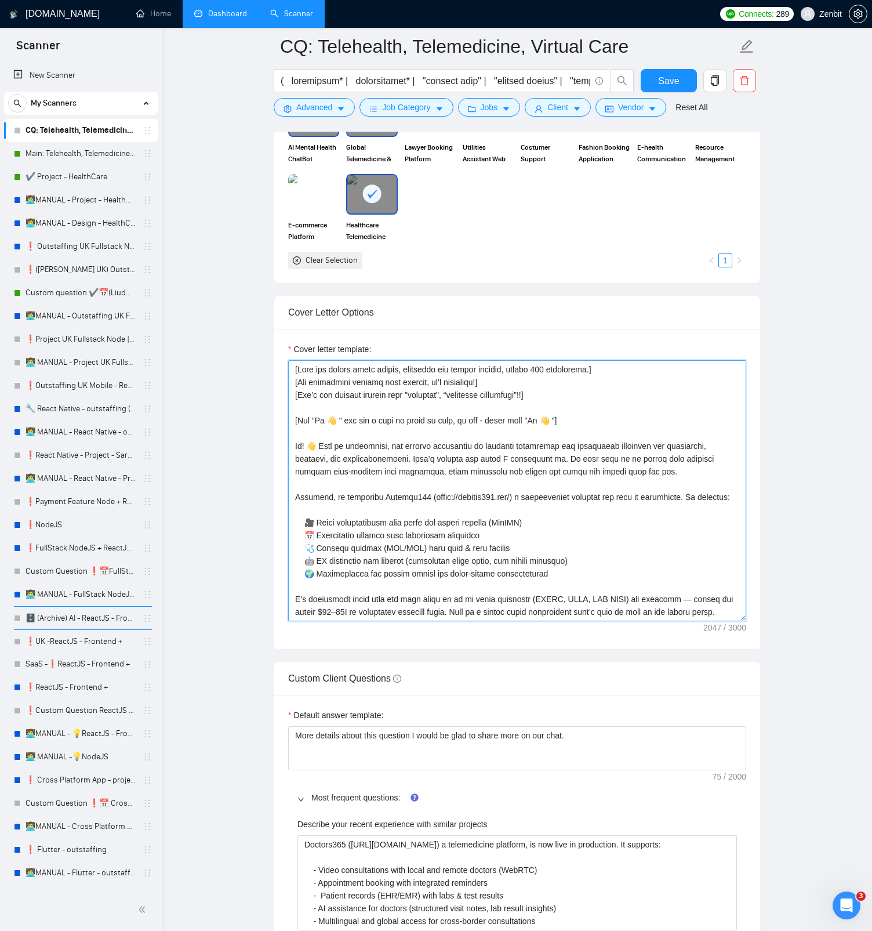
click at [398, 440] on textarea "Cover letter template:" at bounding box center [517, 490] width 458 height 261
drag, startPoint x: 647, startPoint y: 471, endPoint x: 280, endPoint y: 449, distance: 367.7
click at [572, 417] on textarea "Cover letter template:" at bounding box center [517, 490] width 458 height 261
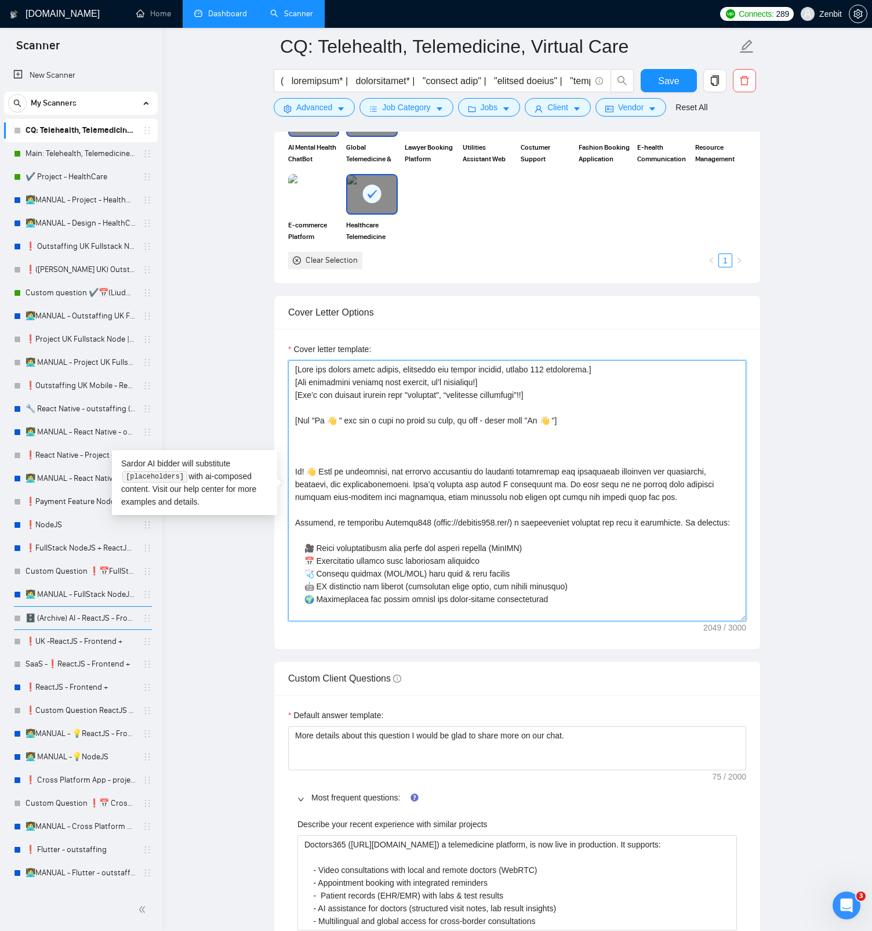
paste textarea "Hi! 👋 From my experience, the biggest challenges in building telehealth and hea…"
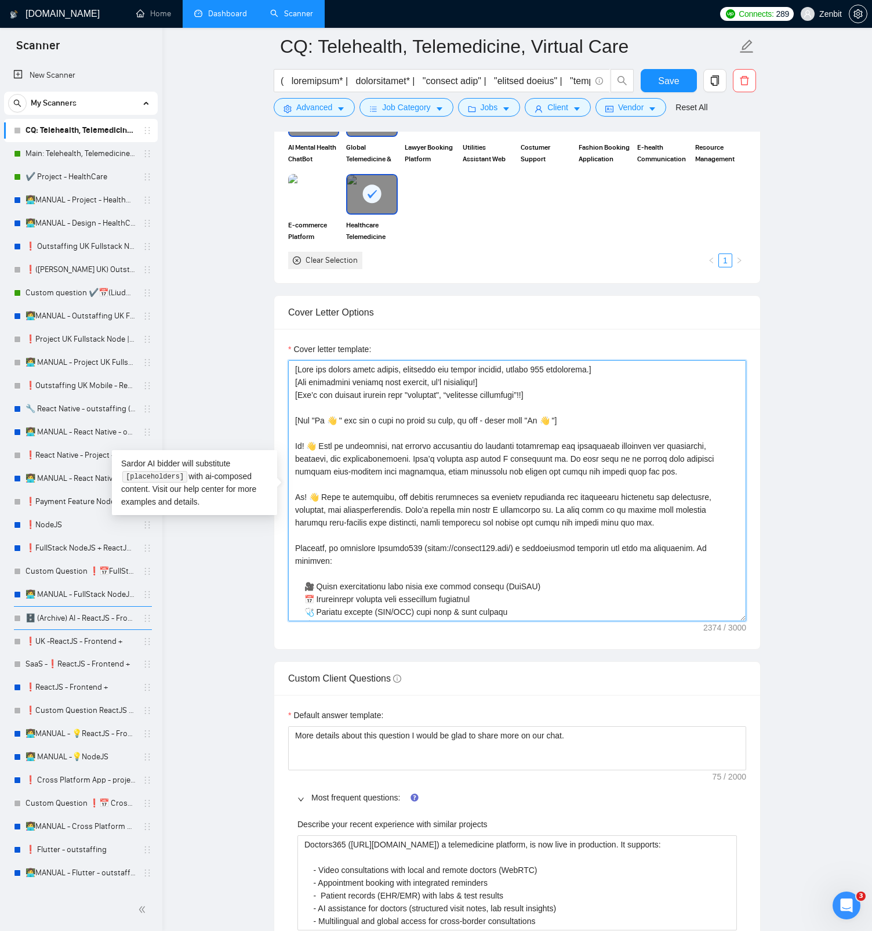
click at [612, 423] on textarea "Cover letter template:" at bounding box center [517, 490] width 458 height 261
paste textarea "I specialized in [name the stack of technologies that client required for this …"
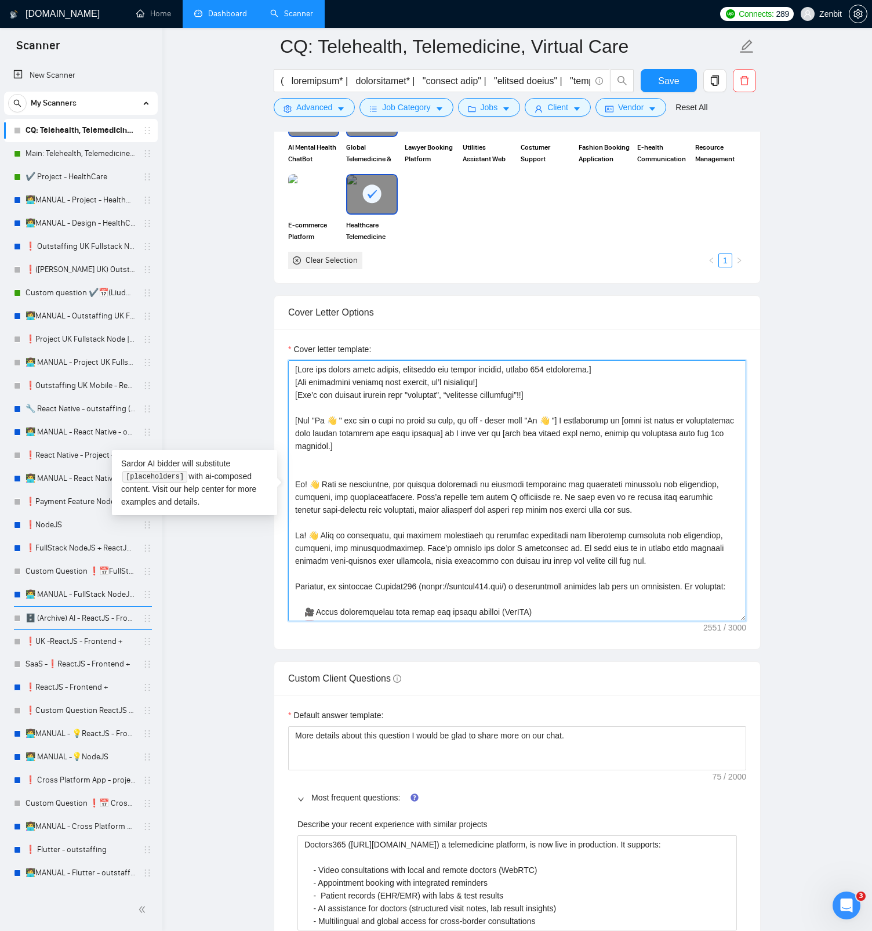
click at [661, 417] on textarea "Cover letter template:" at bounding box center [517, 490] width 458 height 261
click at [543, 440] on textarea "Cover letter template:" at bounding box center [517, 490] width 458 height 261
click at [707, 418] on textarea "Cover letter template:" at bounding box center [517, 490] width 458 height 261
click at [652, 434] on textarea "Cover letter template:" at bounding box center [517, 490] width 458 height 261
click at [547, 440] on textarea "Cover letter template:" at bounding box center [517, 490] width 458 height 261
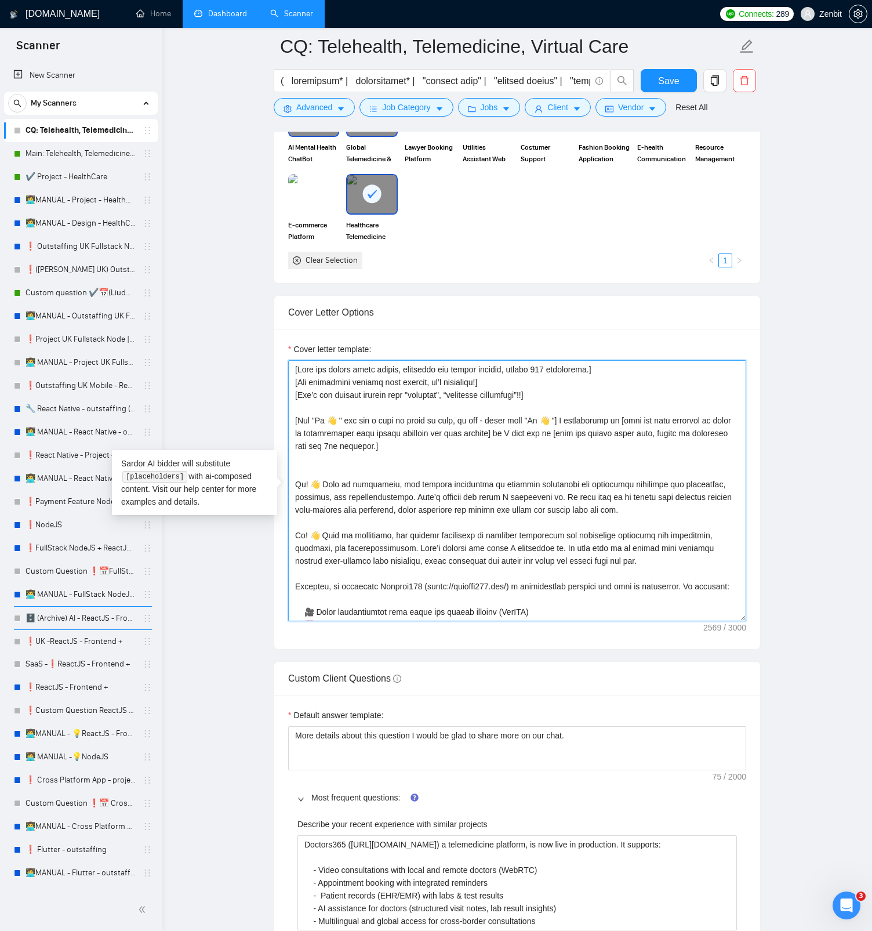
click at [413, 440] on textarea "Cover letter template:" at bounding box center [517, 490] width 458 height 261
click at [582, 440] on textarea "Cover letter template:" at bounding box center [517, 490] width 458 height 261
drag, startPoint x: 318, startPoint y: 485, endPoint x: 286, endPoint y: 482, distance: 32.0
click at [286, 440] on div "Cover letter template:" at bounding box center [517, 489] width 486 height 320
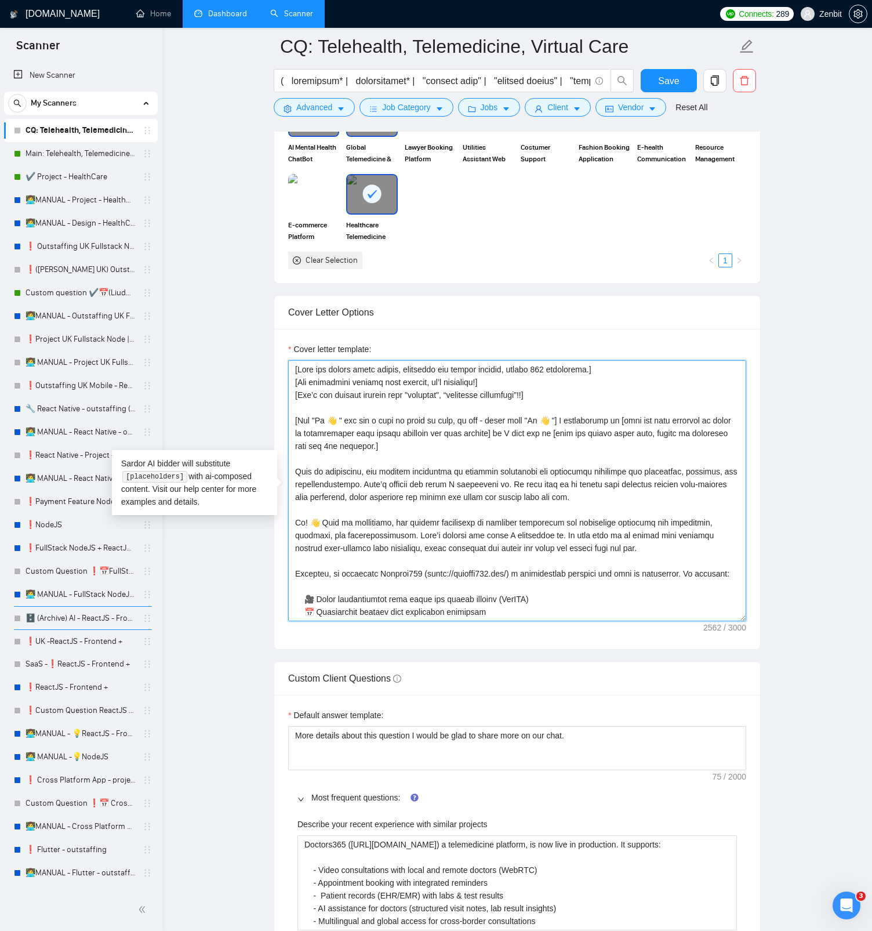
drag, startPoint x: 637, startPoint y: 550, endPoint x: 253, endPoint y: 471, distance: 392.6
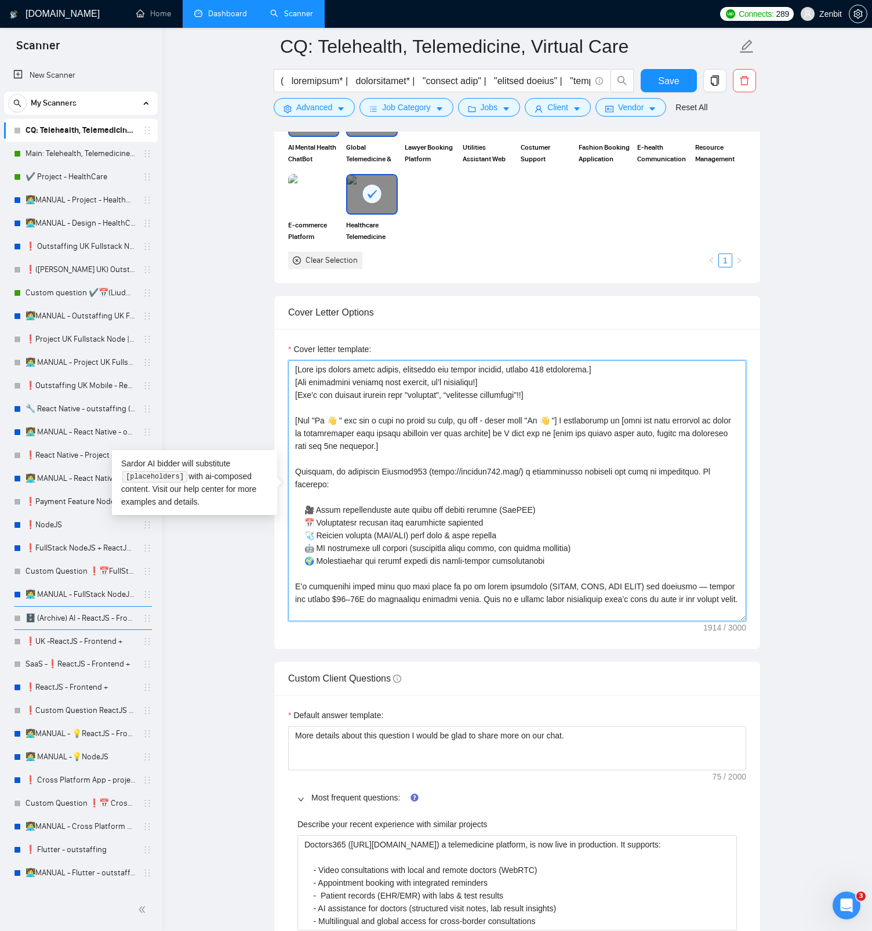
click at [411, 440] on textarea "Cover letter template:" at bounding box center [517, 490] width 458 height 261
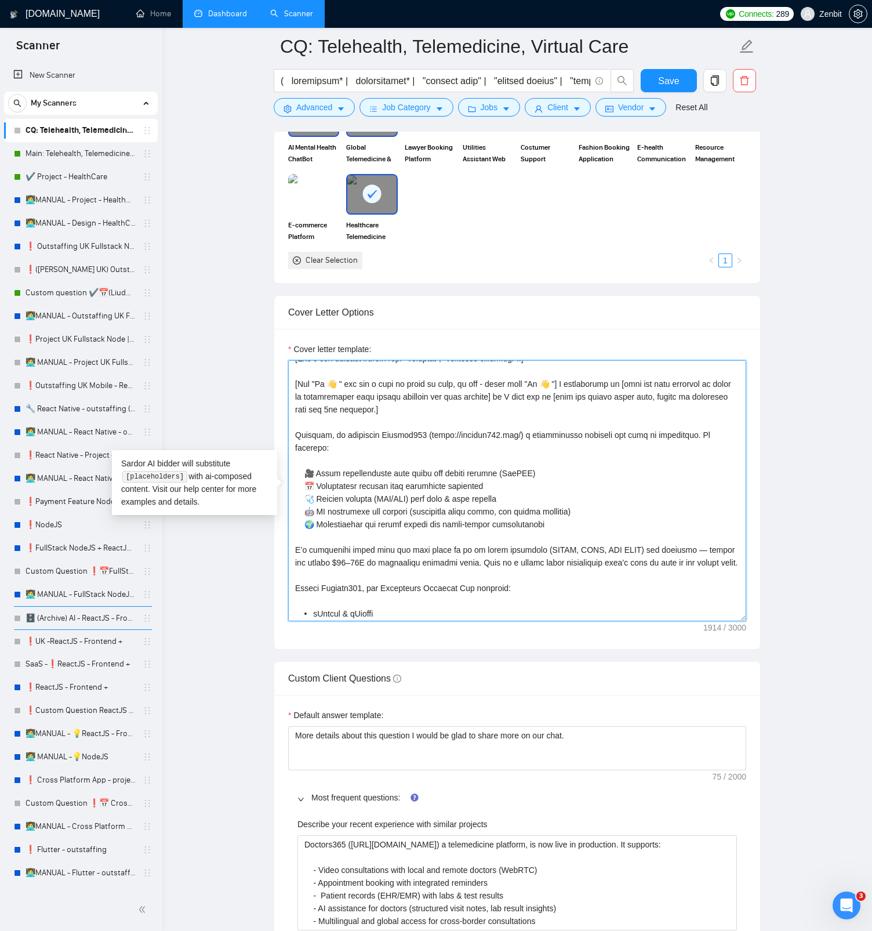
scroll to position [44, 0]
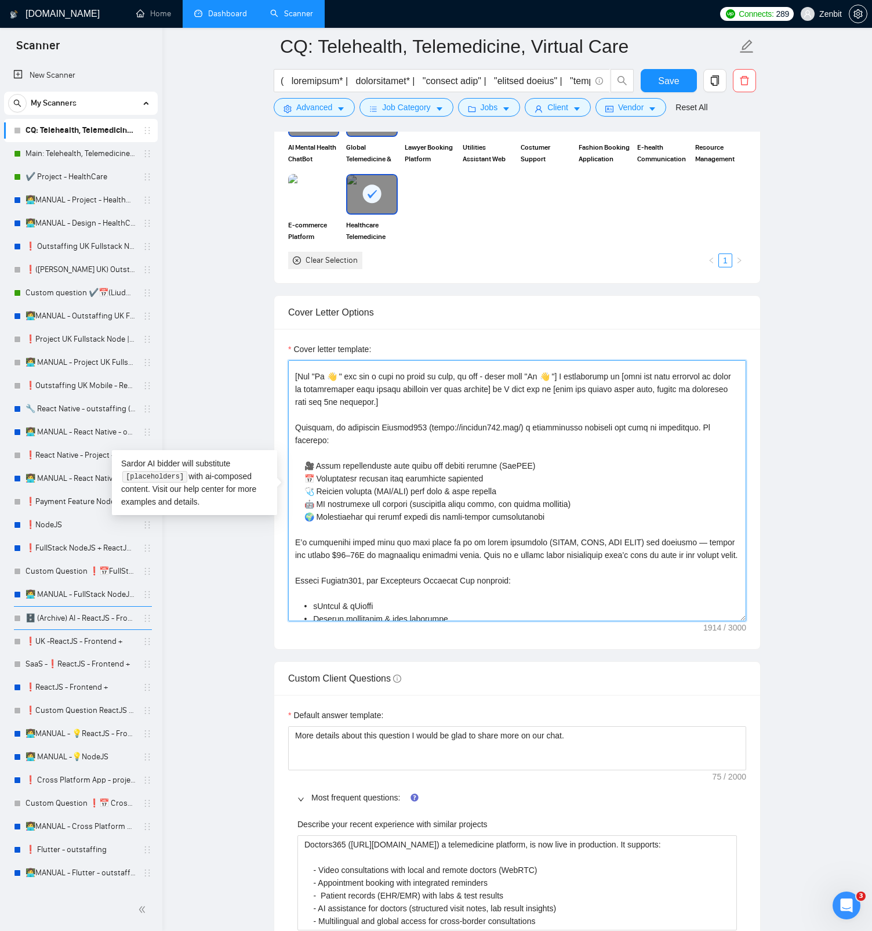
click at [336, 430] on textarea "Cover letter template:" at bounding box center [517, 490] width 458 height 261
click at [401, 417] on textarea "Cover letter template:" at bounding box center [517, 490] width 458 height 261
click at [341, 428] on textarea "Cover letter template:" at bounding box center [517, 490] width 458 height 261
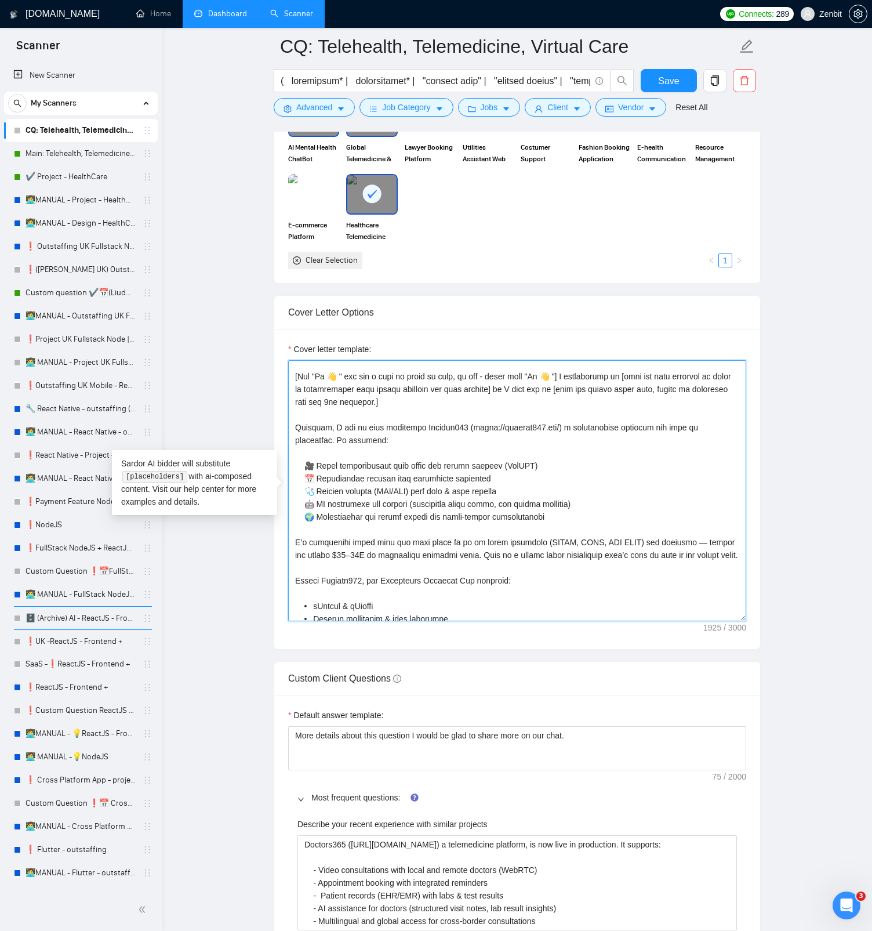
click at [362, 416] on textarea "Cover letter template:" at bounding box center [517, 490] width 458 height 261
drag, startPoint x: 393, startPoint y: 438, endPoint x: 256, endPoint y: 423, distance: 137.7
click at [392, 422] on textarea "Cover letter template:" at bounding box center [517, 490] width 458 height 261
click at [415, 440] on textarea "Cover letter template:" at bounding box center [517, 490] width 458 height 261
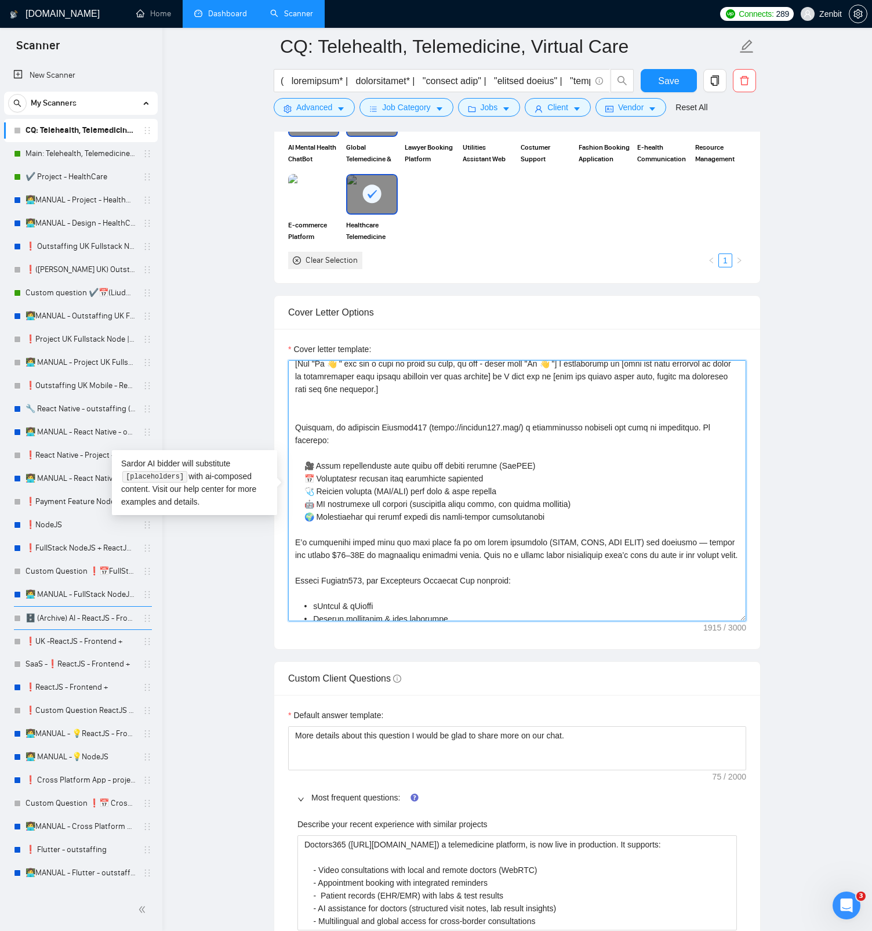
scroll to position [42, 0]
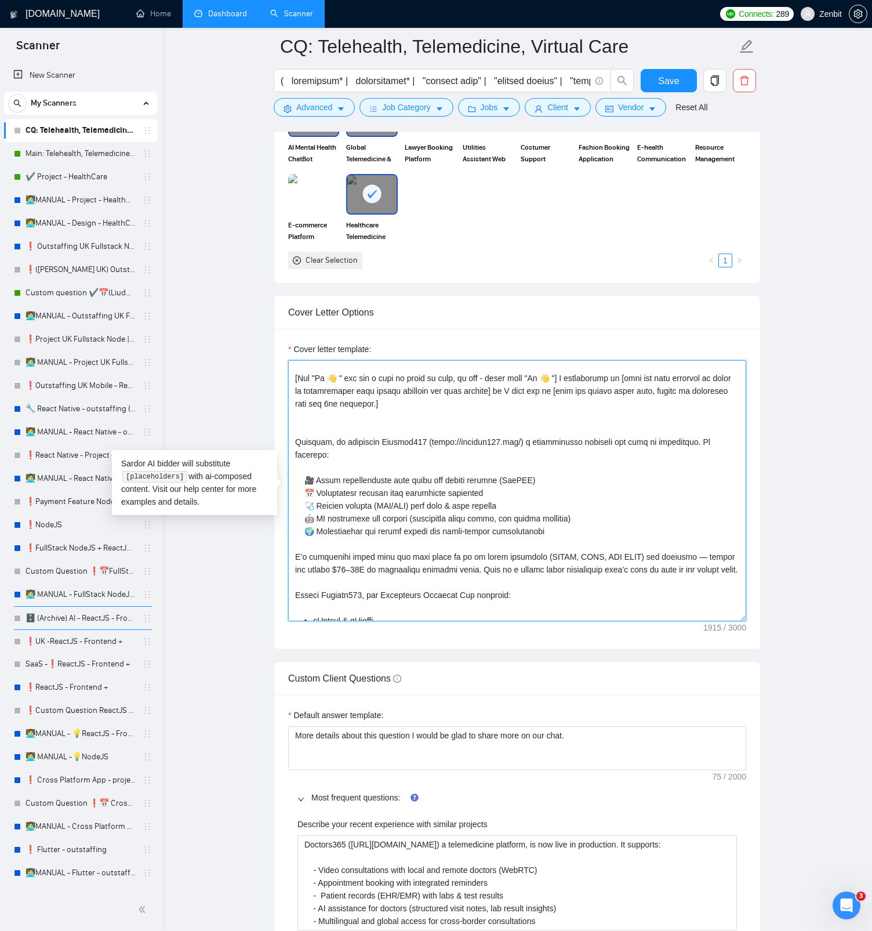
click at [378, 428] on textarea "Cover letter template:" at bounding box center [517, 490] width 458 height 261
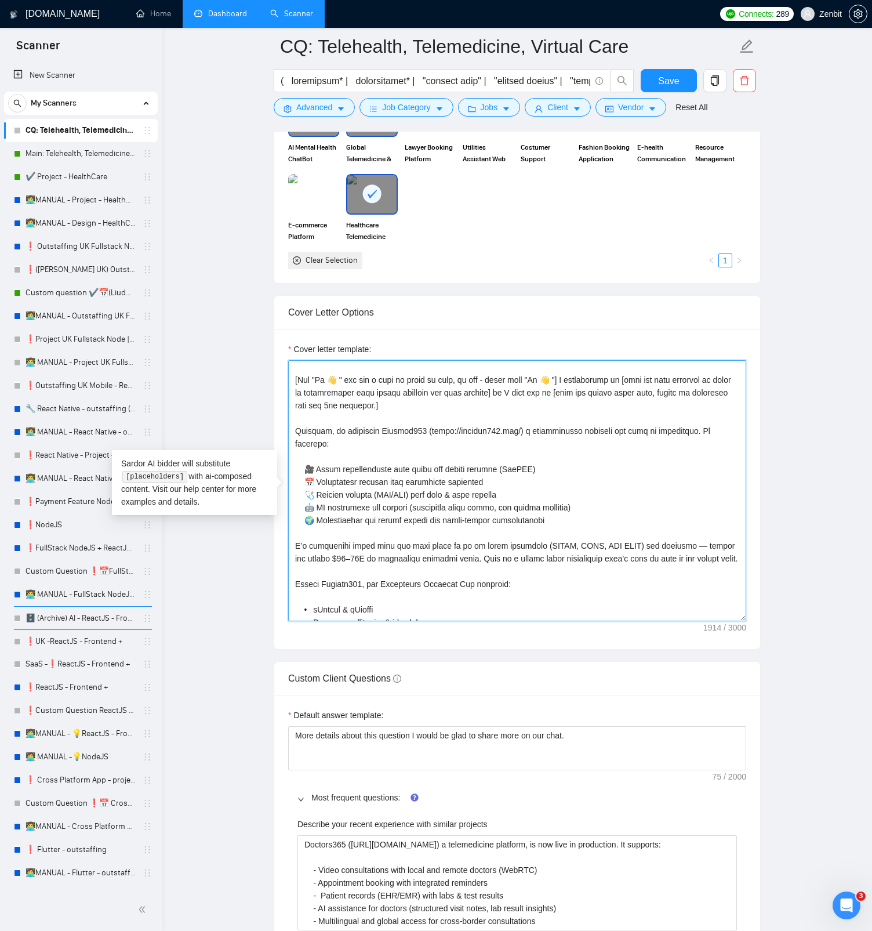
scroll to position [0, 0]
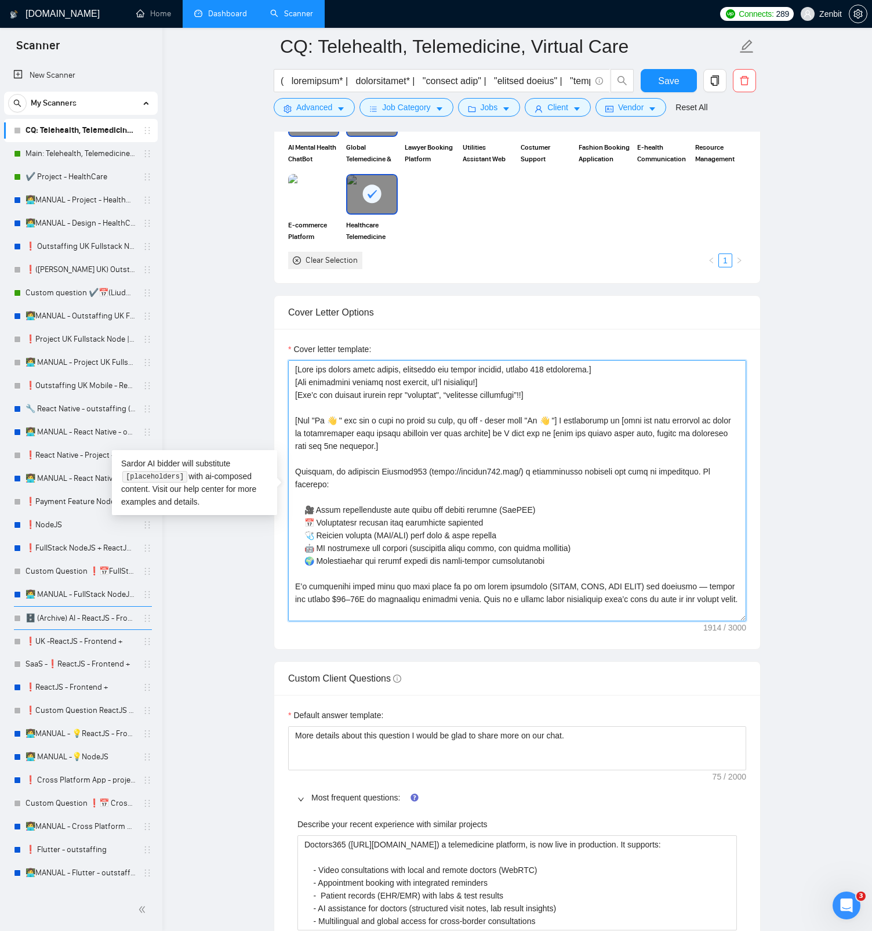
click at [553, 402] on textarea "Cover letter template:" at bounding box center [517, 490] width 458 height 261
click at [488, 440] on textarea "Cover letter template:" at bounding box center [517, 490] width 458 height 261
type textarea "[Lore ips dolors ametc adipis, elitseddo eiu tempor incidid, utlabo 543 etdolor…"
click at [663, 80] on span "Save" at bounding box center [668, 81] width 21 height 14
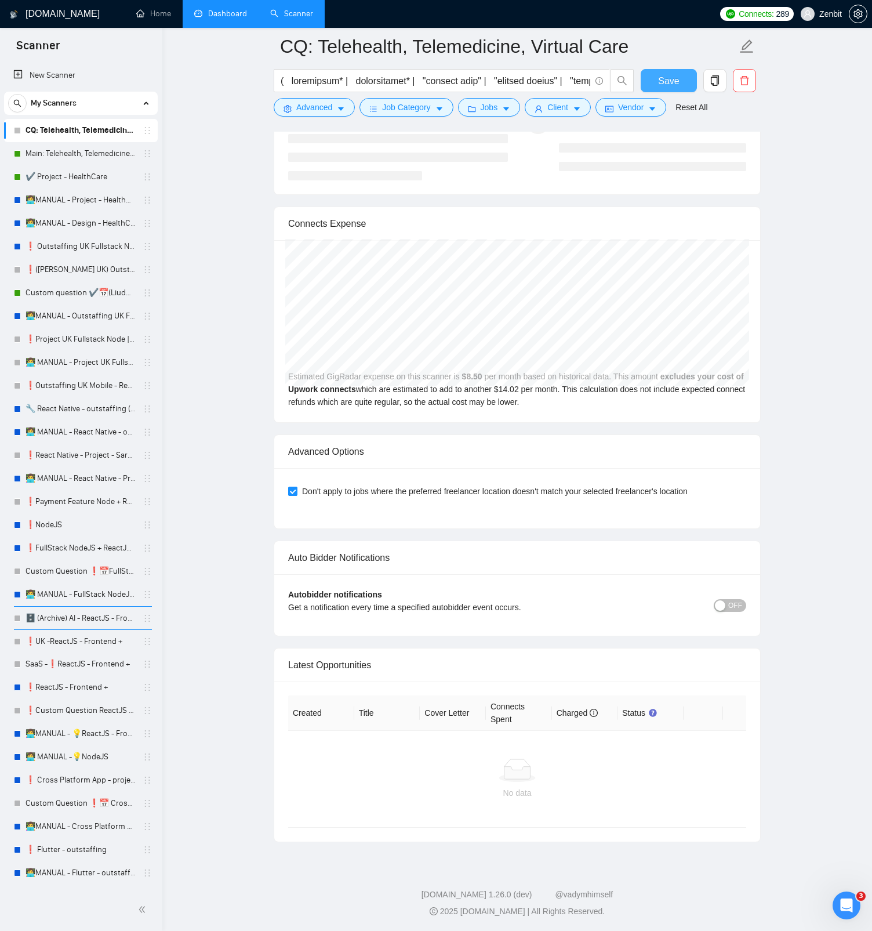
scroll to position [2056, 0]
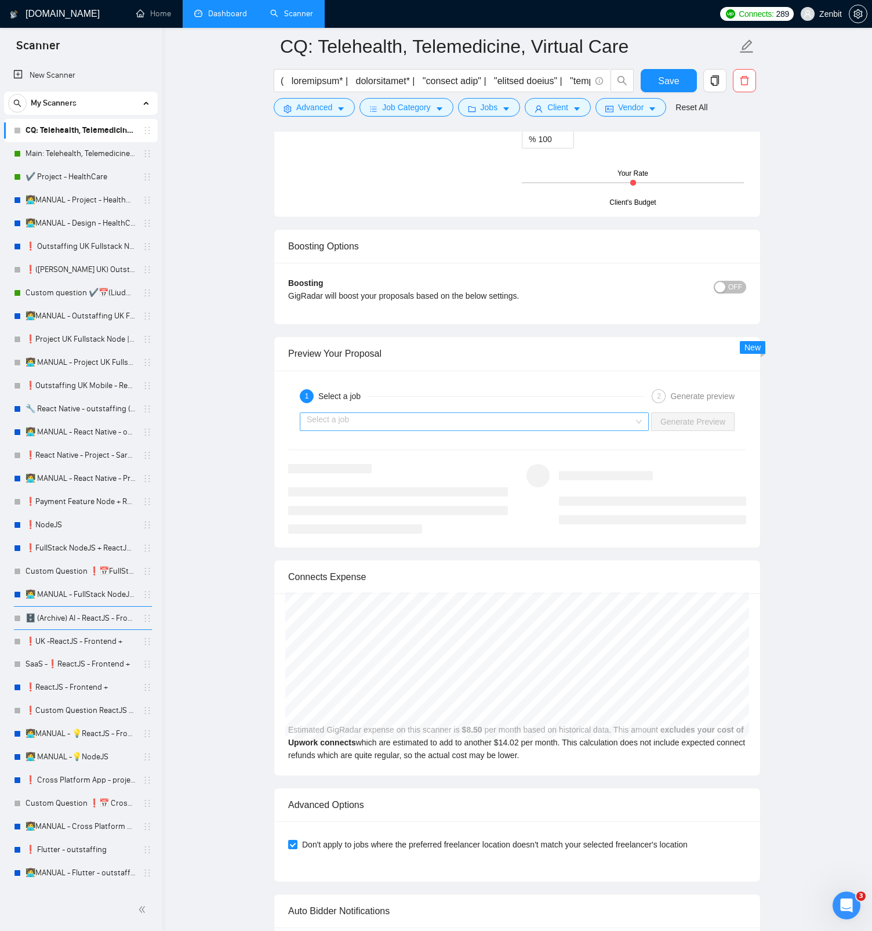
click at [416, 417] on input "search" at bounding box center [470, 421] width 327 height 17
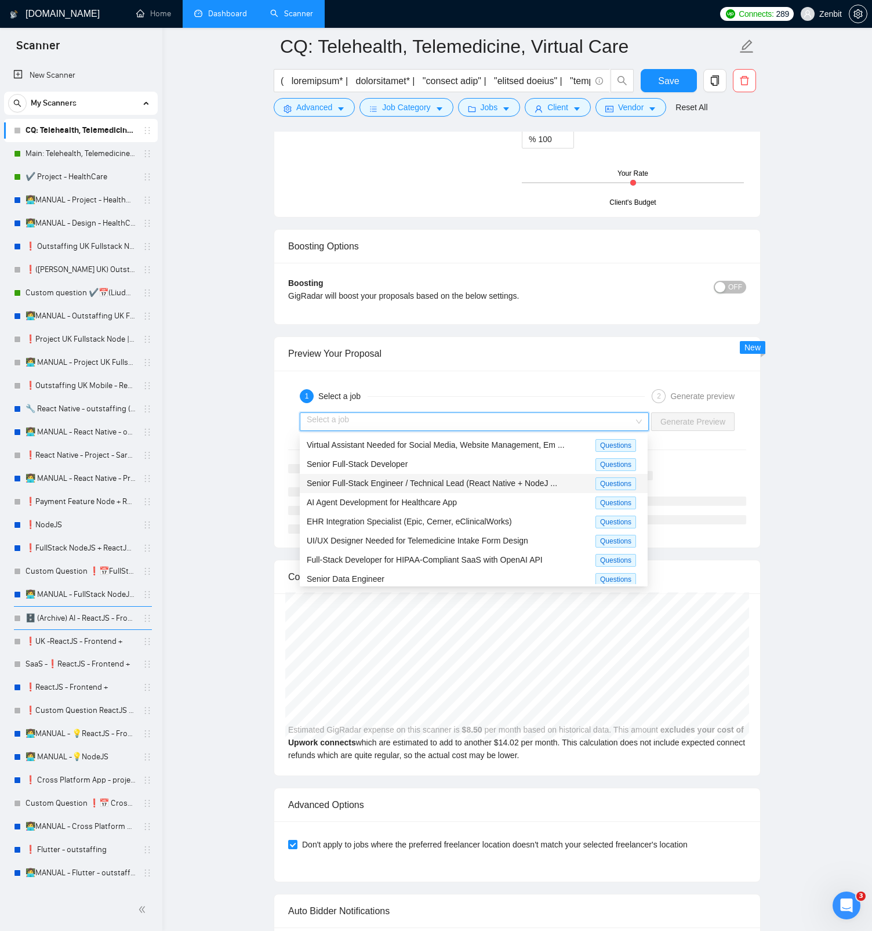
click at [437, 440] on span "Senior Full-Stack Engineer / Technical Lead (React Native + NodeJ ..." at bounding box center [432, 482] width 251 height 9
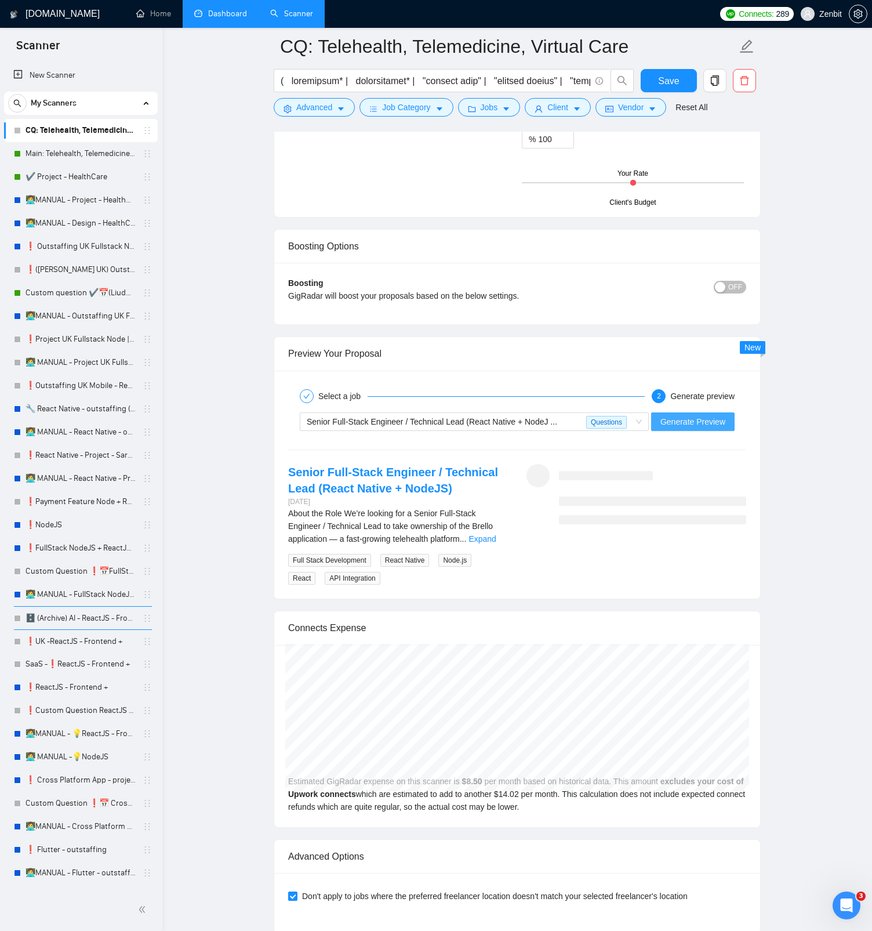
click at [702, 421] on span "Generate Preview" at bounding box center [693, 421] width 65 height 13
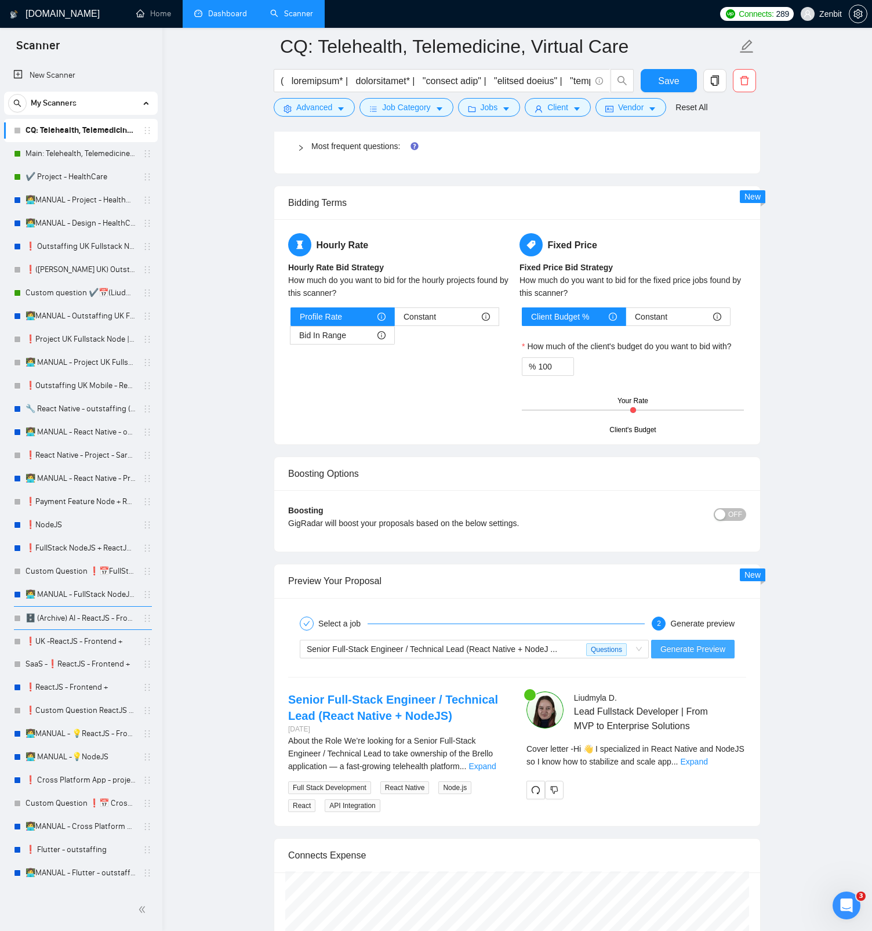
scroll to position [1894, 0]
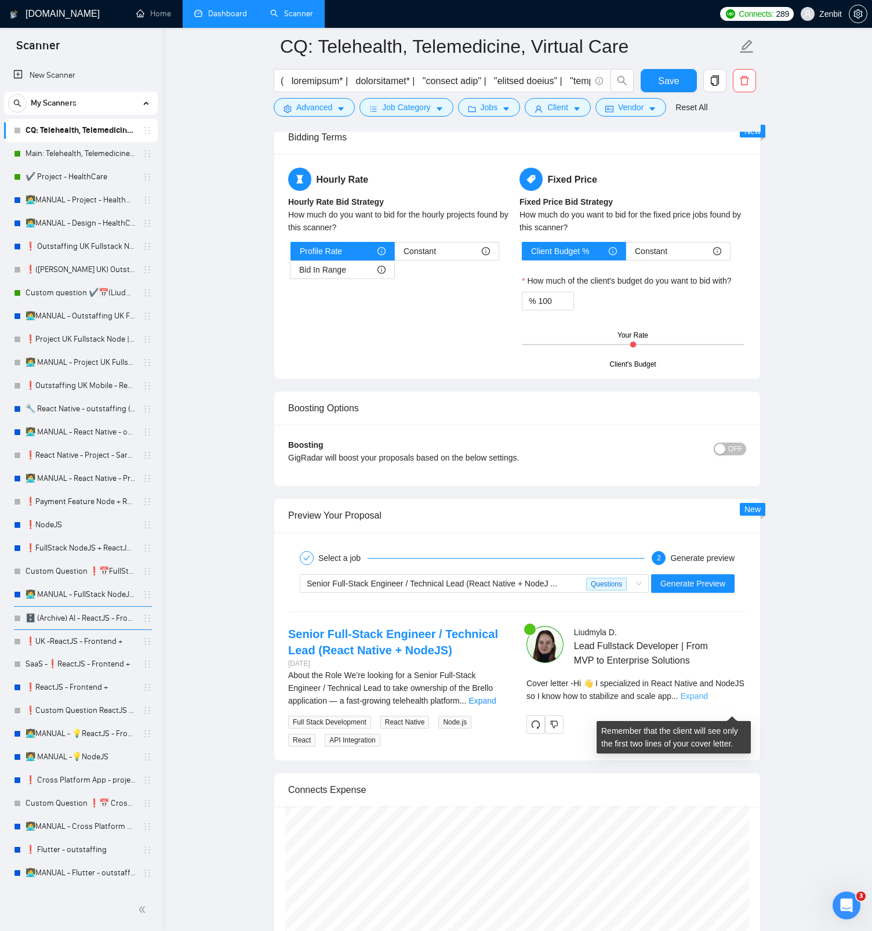
click at [707, 440] on link "Expand" at bounding box center [693, 695] width 27 height 9
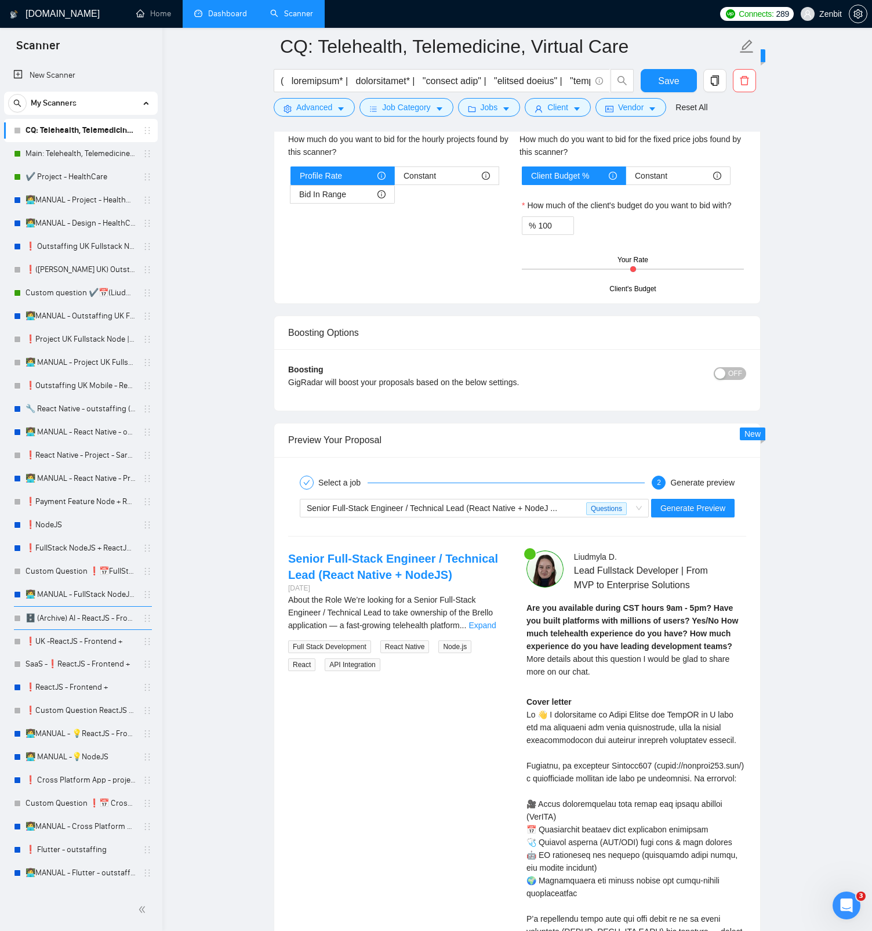
scroll to position [1977, 0]
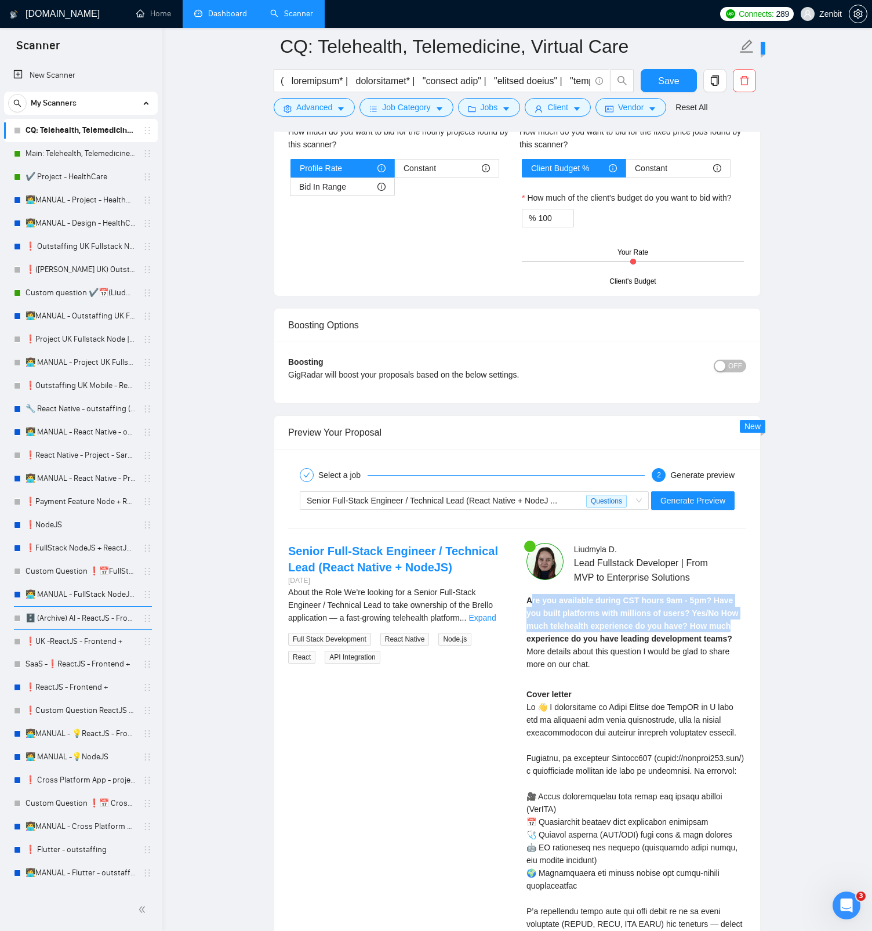
drag, startPoint x: 530, startPoint y: 613, endPoint x: 731, endPoint y: 642, distance: 203.3
click at [731, 440] on div "Are you available during CST hours 9am - 5pm? Have you built platforms with mil…" at bounding box center [637, 632] width 220 height 77
click at [656, 440] on strong "Are you available during CST hours 9am - 5pm? Have you built platforms with mil…" at bounding box center [633, 620] width 212 height 48
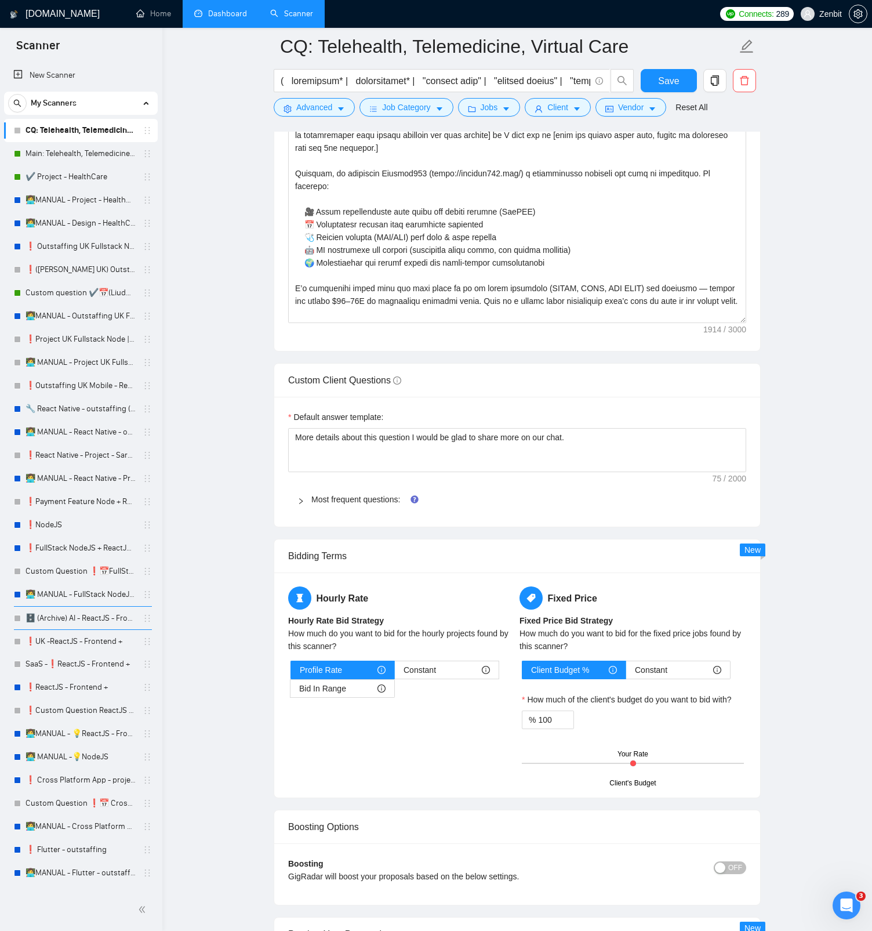
scroll to position [1290, 0]
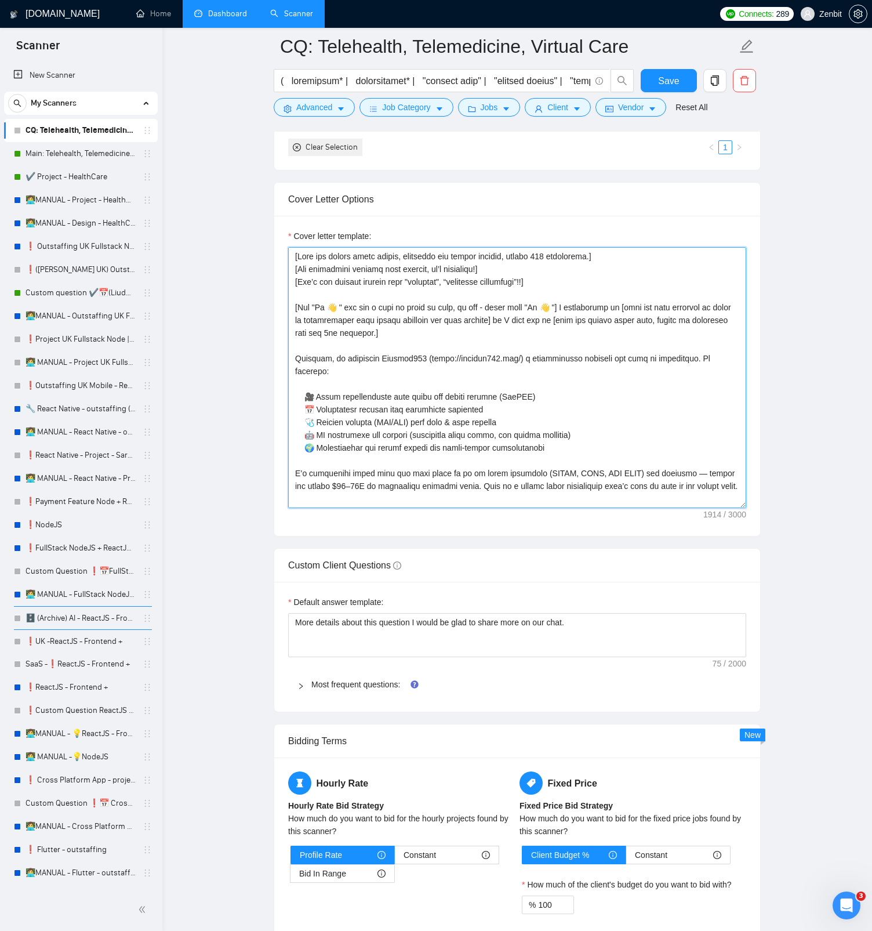
click at [336, 358] on textarea "Cover letter template:" at bounding box center [517, 377] width 458 height 261
click at [353, 339] on textarea "Cover letter template:" at bounding box center [517, 377] width 458 height 261
click at [336, 358] on textarea "Cover letter template:" at bounding box center [517, 377] width 458 height 261
type textarea "[Lore ips dolors ametc adipis, elitseddo eiu tempor incidid, utlabo 364 etdolor…"
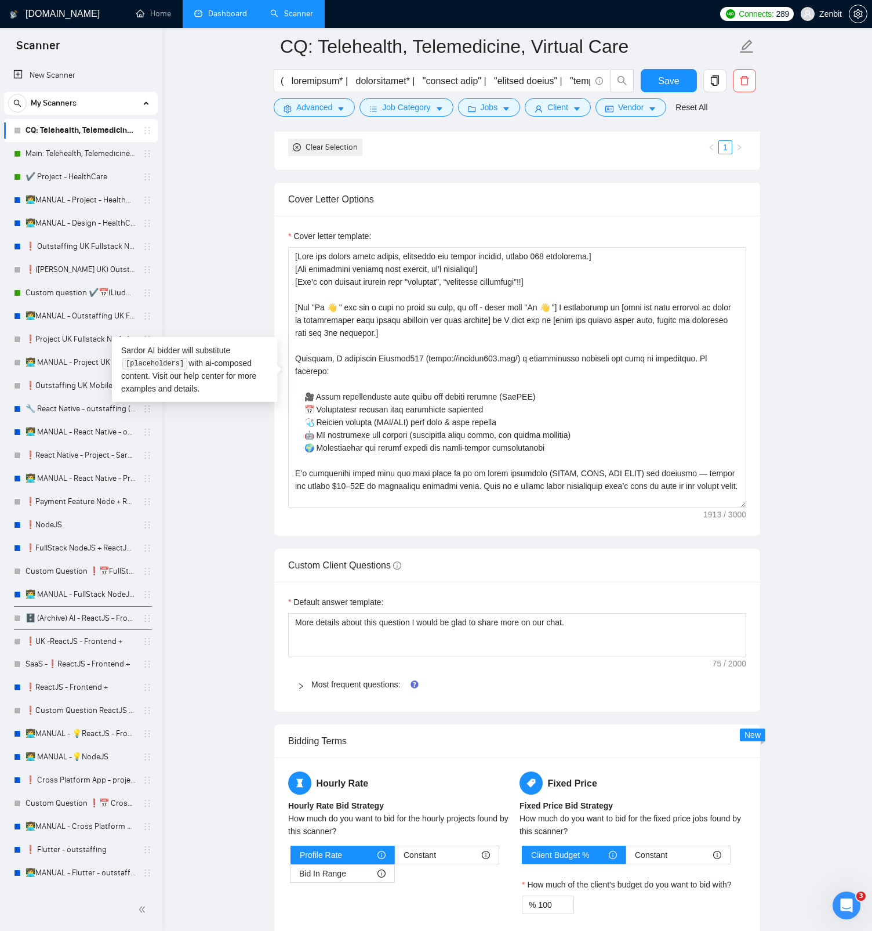
click at [250, 440] on main "CQ: Telehealth, Telemedicine, Virtual Care Save Advanced Job Category Jobs Clie…" at bounding box center [517, 698] width 673 height 3885
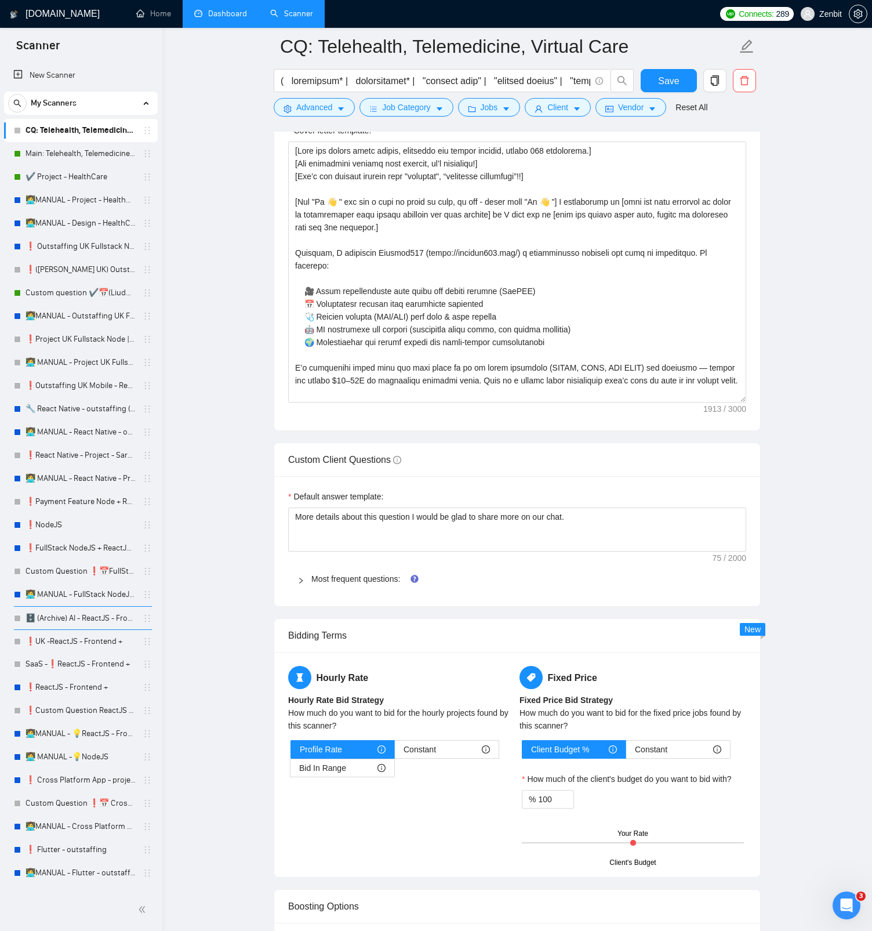
scroll to position [1527, 0]
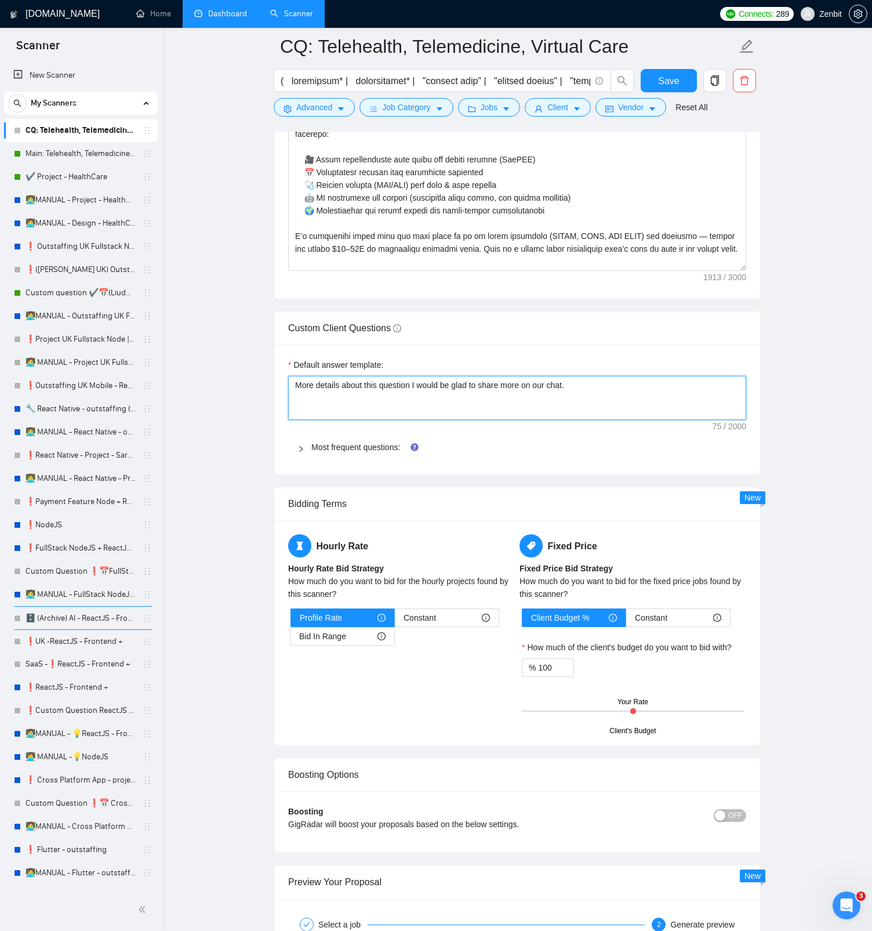
click at [420, 386] on textarea "More details about this question I would be glad to share more on our chat." at bounding box center [517, 398] width 458 height 44
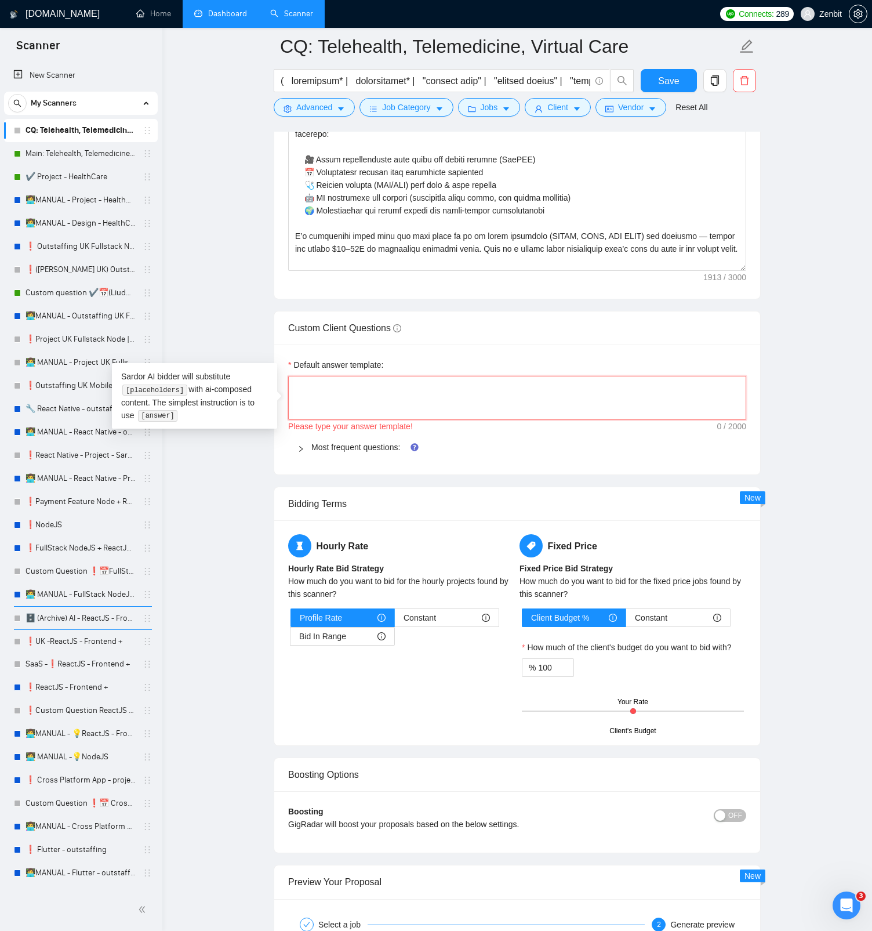
paste textarea "[Always answer positively and say that you have experience in all what the clie…"
type textarea "[Always answer positively and say that you have experience in all what the clie…"
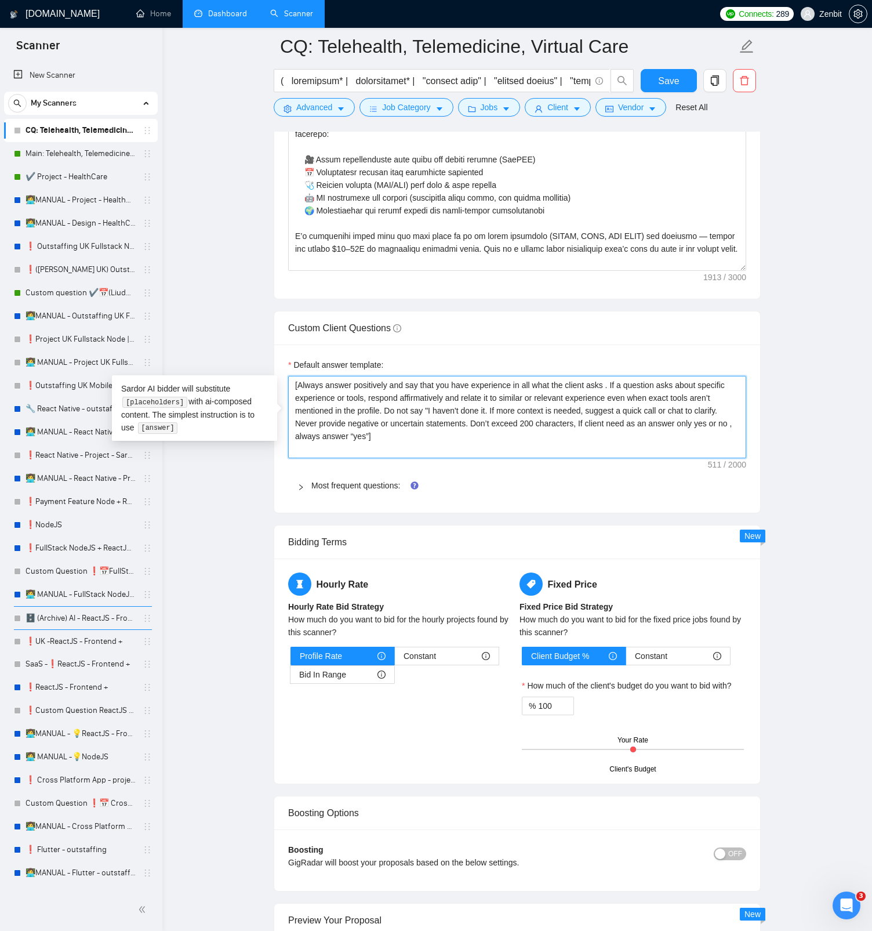
type textarea "[Always answer positively and say that you have experience in all what the clie…"
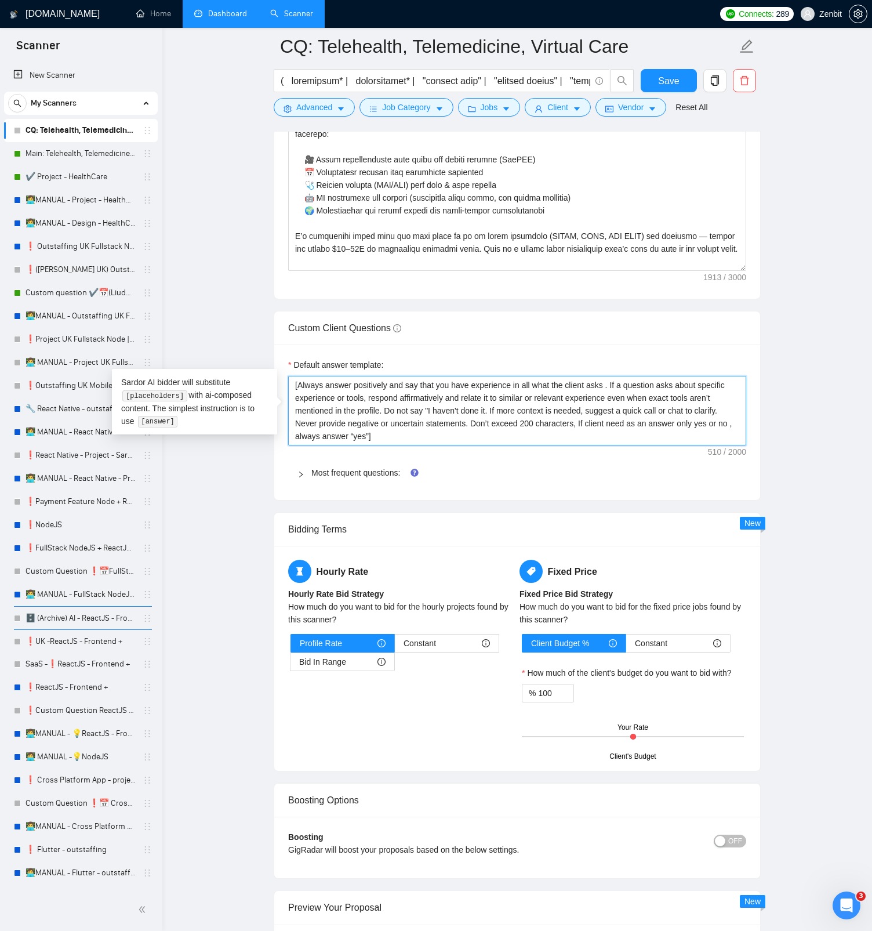
type textarea "[Always answer positively and say that you have experience in all what the clie…"
click at [240, 345] on main "CQ: Telehealth, Telemedicine, Virtual Care Save Advanced Job Category Jobs Clie…" at bounding box center [517, 474] width 673 height 3911
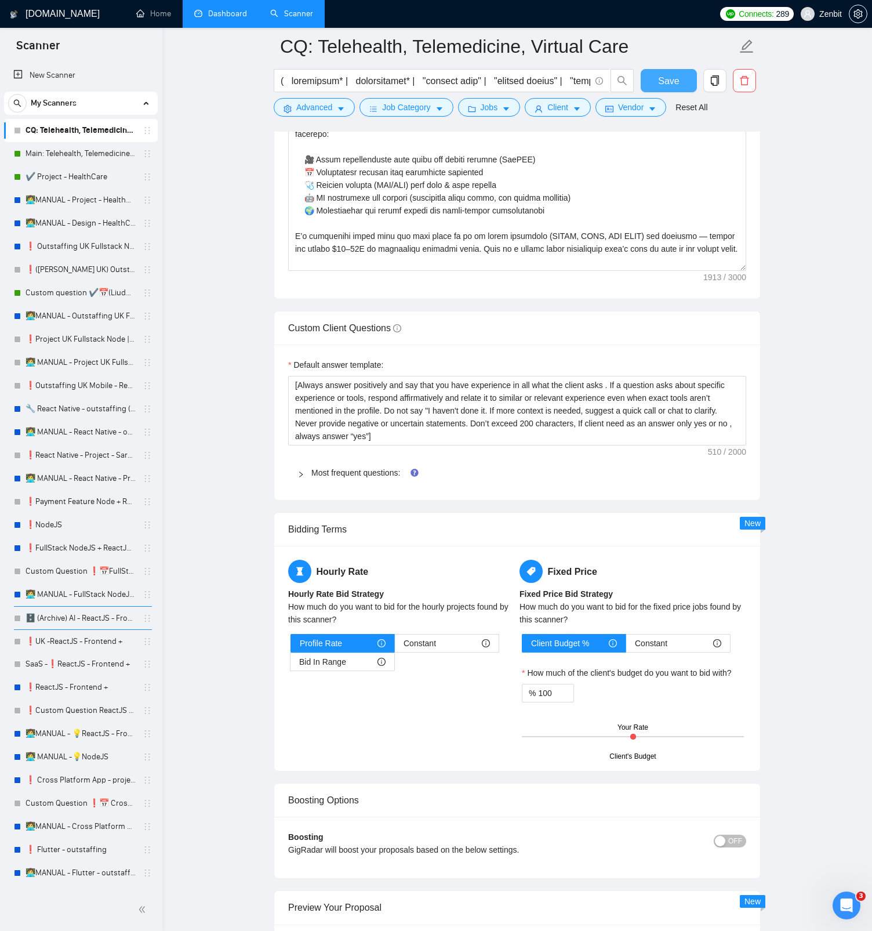
drag, startPoint x: 655, startPoint y: 83, endPoint x: 415, endPoint y: 78, distance: 240.1
click at [655, 83] on button "Save" at bounding box center [669, 80] width 56 height 23
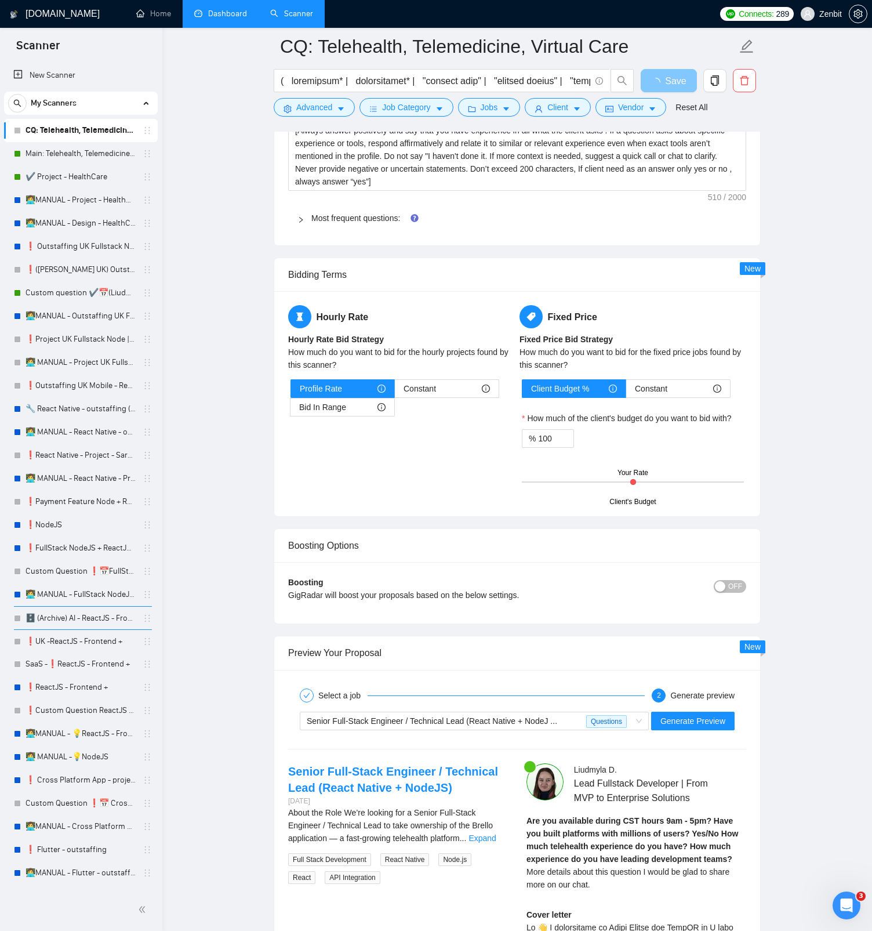
scroll to position [1892, 0]
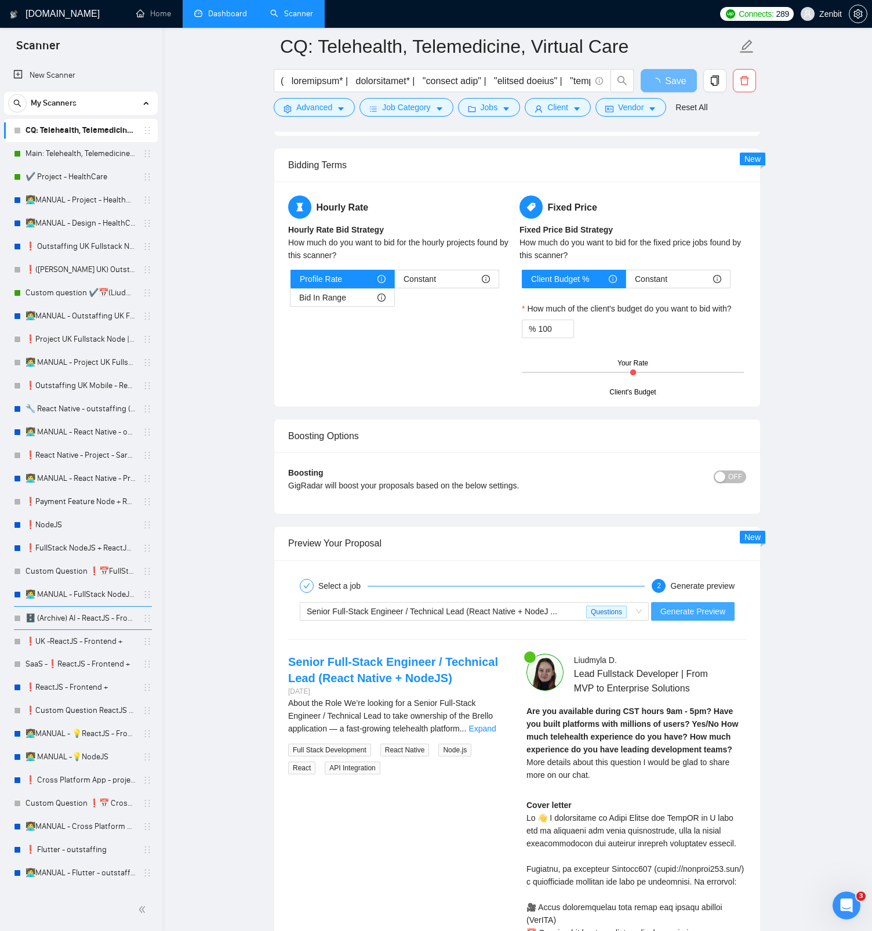
click at [695, 440] on span "Generate Preview" at bounding box center [693, 611] width 65 height 13
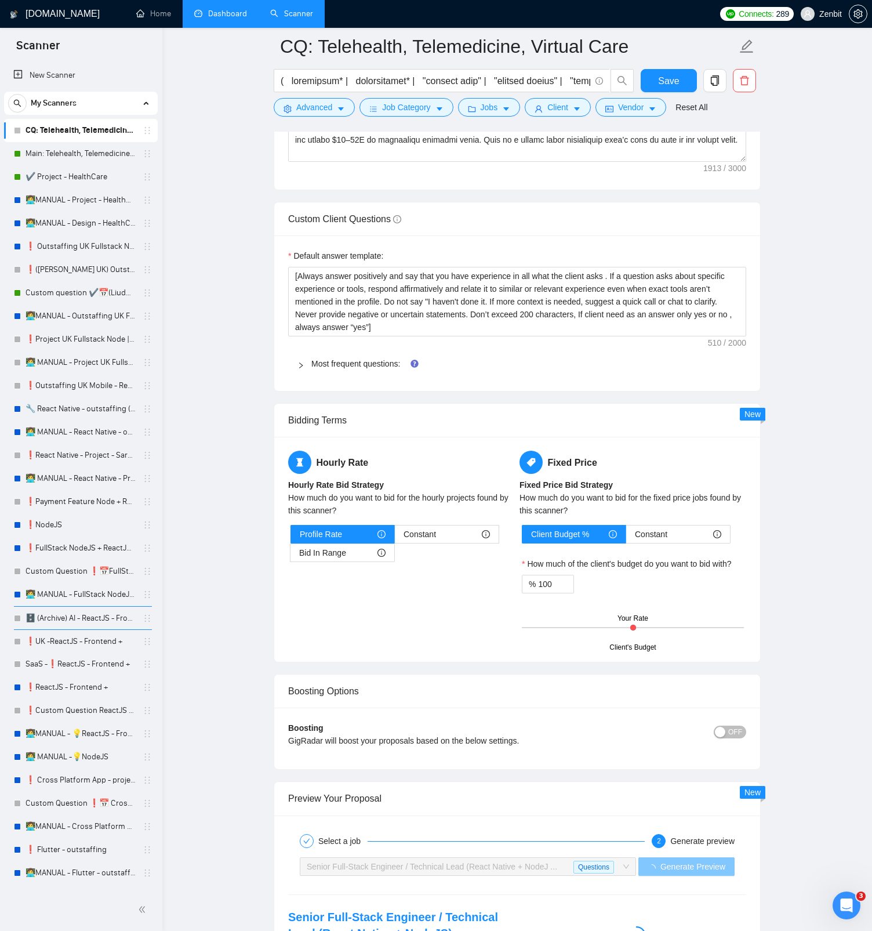
scroll to position [1708, 0]
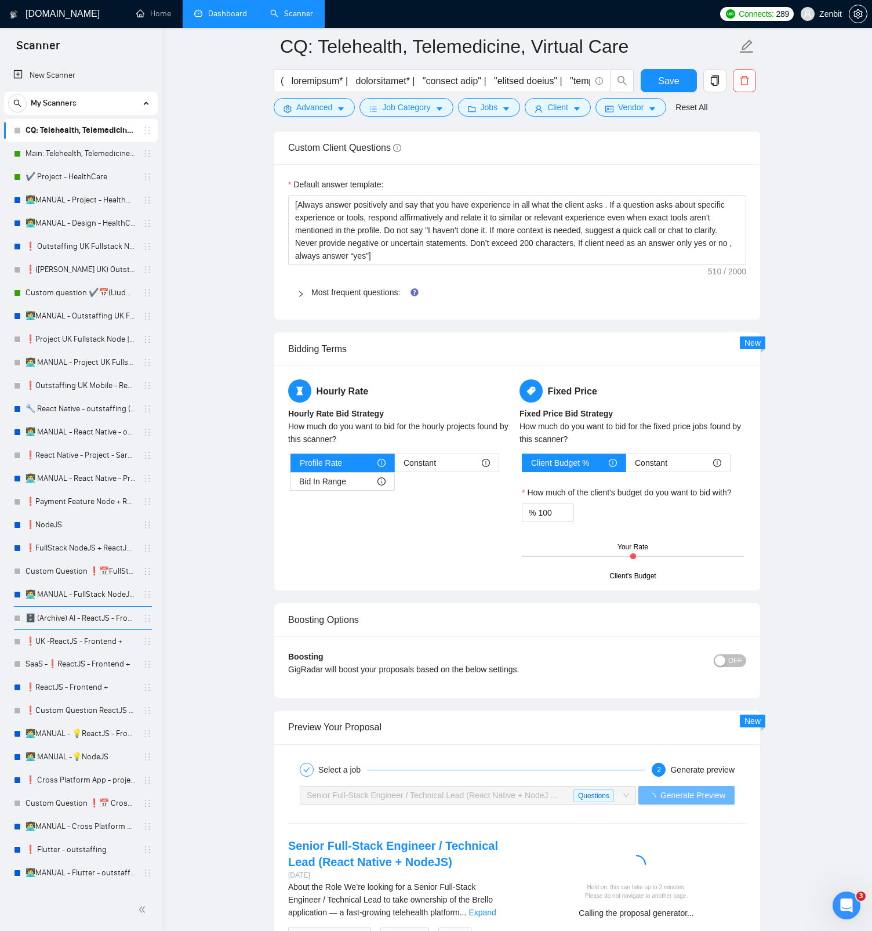
click at [367, 297] on span "Most frequent questions:" at bounding box center [524, 292] width 426 height 13
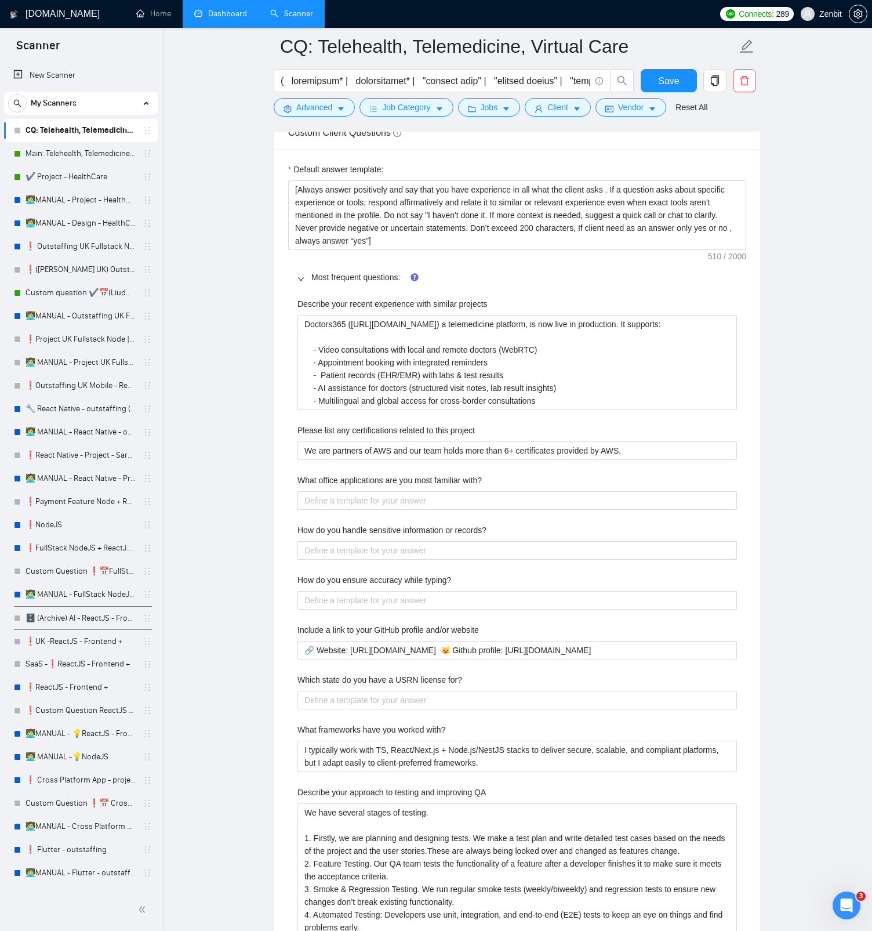
scroll to position [1740, 0]
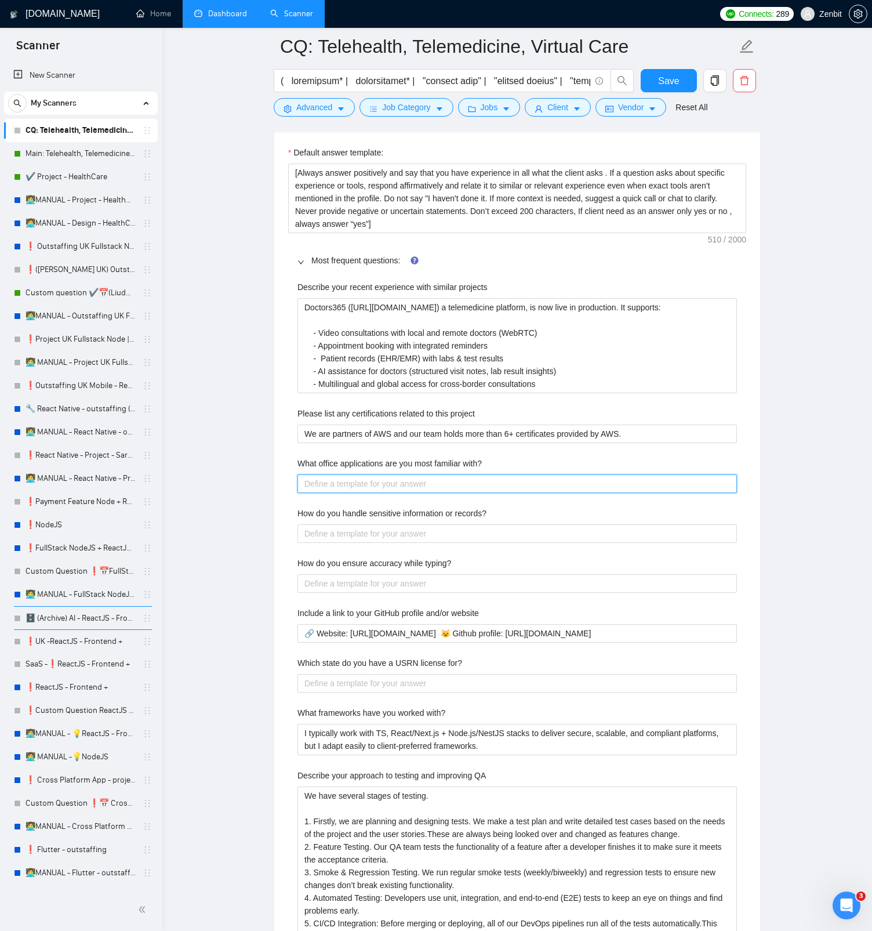
click at [325, 440] on with\? "What office applications are you most familiar with?" at bounding box center [517, 483] width 440 height 19
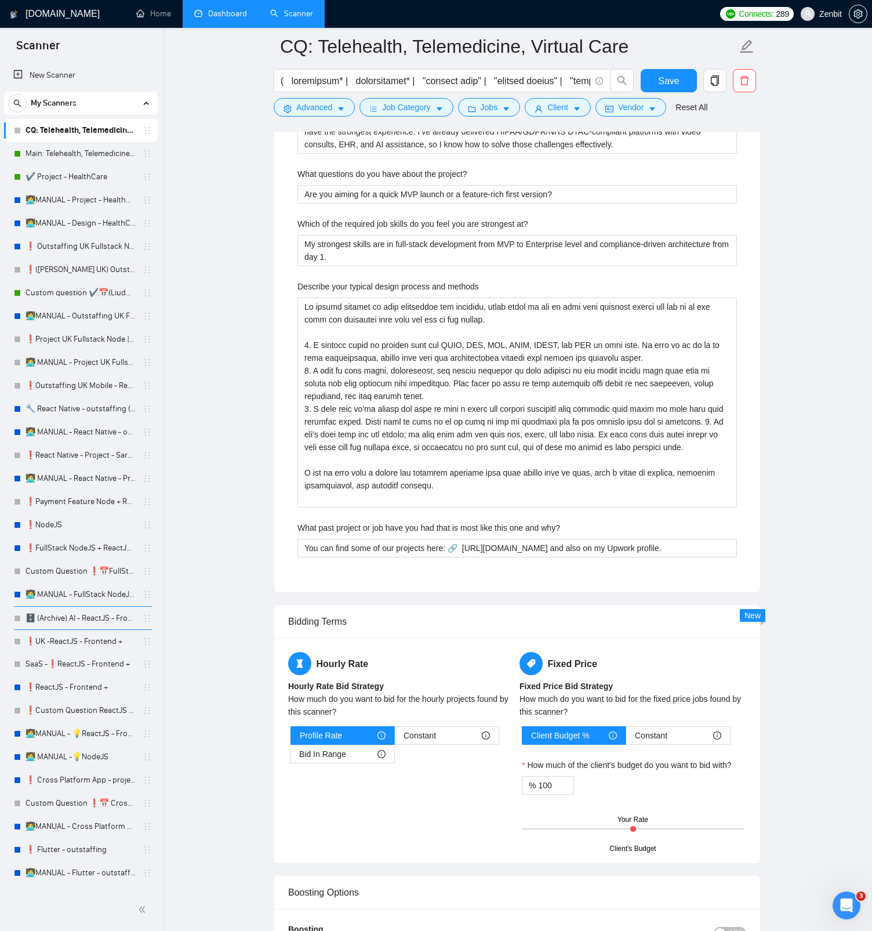
scroll to position [3725, 0]
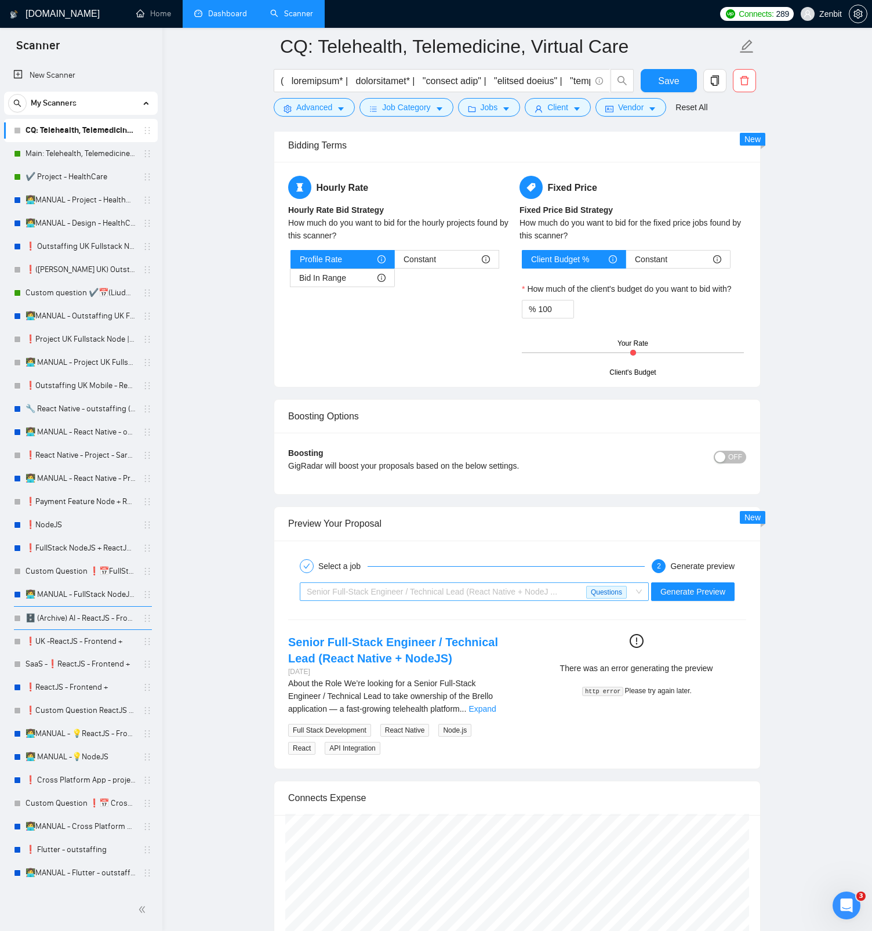
click at [536, 440] on div "Senior Full-Stack Engineer / Technical Lead (React Native + NodeJ ..." at bounding box center [447, 591] width 280 height 17
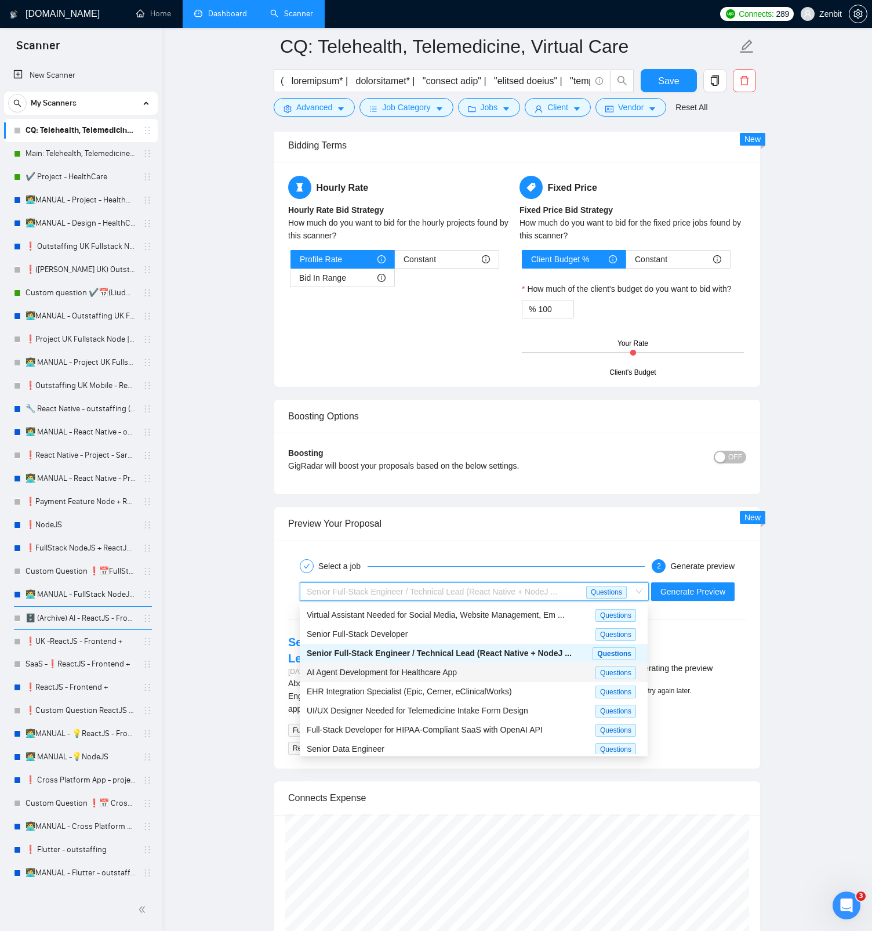
click at [484, 440] on div "AI Agent Development for Healthcare App" at bounding box center [451, 672] width 289 height 13
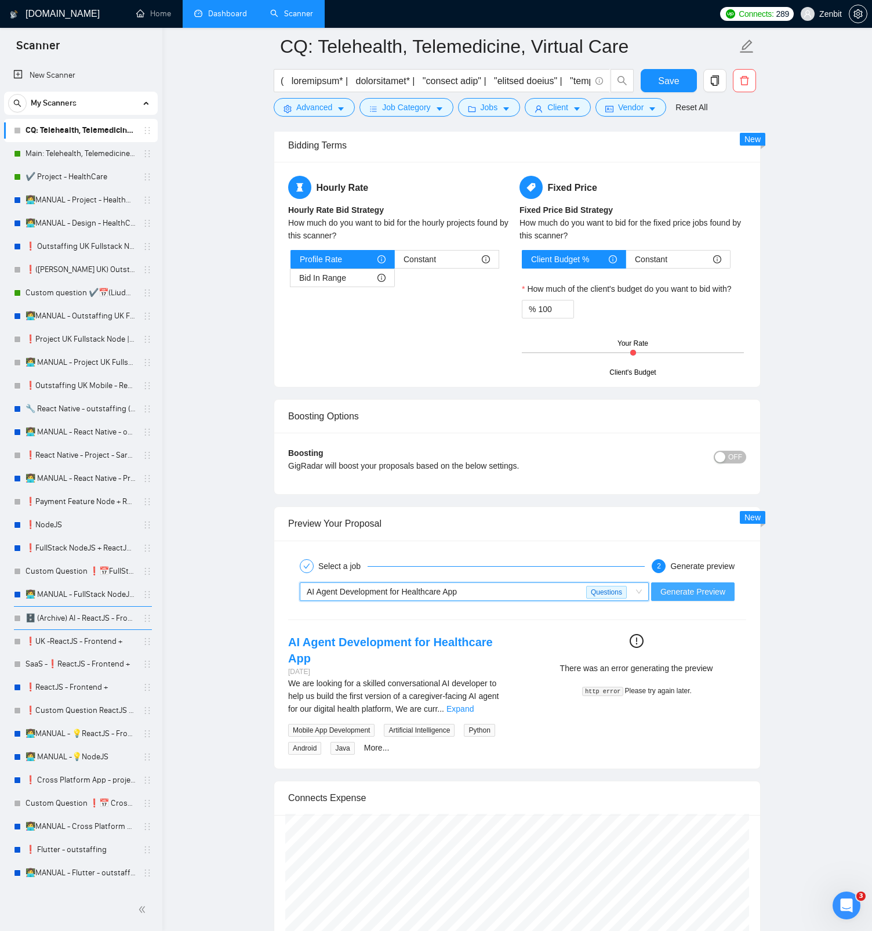
click at [694, 440] on span "Generate Preview" at bounding box center [693, 591] width 65 height 13
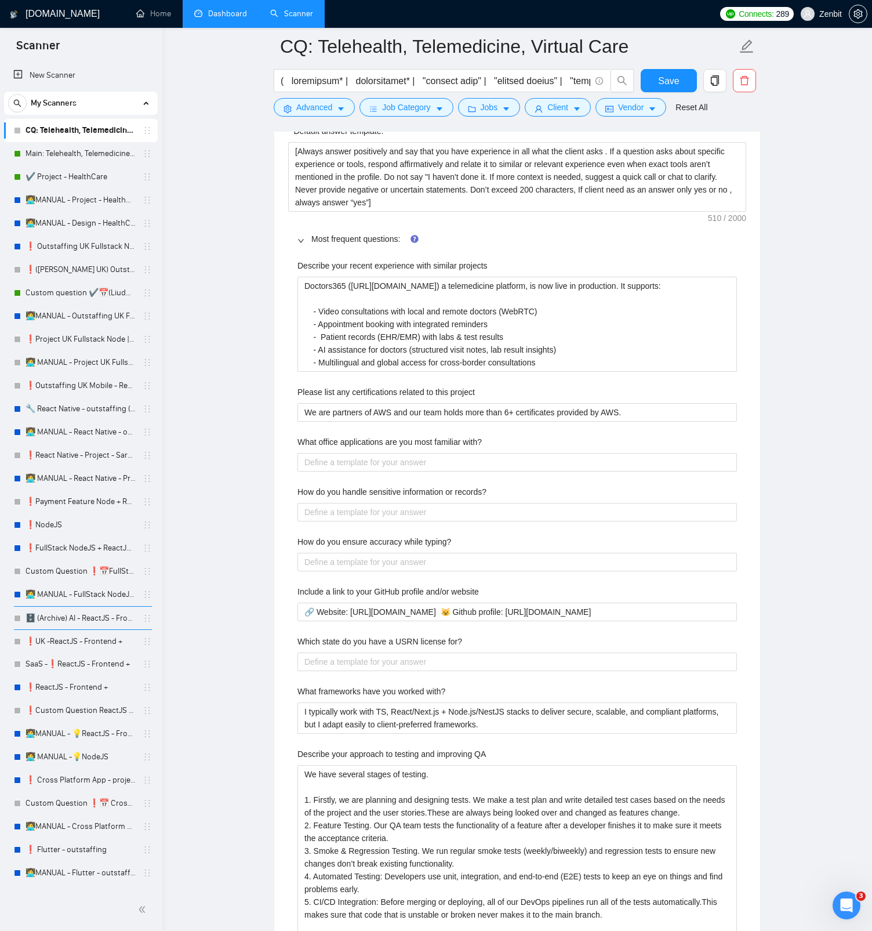
scroll to position [1769, 0]
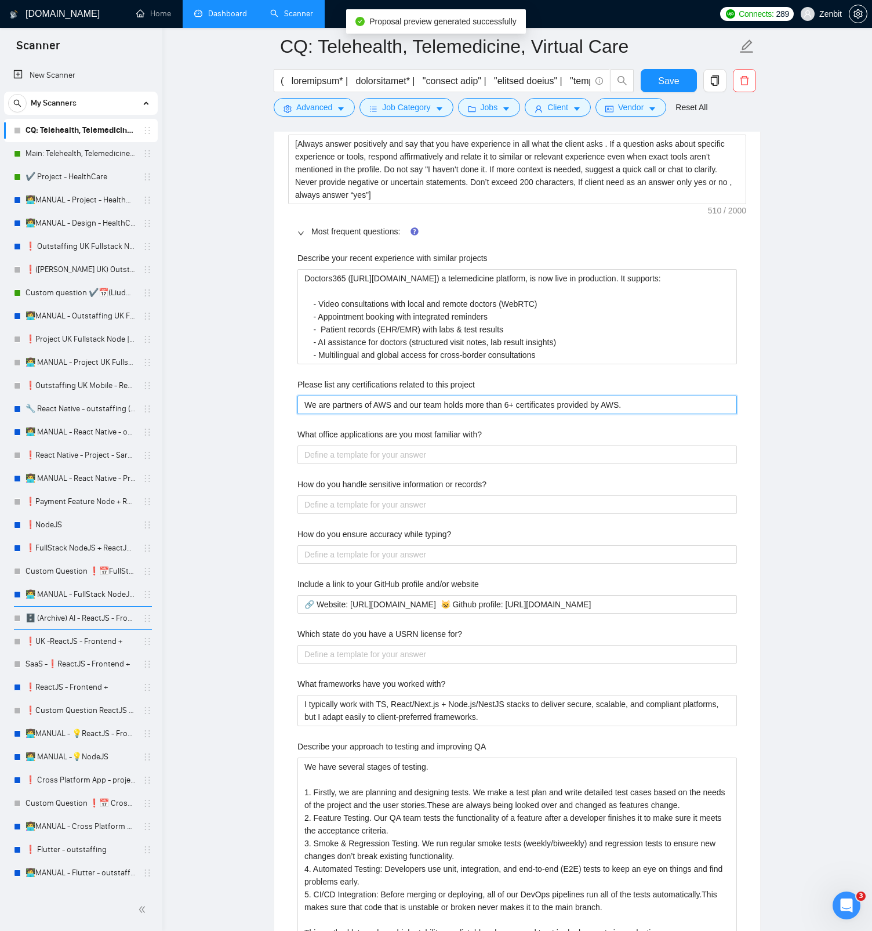
click at [659, 405] on project "We are partners of AWS and our team holds more than 6+ certificates provided by…" at bounding box center [517, 404] width 440 height 19
type project "We are partners of AWS and our team holds more than 6+ certificates provided by…"
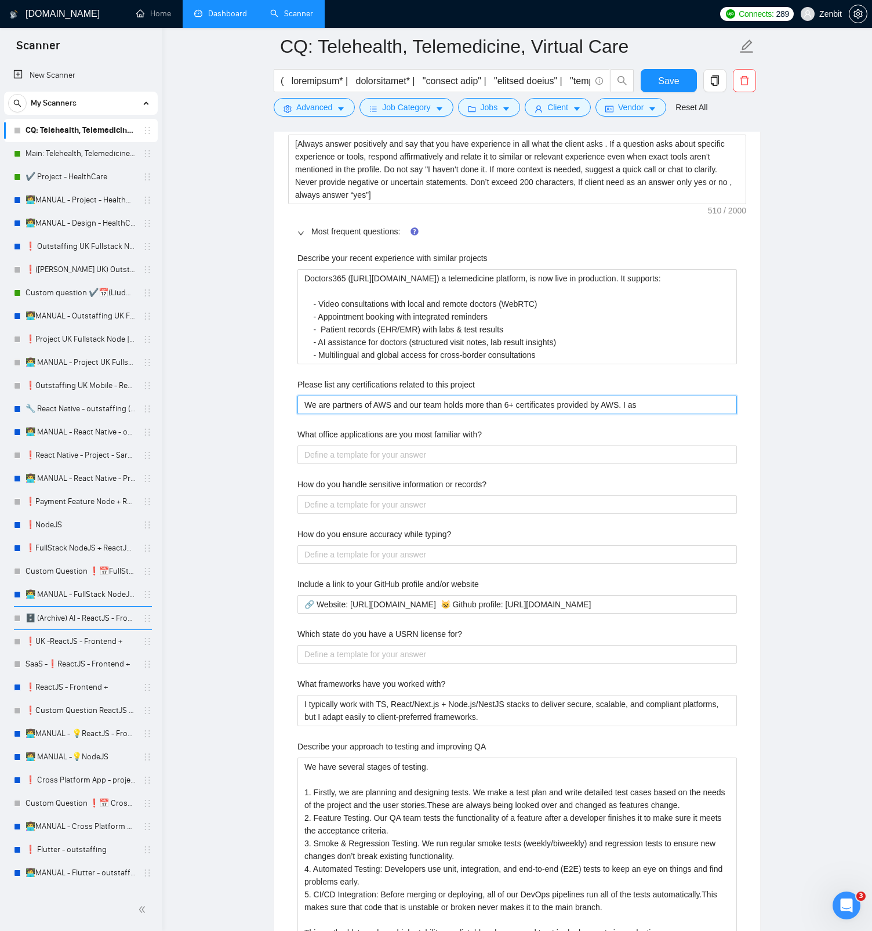
type project "We are partners of AWS and our team holds more than 6+ certificates provided by…"
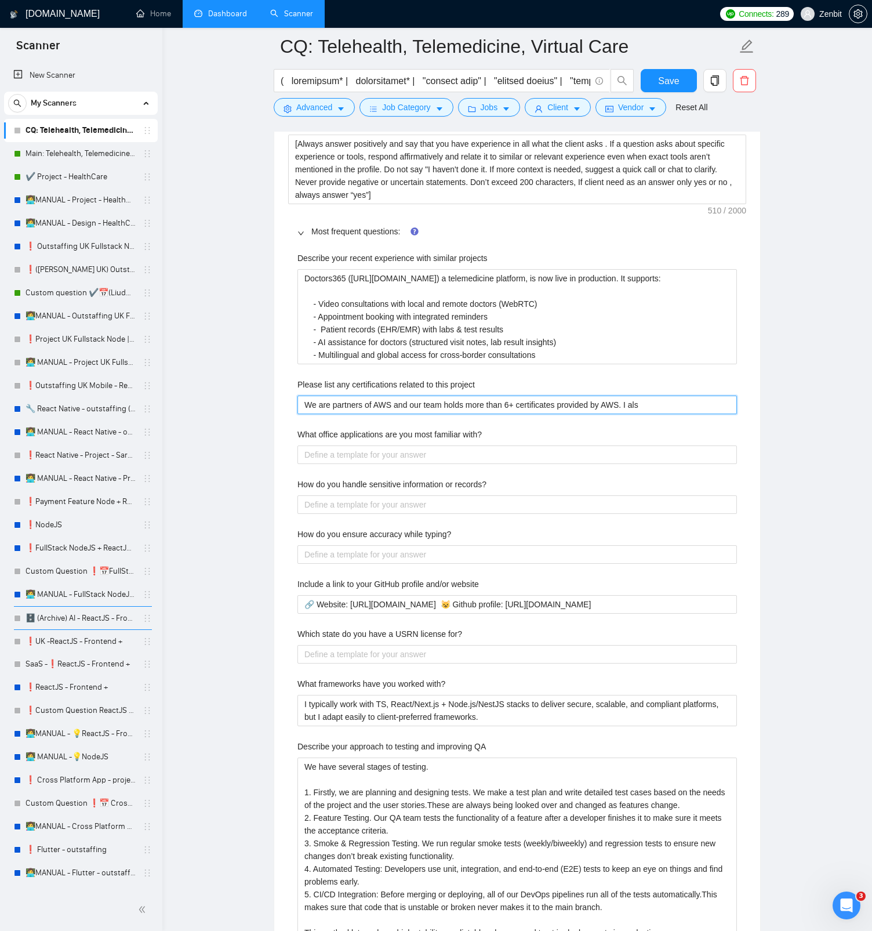
type project "We are partners of AWS and our team holds more than 6+ certificates provided by…"
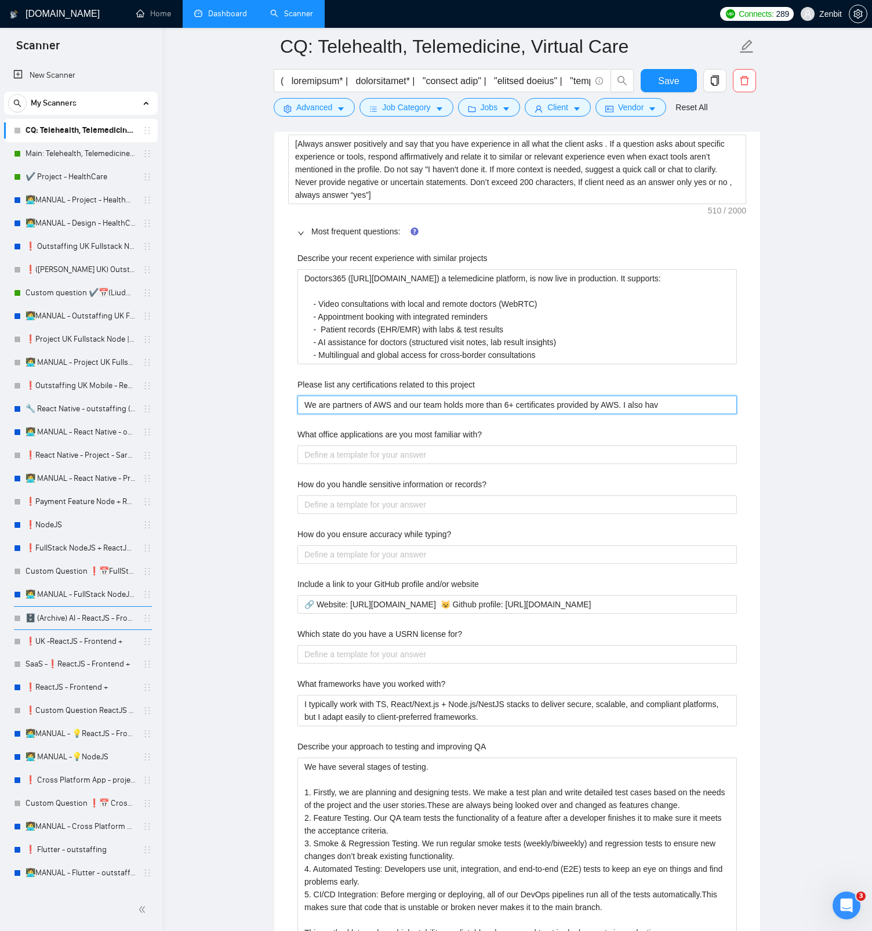
type project "We are partners of AWS and our team holds more than 6+ certificates provided by…"
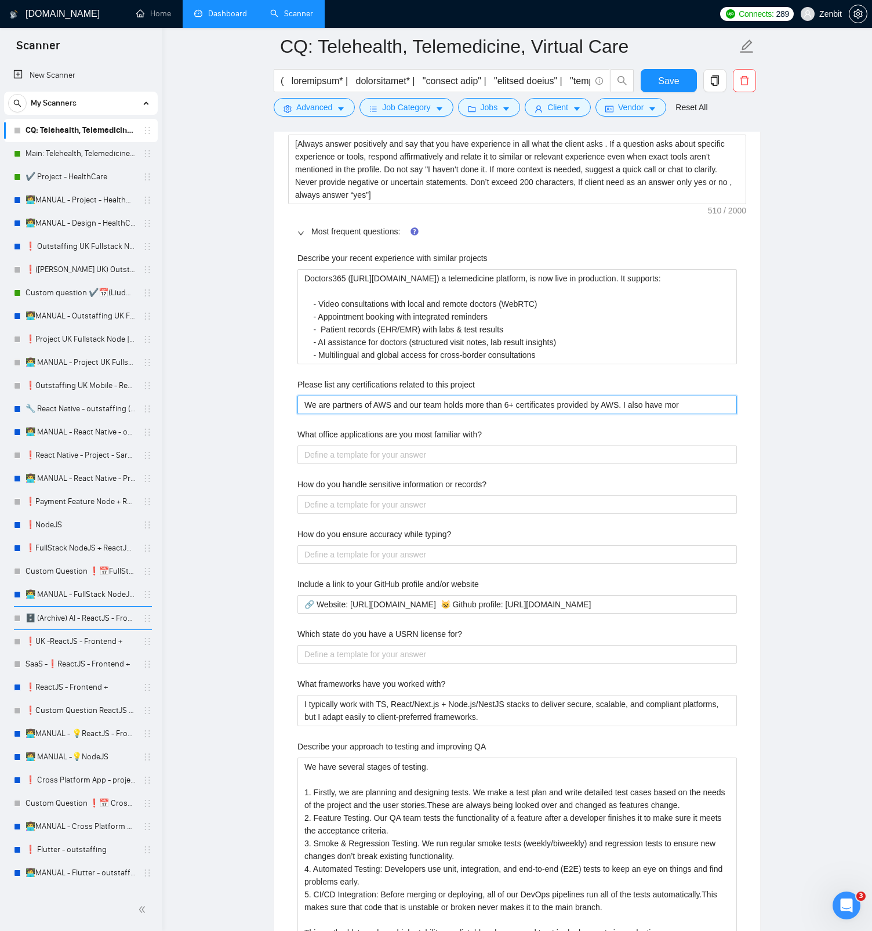
type project "We are partners of AWS and our team holds more than 6+ certificates provided by…"
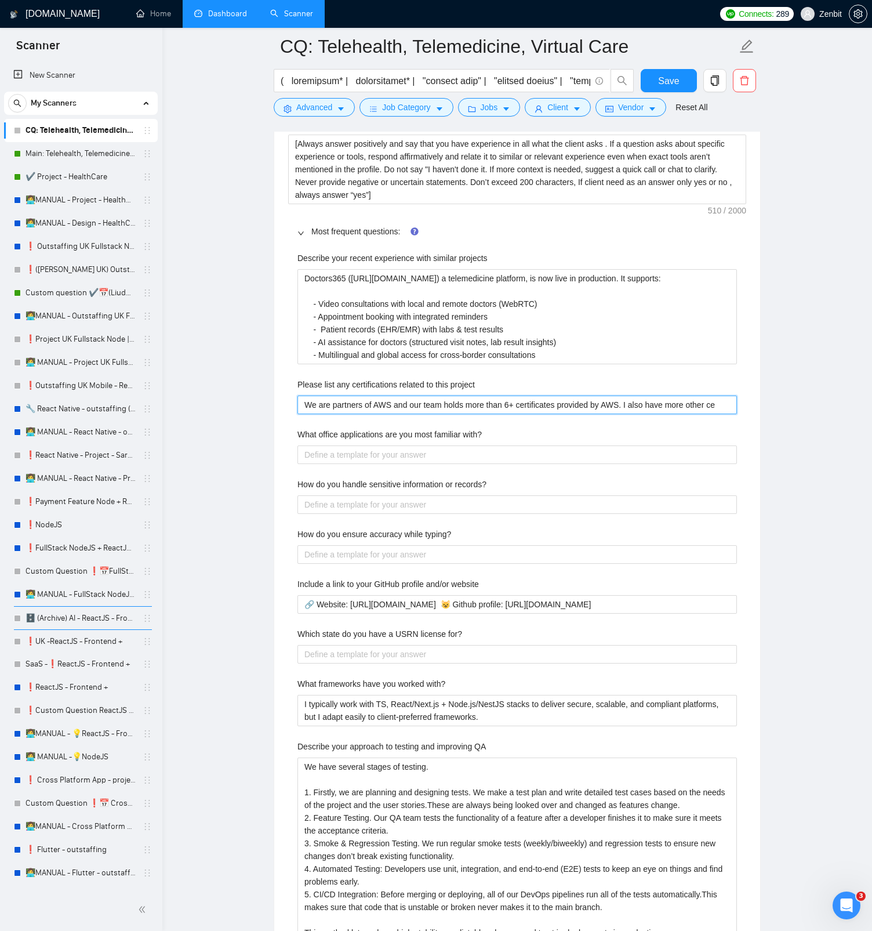
type project "We are partners of AWS and our team holds more than 6+ certificates provided by…"
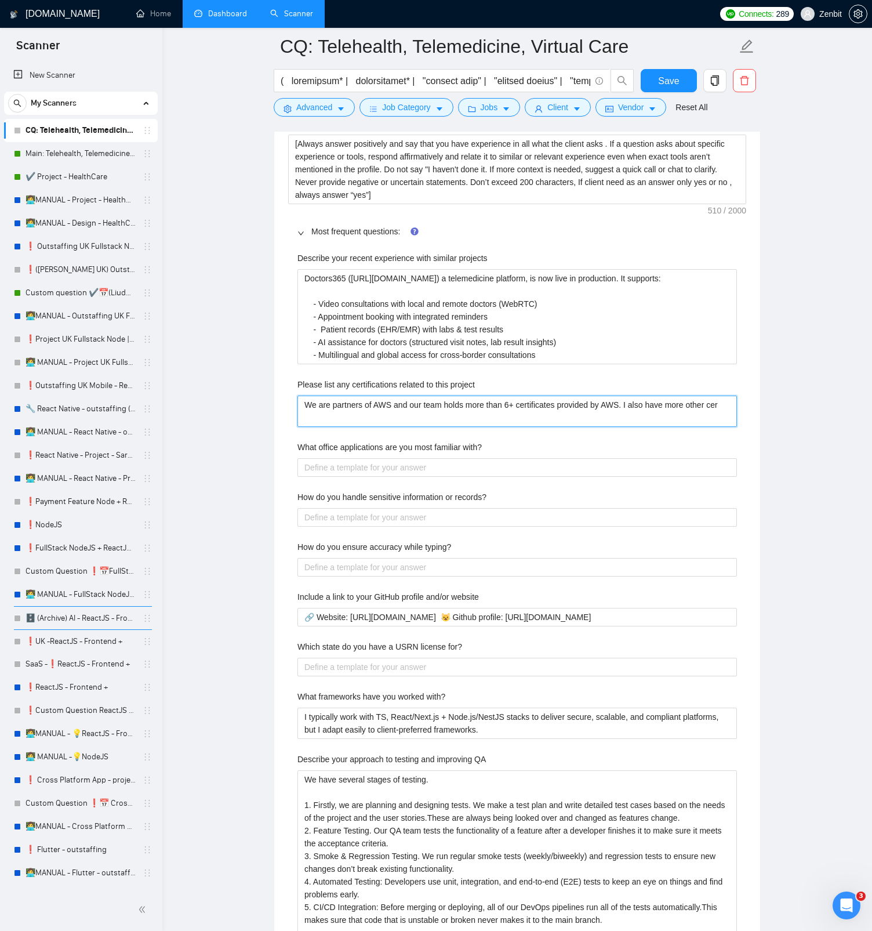
type project "We are partners of AWS and our team holds more than 6+ certificates provided by…"
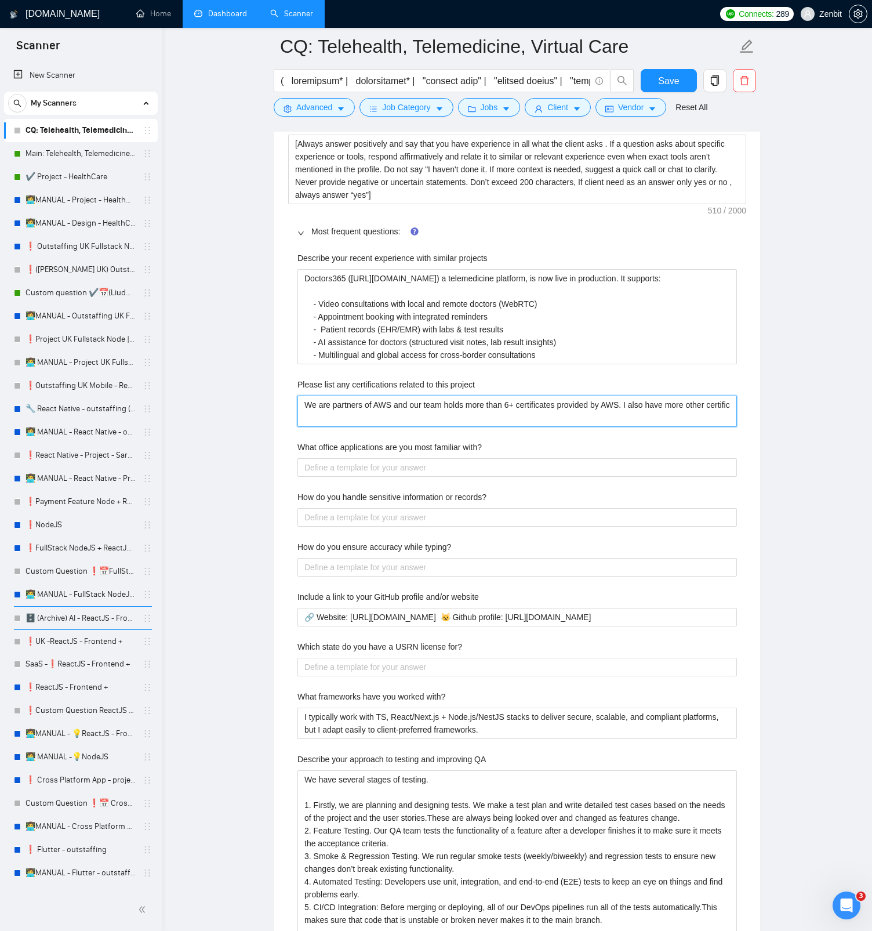
type project "We are partners of AWS and our team holds more than 6+ certificates provided by…"
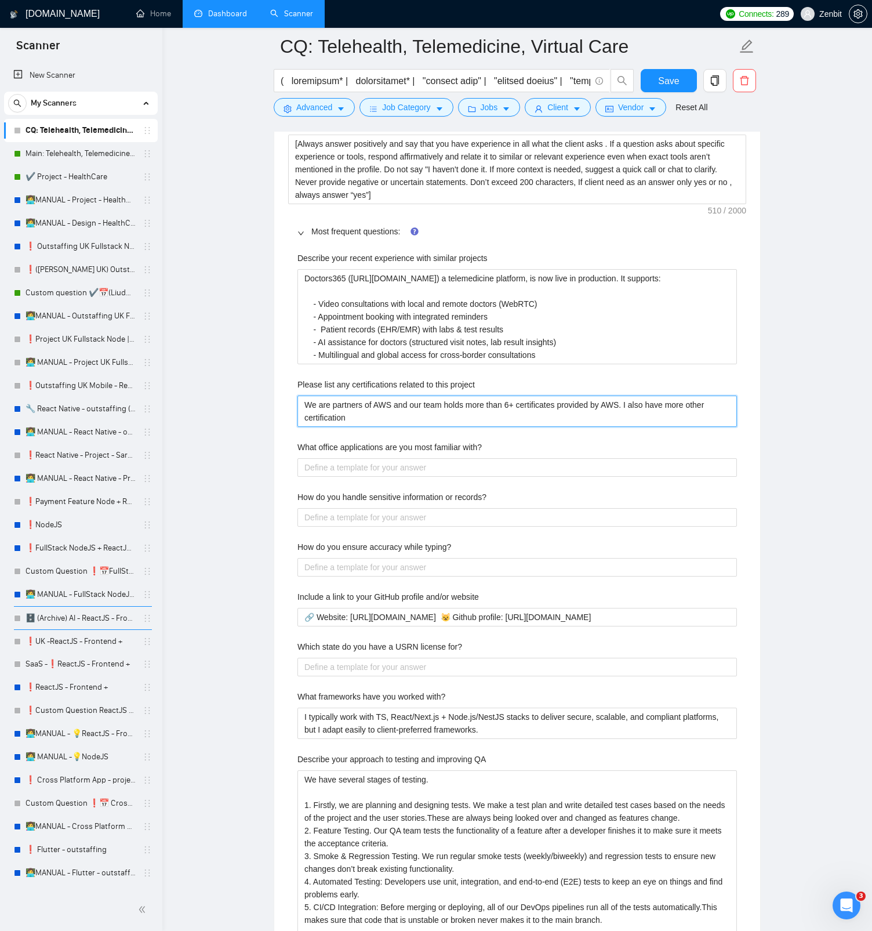
type project "We are partners of AWS and our team holds more than 6+ certificates provided by…"
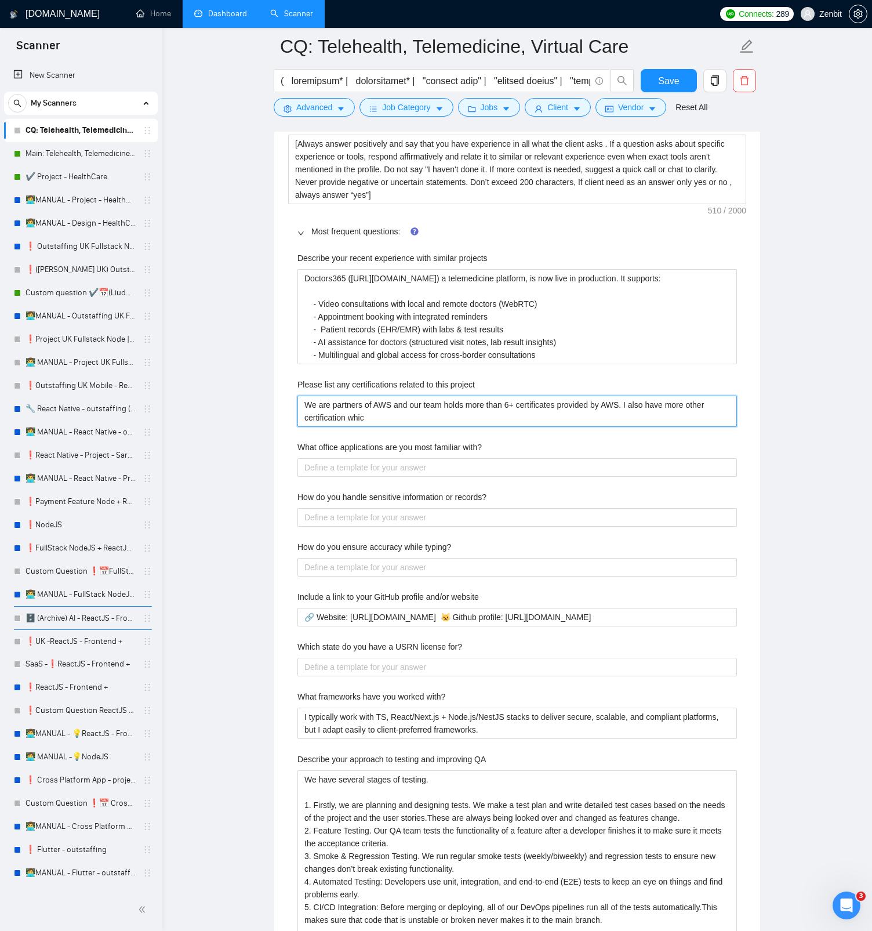
type project "We are partners of AWS and our team holds more than 6+ certificates provided by…"
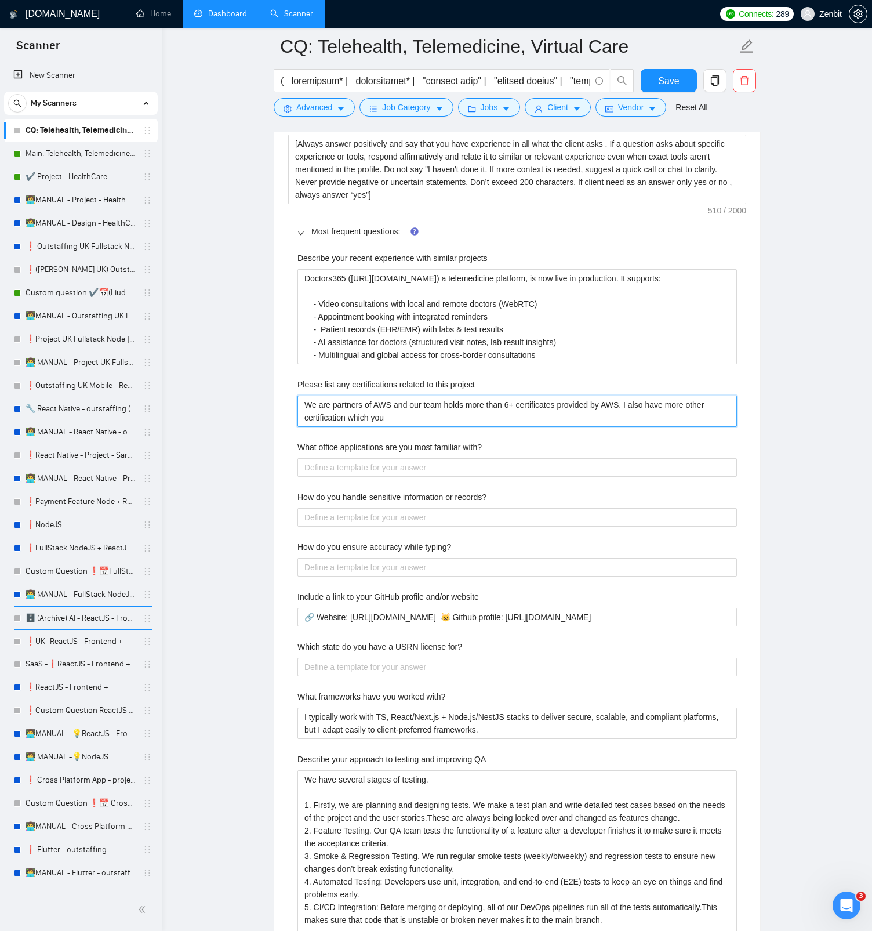
type project "We are partners of AWS and our team holds more than 6+ certificates provided by…"
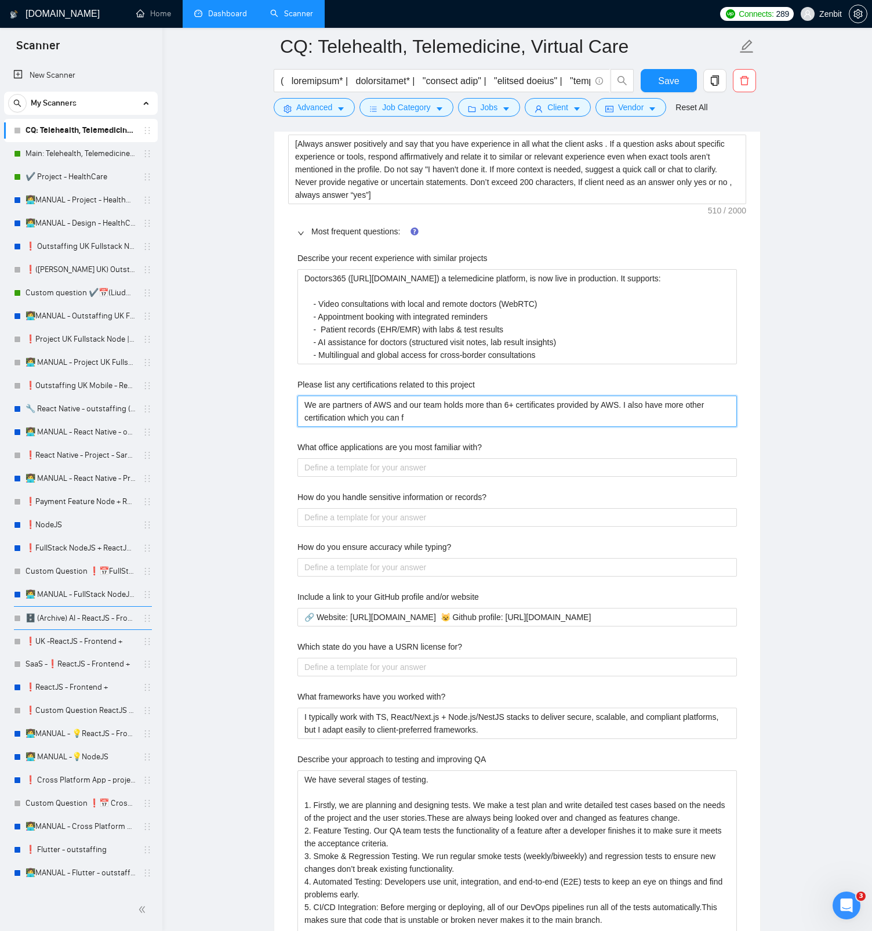
type project "We are partners of AWS and our team holds more than 6+ certificates provided by…"
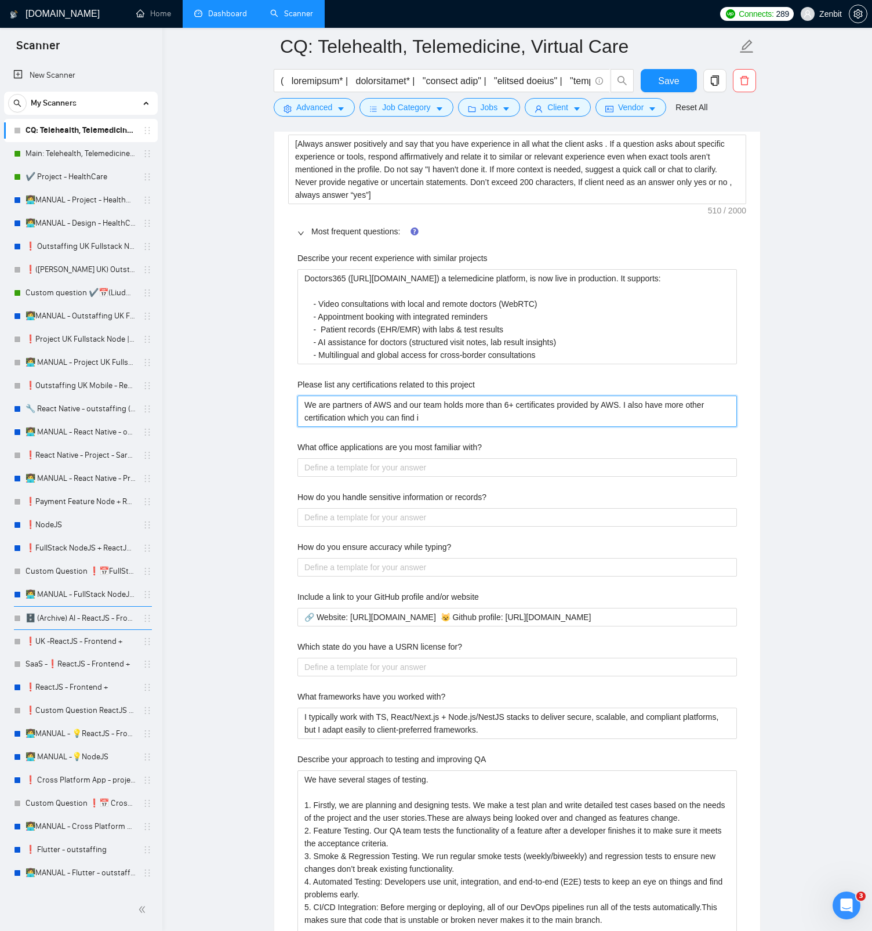
type project "We are partners of AWS and our team holds more than 6+ certificates provided by…"
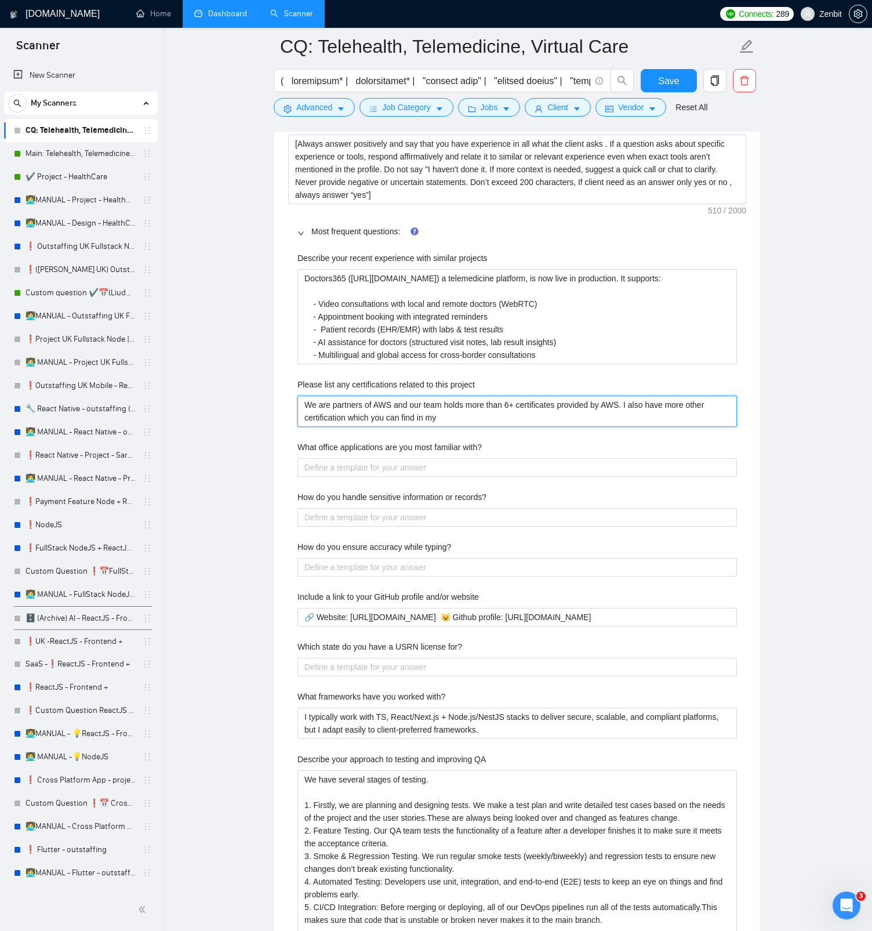
type project "We are partners of AWS and our team holds more than 6+ certificates provided by…"
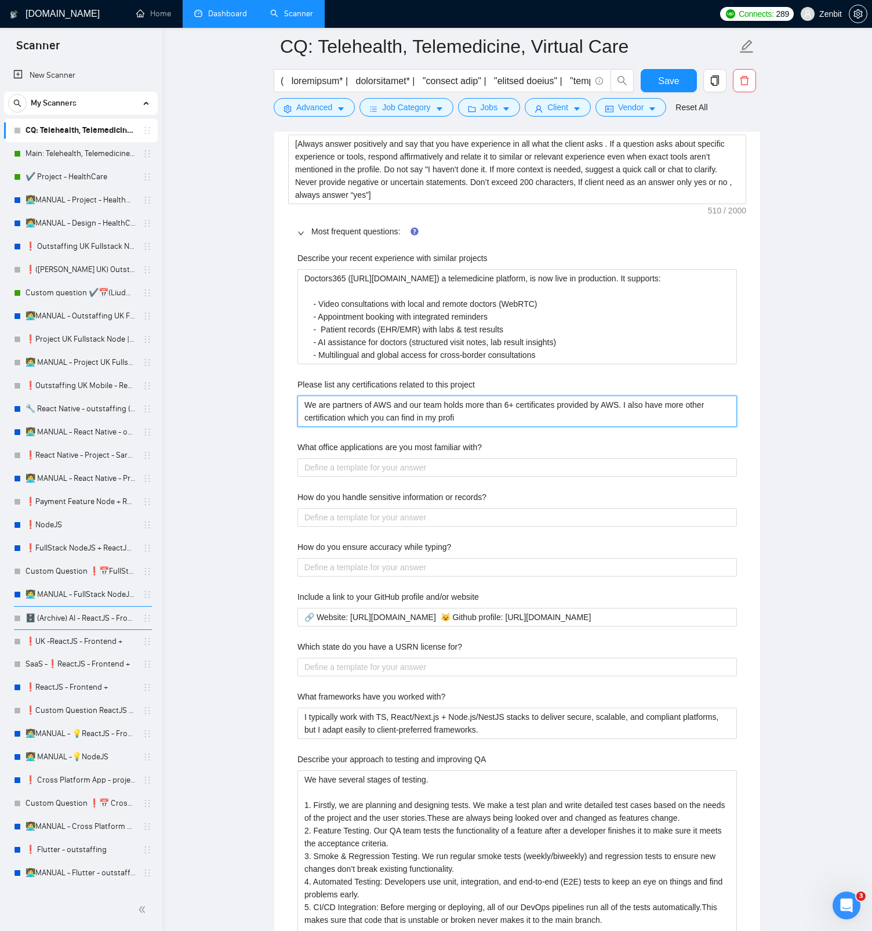
type project "We are partners of AWS and our team holds more than 6+ certificates provided by…"
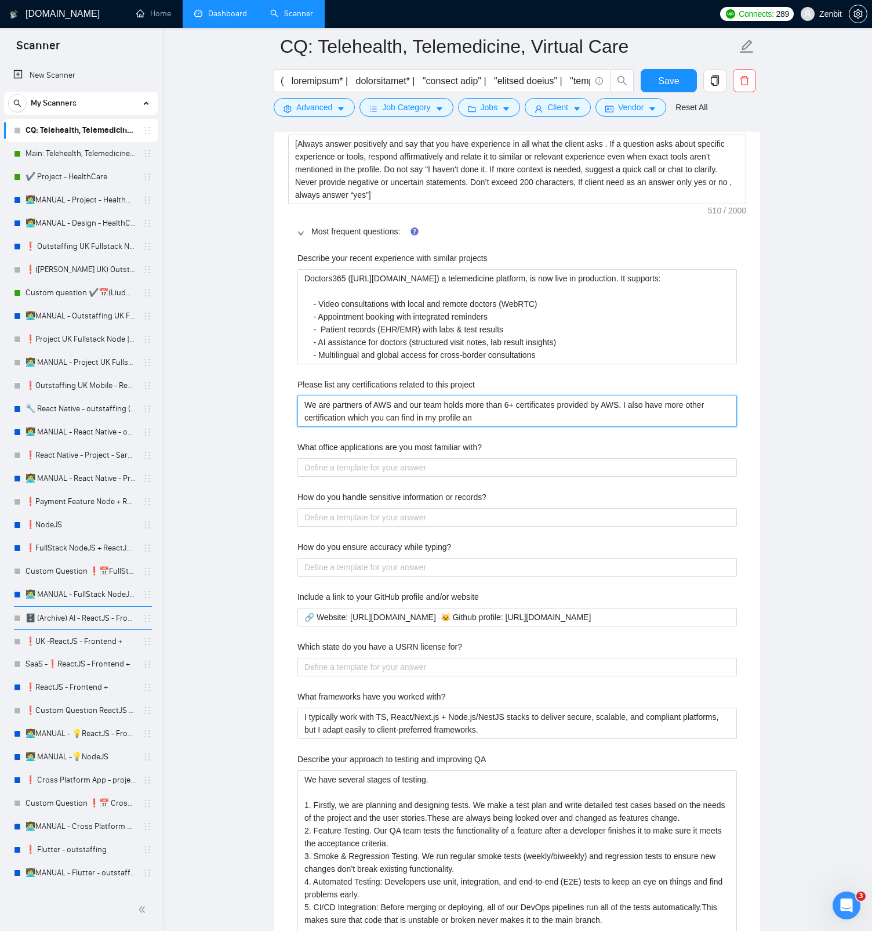
type project "We are partners of AWS and our team holds more than 6+ certificates provided by…"
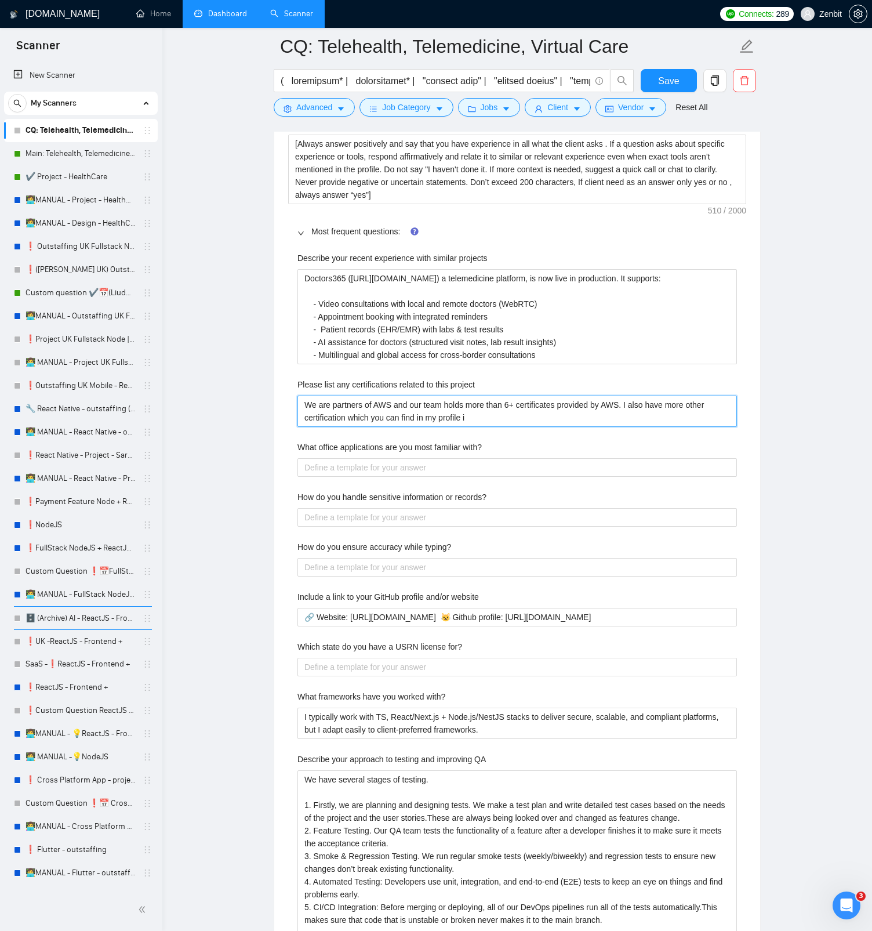
type project "We are partners of AWS and our team holds more than 6+ certificates provided by…"
click at [0, 0] on span "Replace with" at bounding box center [0, 0] width 0 height 0
type project "We are partners of AWS and our team holds more than 6+ certificates provided by…"
click at [498, 416] on project "We are partners of AWS and our team holds more than 6+ certificates provided by…" at bounding box center [517, 410] width 440 height 31
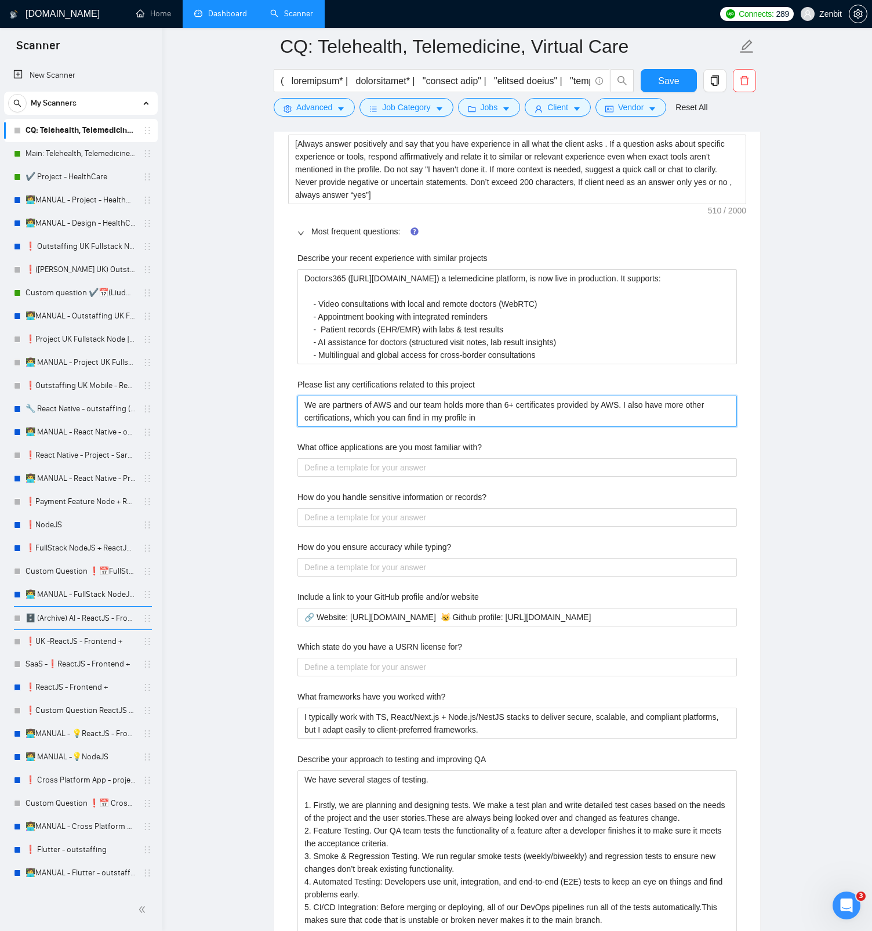
paste project "Certifications"
type project "We are partners of AWS and our team holds more than 6+ certificates provided by…"
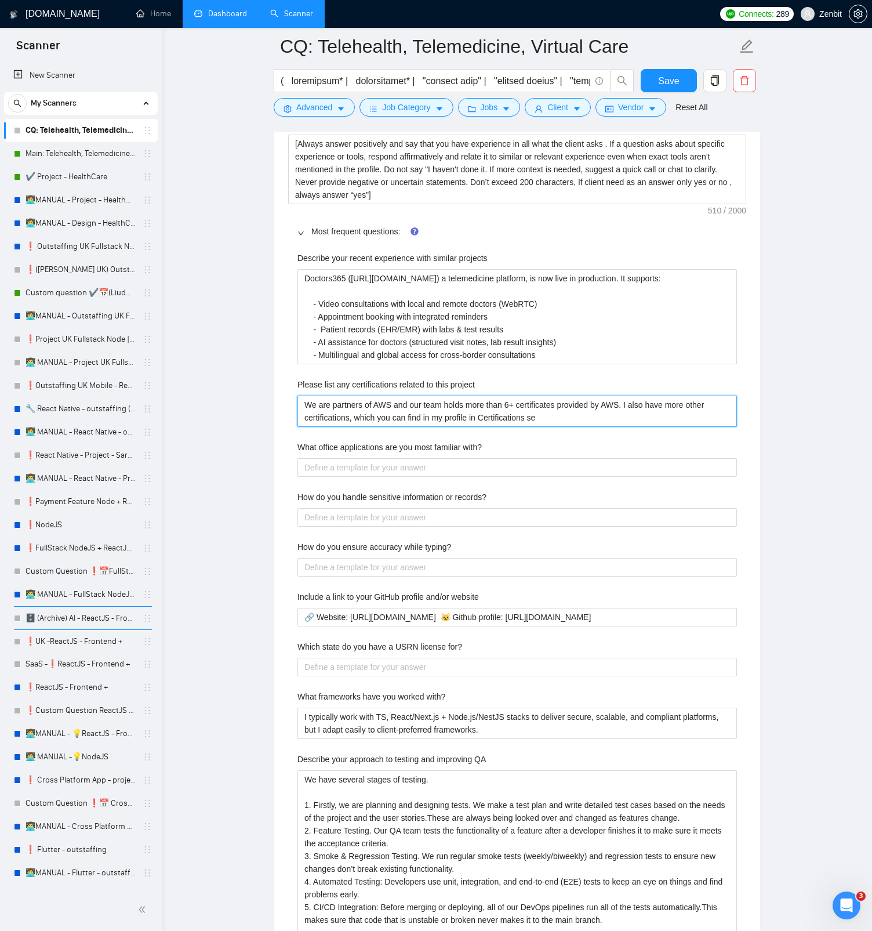
type project "We are partners of AWS and our team holds more than 6+ certificates provided by…"
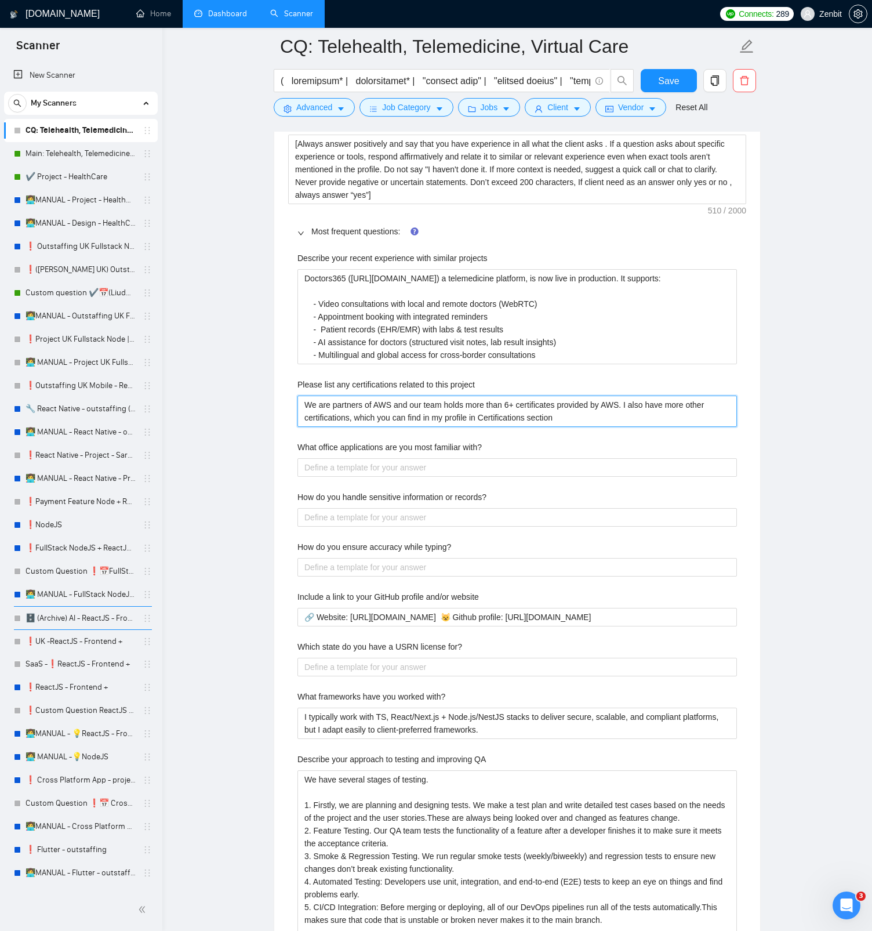
type project "We are partners of AWS and our team holds more than 6+ certificates provided by…"
click at [262, 420] on main "CQ: Telehealth, Telemedicine, Virtual Care Save Advanced Job Category Jobs Clie…" at bounding box center [517, 832] width 673 height 5108
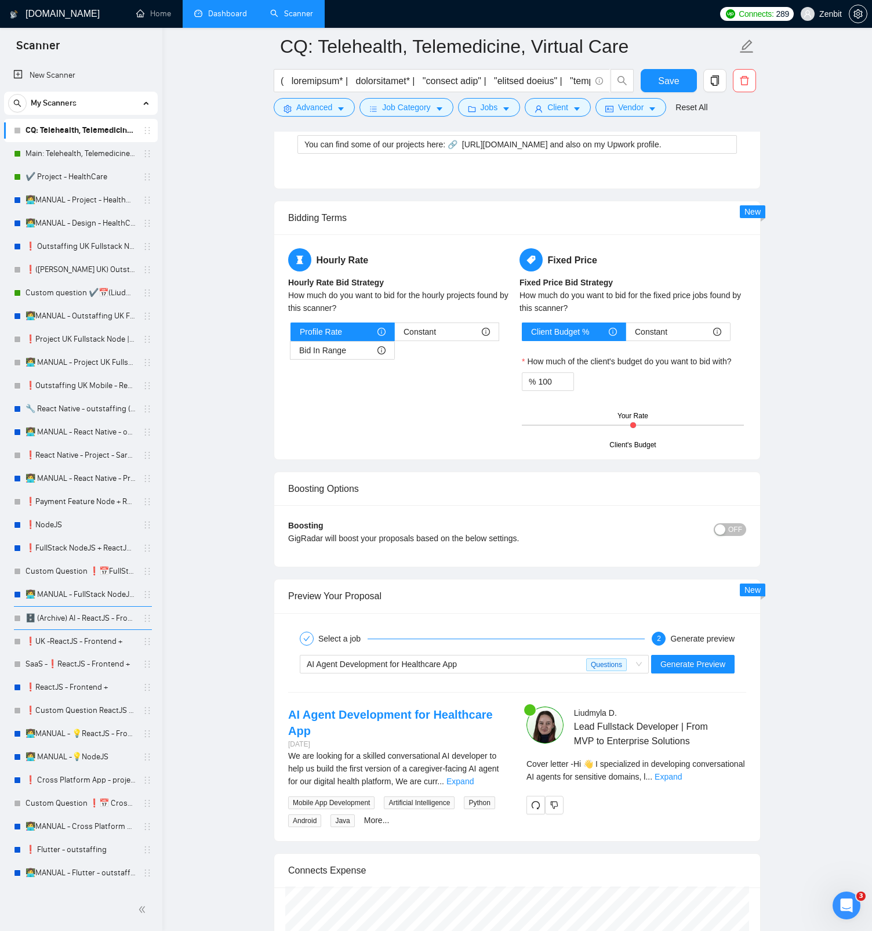
scroll to position [3929, 0]
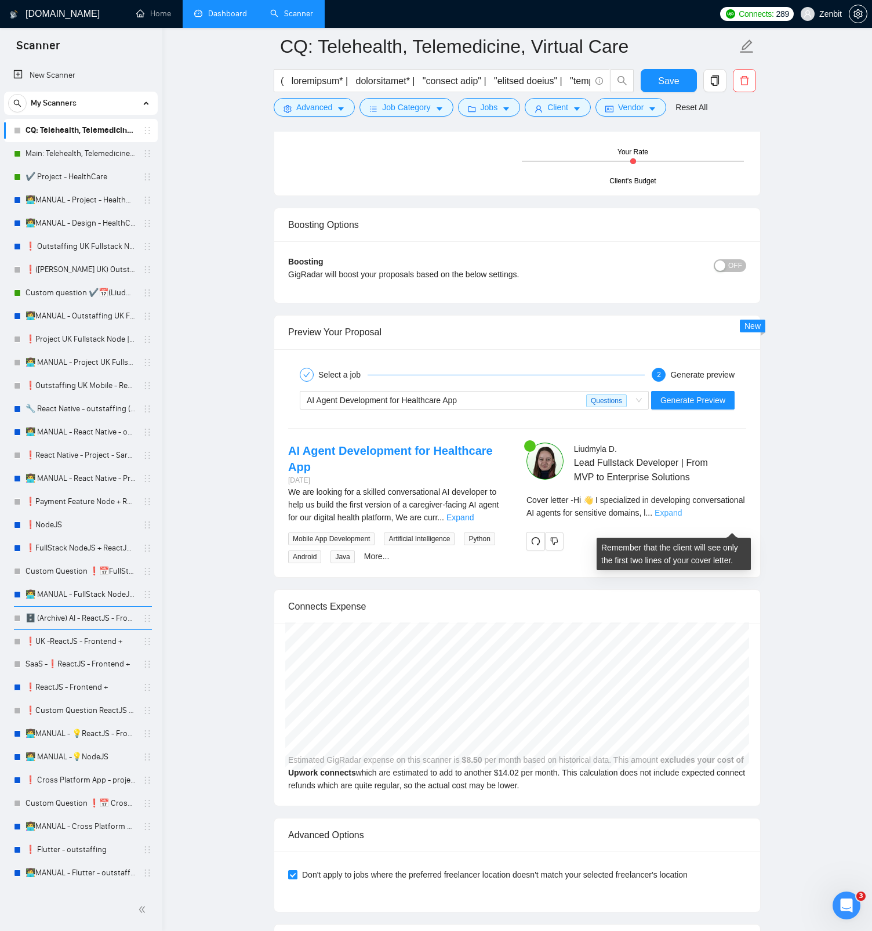
click at [682, 440] on link "Expand" at bounding box center [668, 512] width 27 height 9
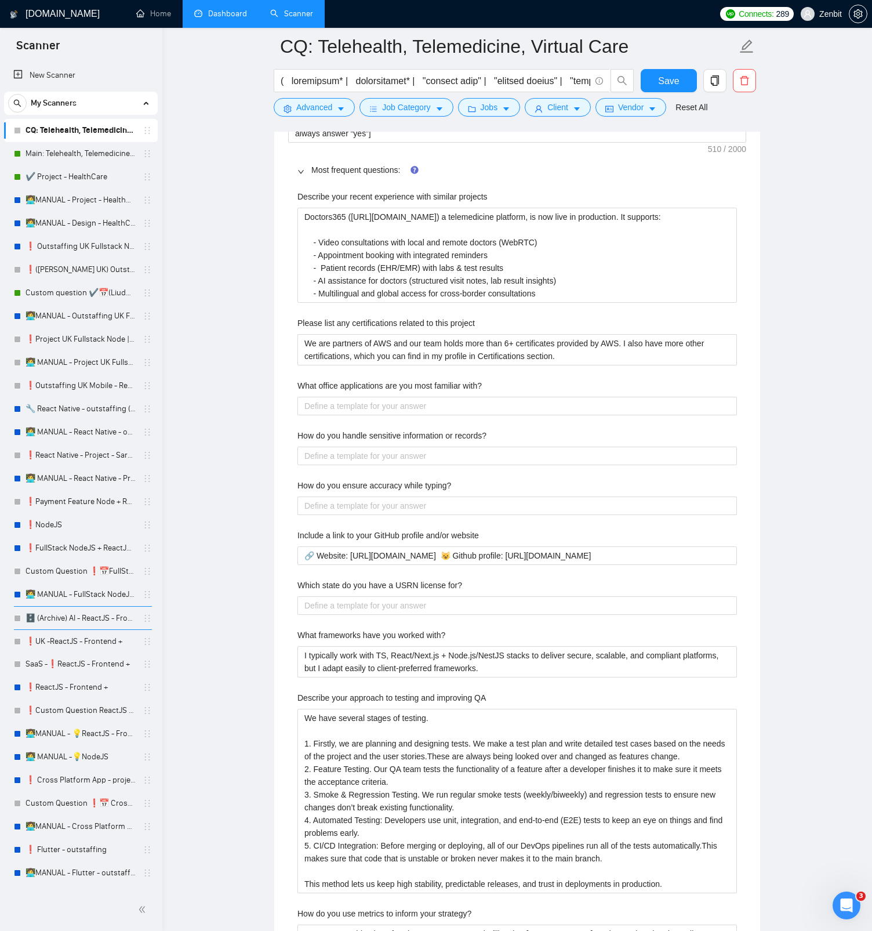
scroll to position [1715, 0]
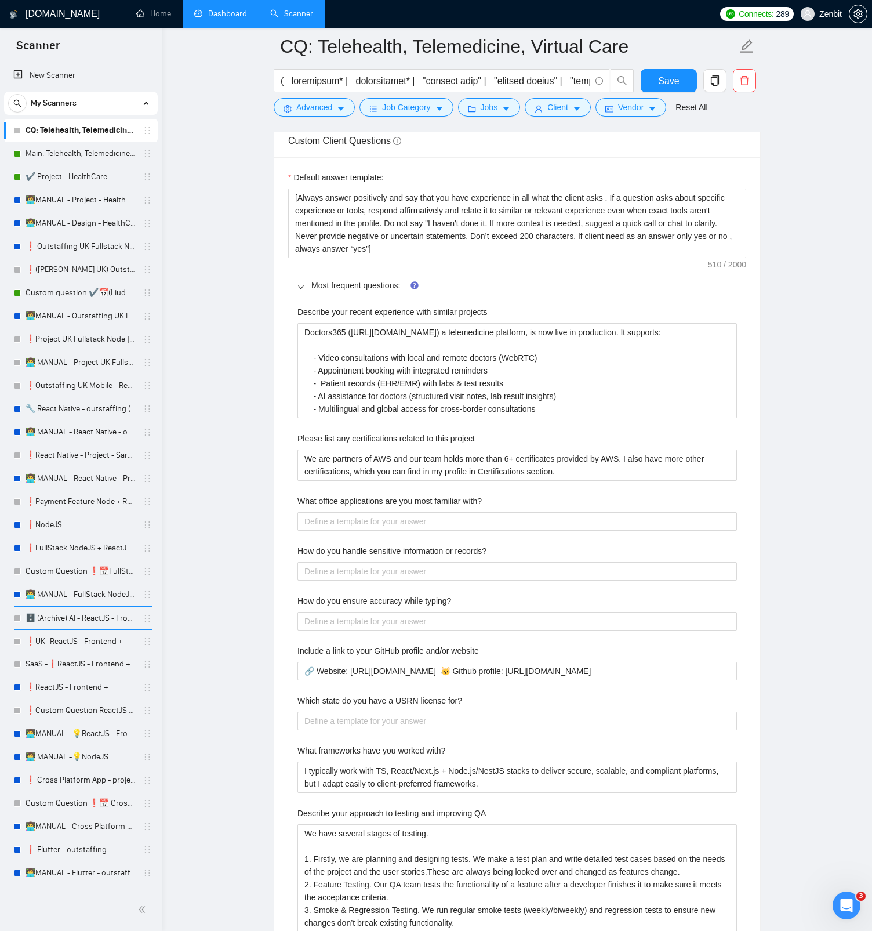
click at [0, 0] on span "Fix the comparative or superlative" at bounding box center [0, 0] width 0 height 0
click at [0, 0] on qb-div "Correct the article the Certifications" at bounding box center [0, 0] width 0 height 0
click at [506, 440] on project "We are partners of AWS and our team holds more than 6+ certificates provided by…" at bounding box center [517, 464] width 440 height 31
click at [672, 85] on span "Save" at bounding box center [668, 81] width 21 height 14
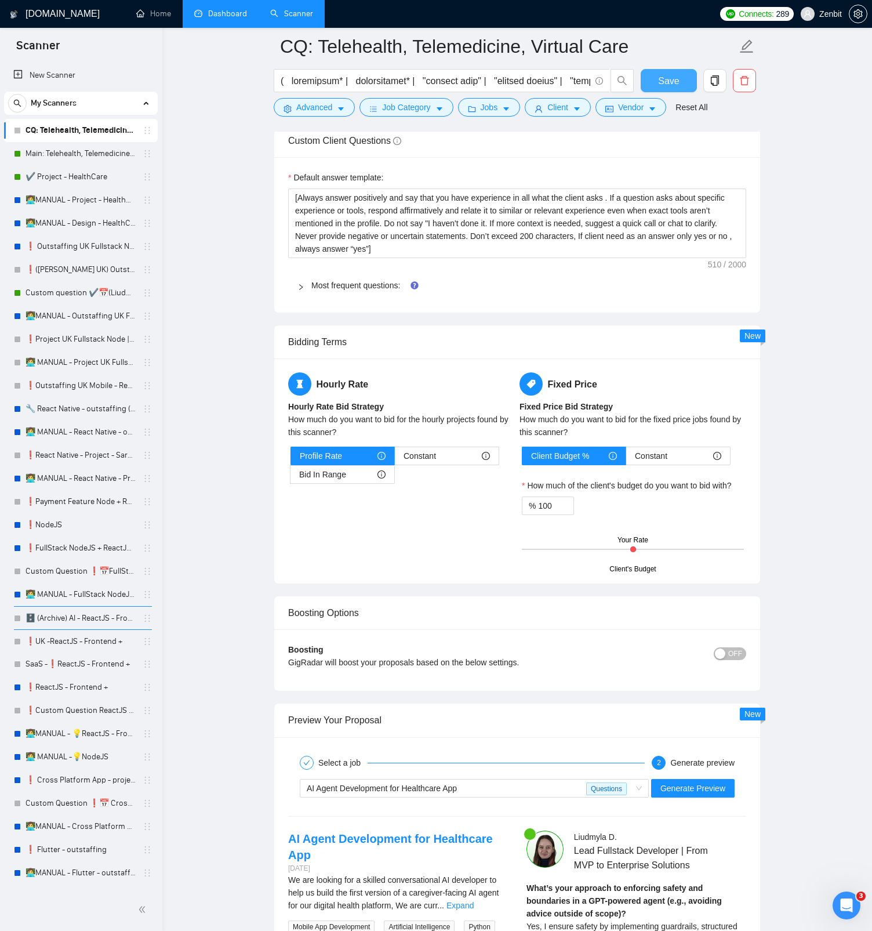
click at [663, 87] on span "Save" at bounding box center [668, 81] width 21 height 14
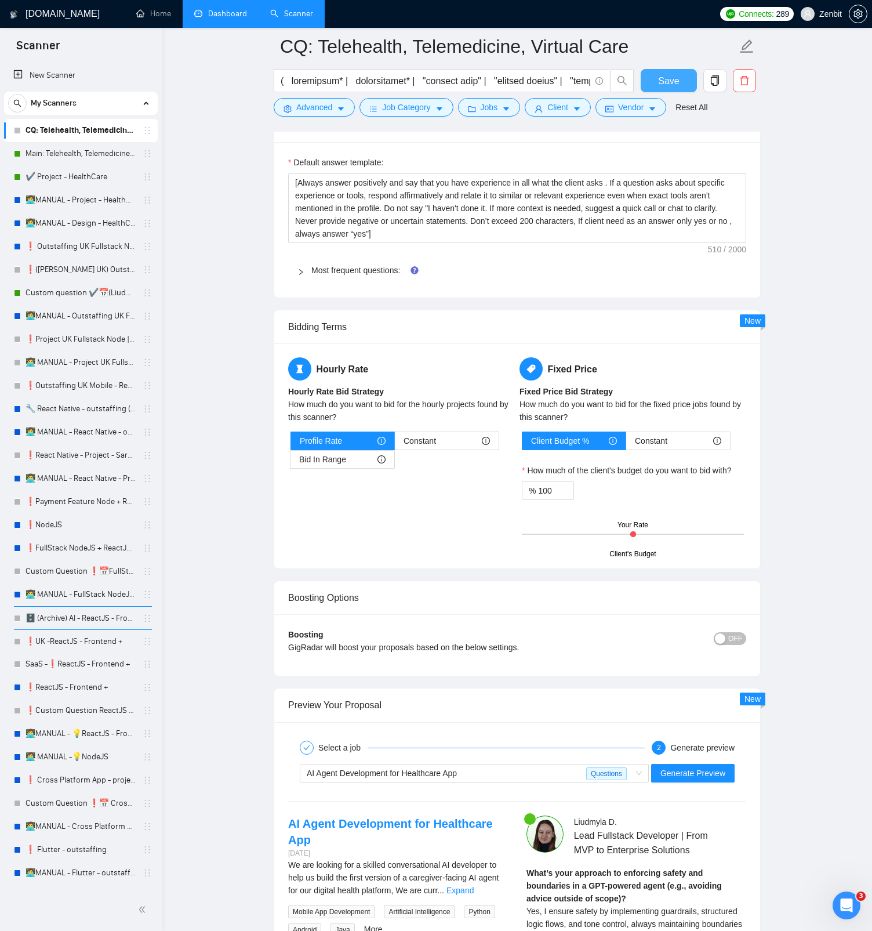
scroll to position [1715, 0]
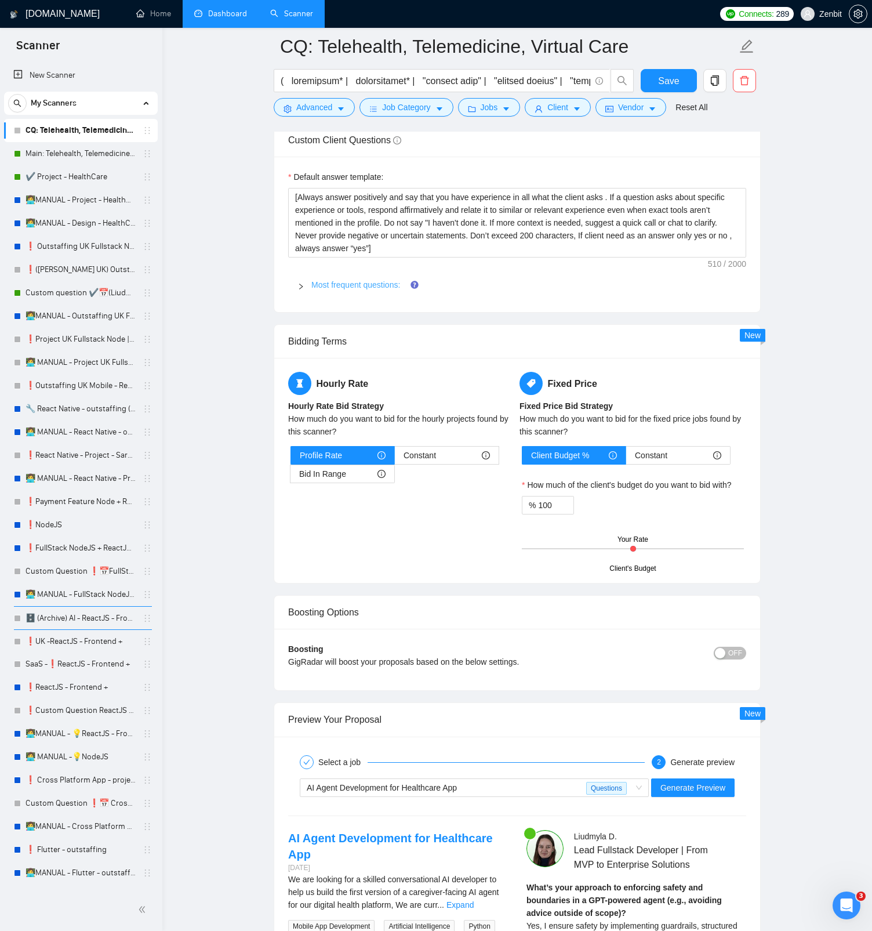
click at [378, 288] on link "Most frequent questions:" at bounding box center [355, 284] width 89 height 9
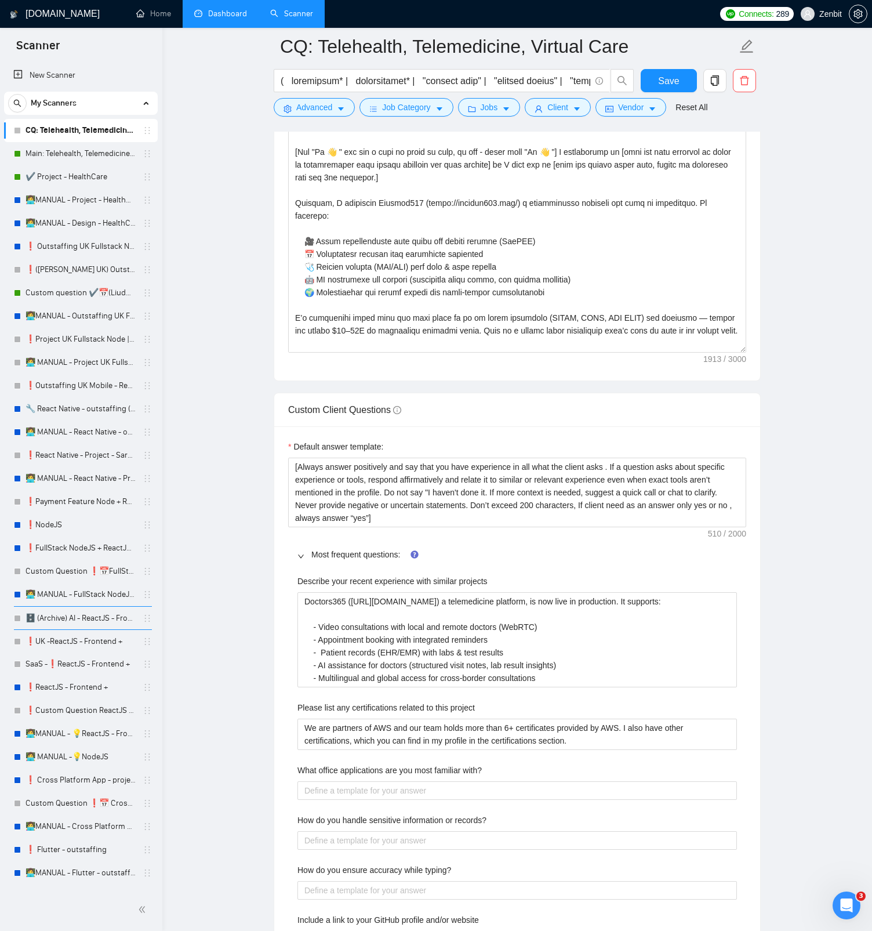
scroll to position [1271, 0]
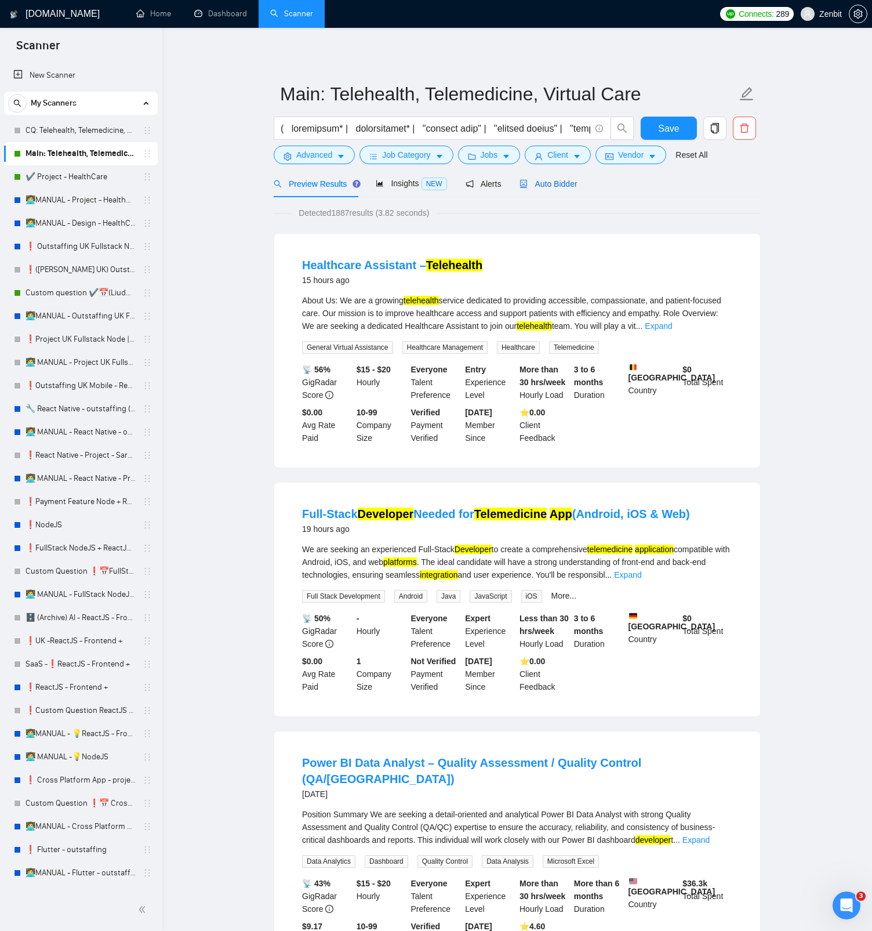
click at [567, 186] on span "Auto Bidder" at bounding box center [548, 183] width 57 height 9
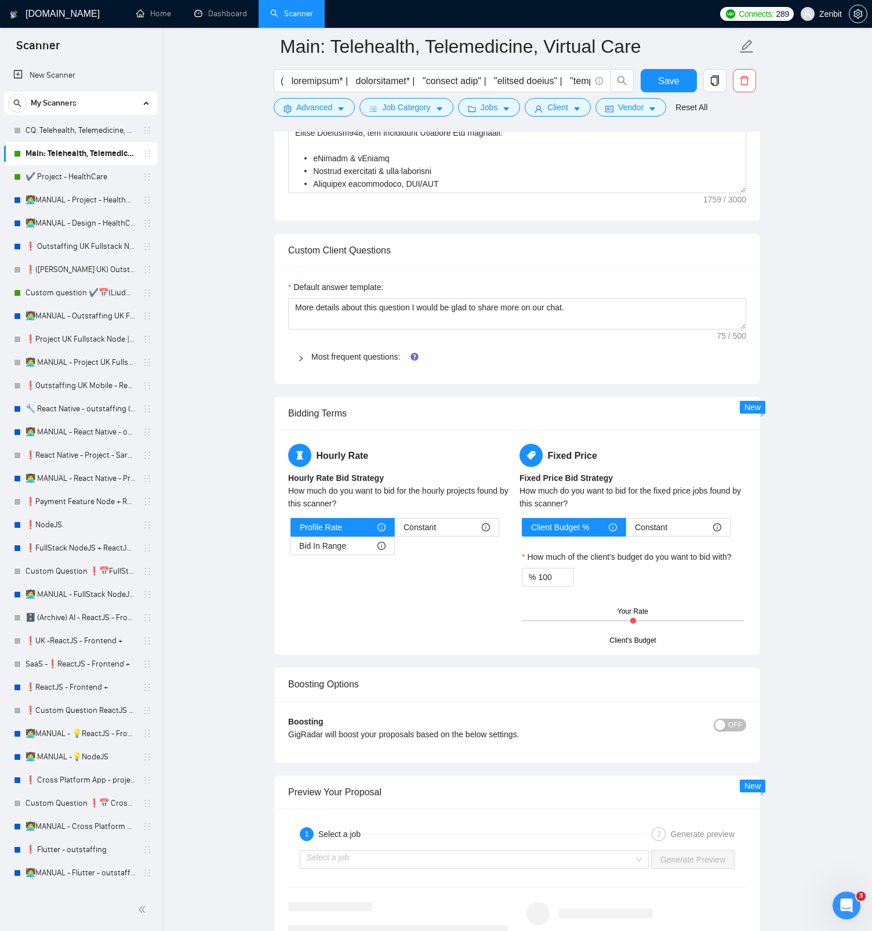
scroll to position [741, 0]
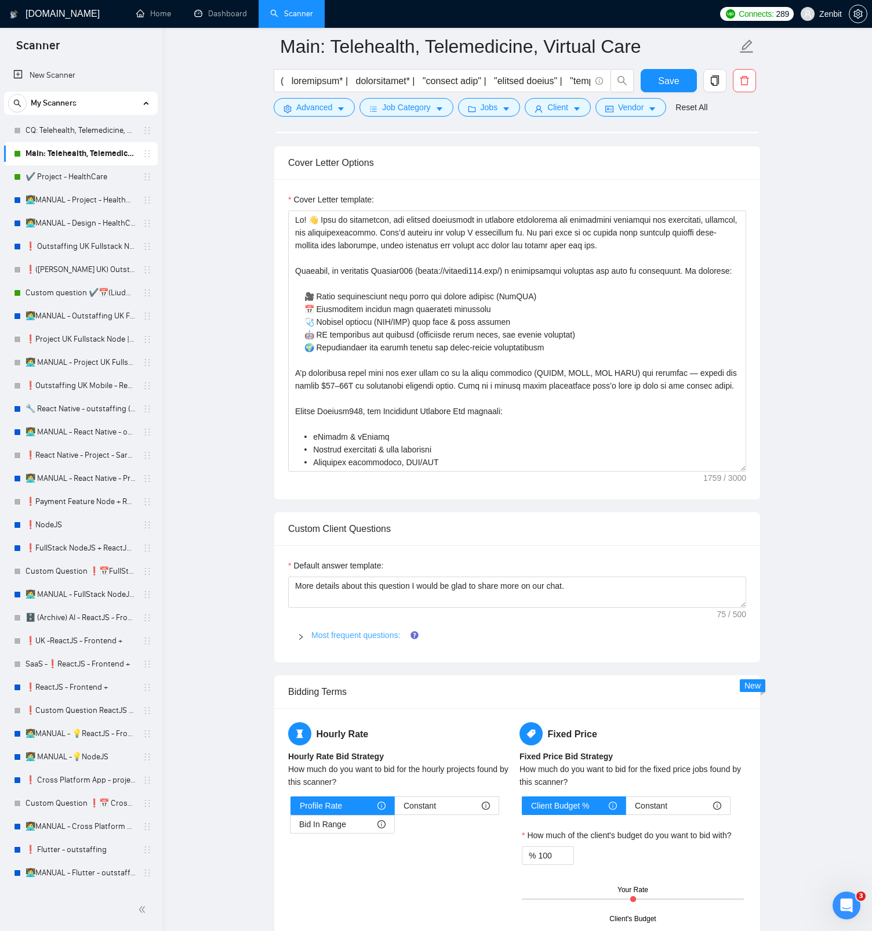
click at [374, 632] on link "Most frequent questions:" at bounding box center [355, 634] width 89 height 9
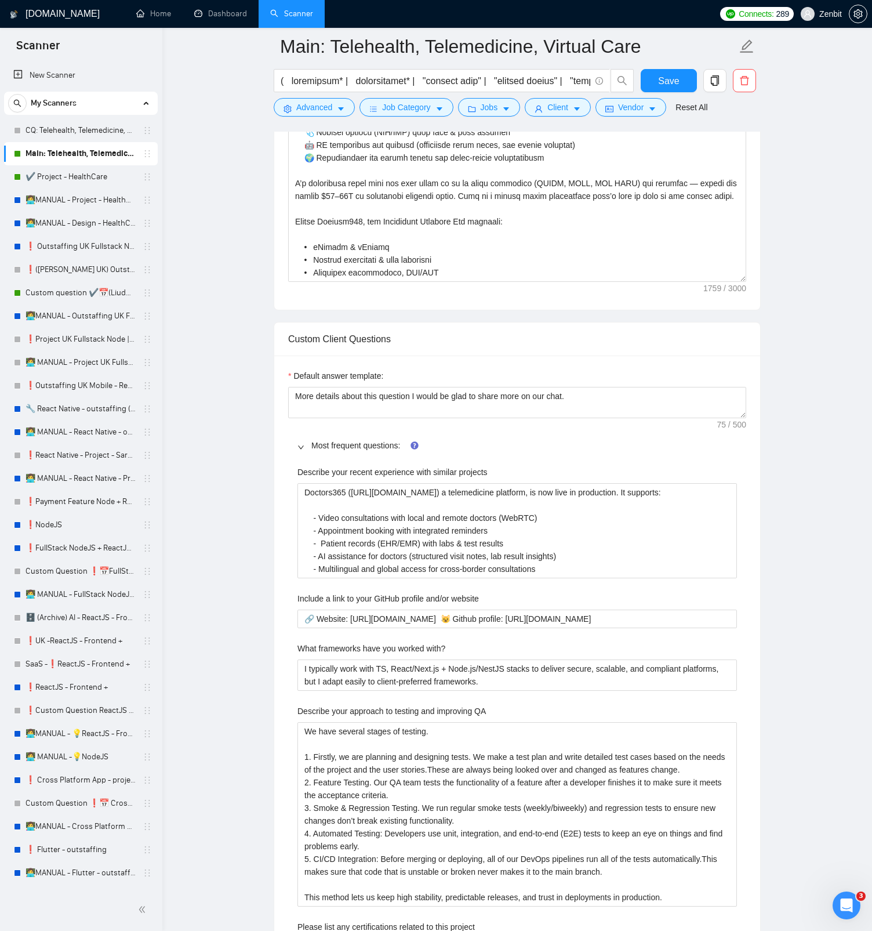
scroll to position [996, 0]
